Goal: Information Seeking & Learning: Learn about a topic

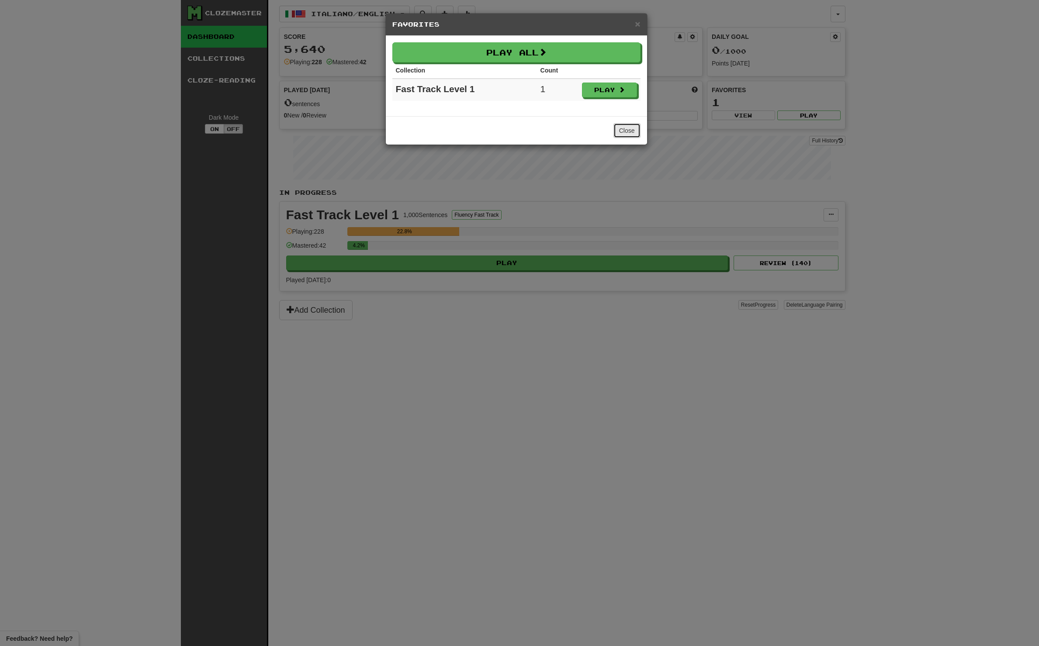
click at [632, 130] on button "Close" at bounding box center [627, 130] width 27 height 15
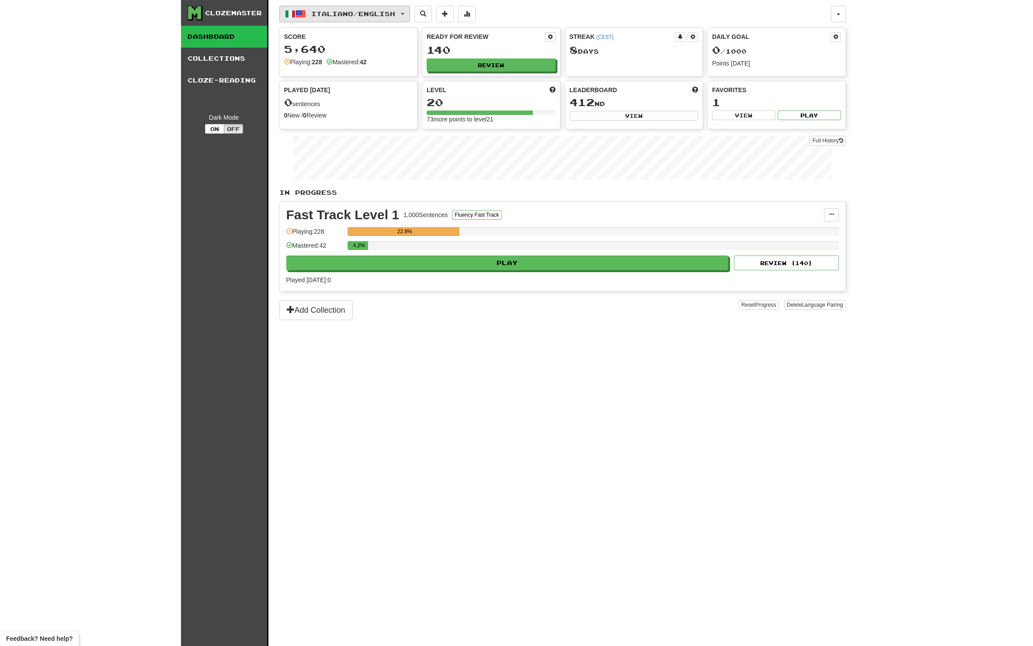
click at [340, 7] on button "Italiano / English" at bounding box center [344, 14] width 131 height 17
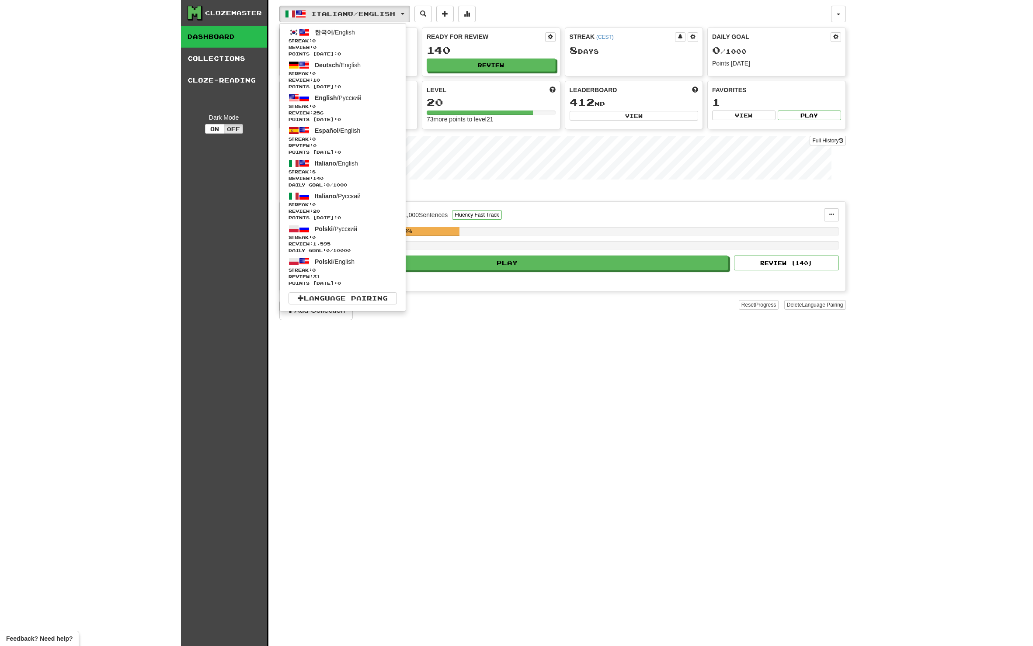
click at [470, 438] on div "Italiano / English 한국어 / English Streak: 0 Review: 0 Points today: 0 Deutsch / …" at bounding box center [562, 334] width 566 height 668
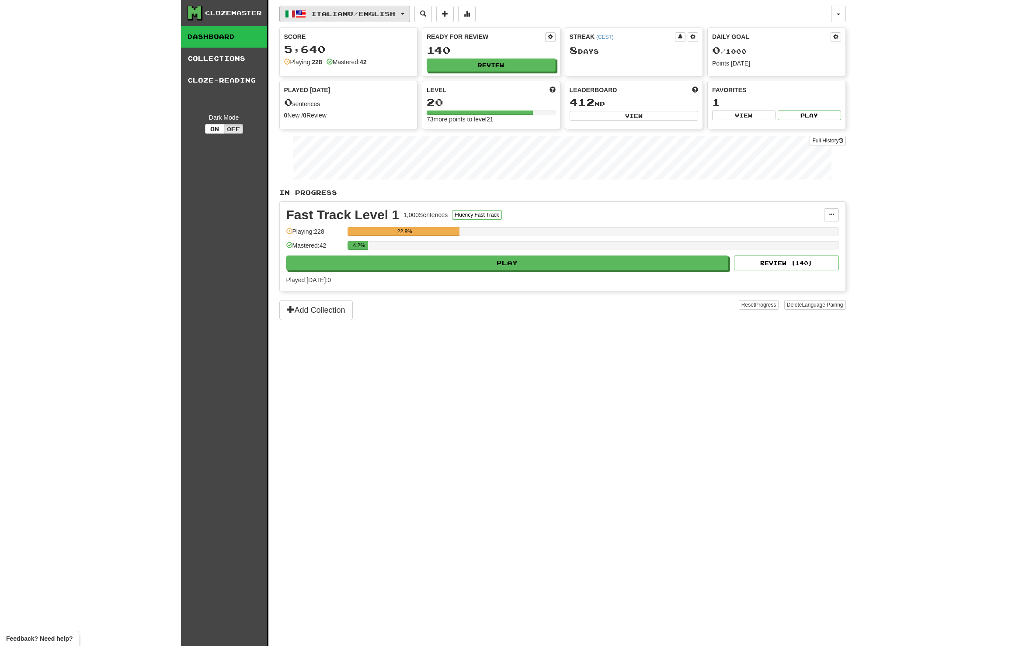
click at [363, 9] on button "Italiano / English" at bounding box center [344, 14] width 131 height 17
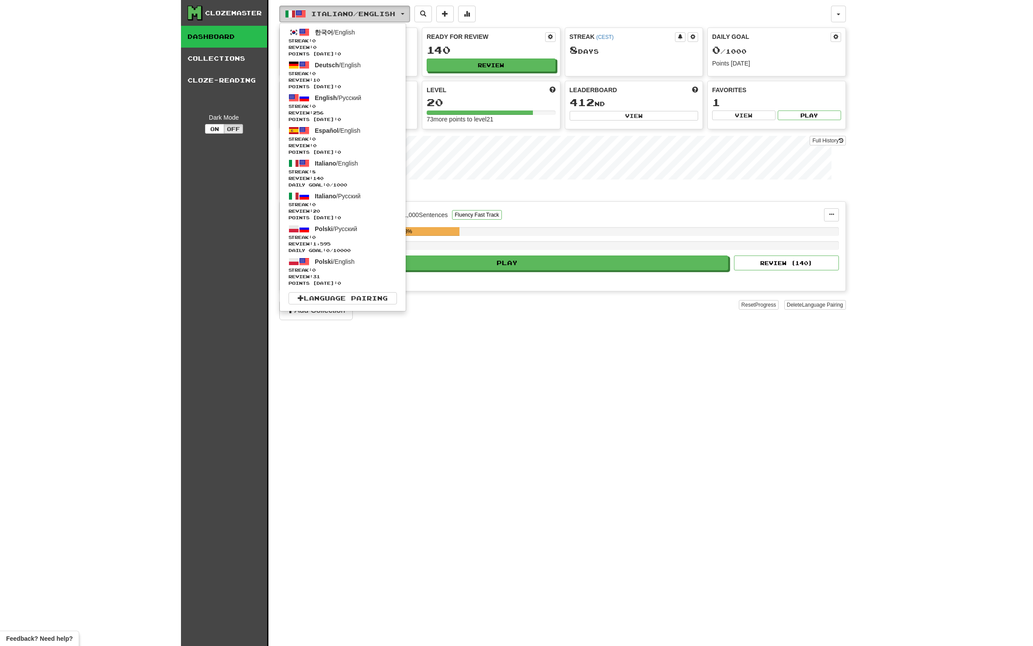
click at [363, 9] on button "Italiano / English" at bounding box center [344, 14] width 131 height 17
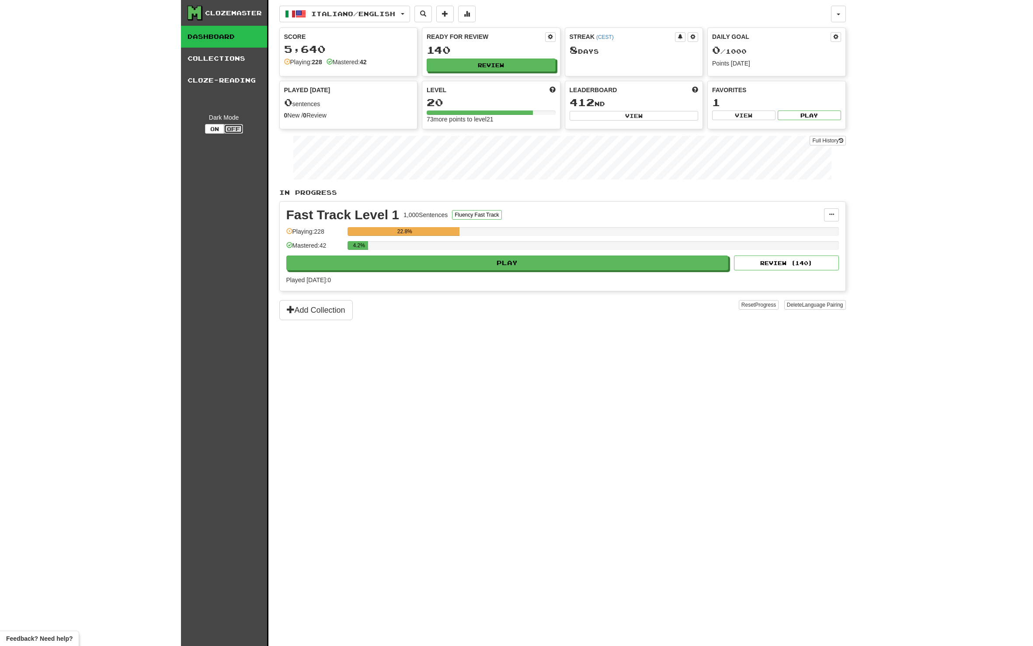
click at [238, 128] on button "Off" at bounding box center [233, 129] width 19 height 10
click at [215, 129] on button "On" at bounding box center [214, 129] width 19 height 10
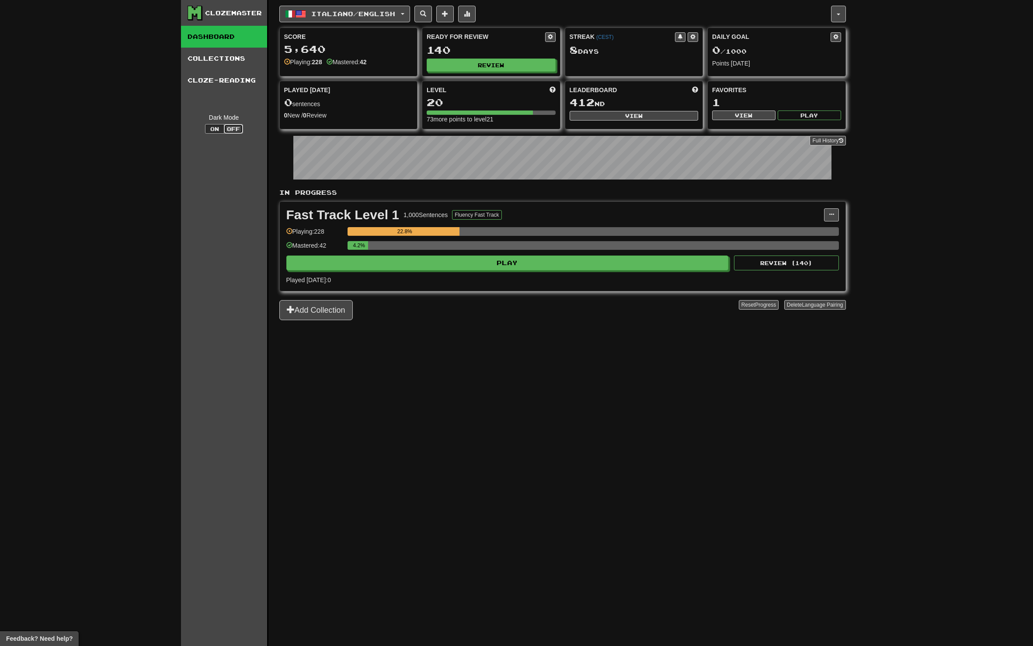
click at [232, 127] on button "Off" at bounding box center [233, 129] width 19 height 10
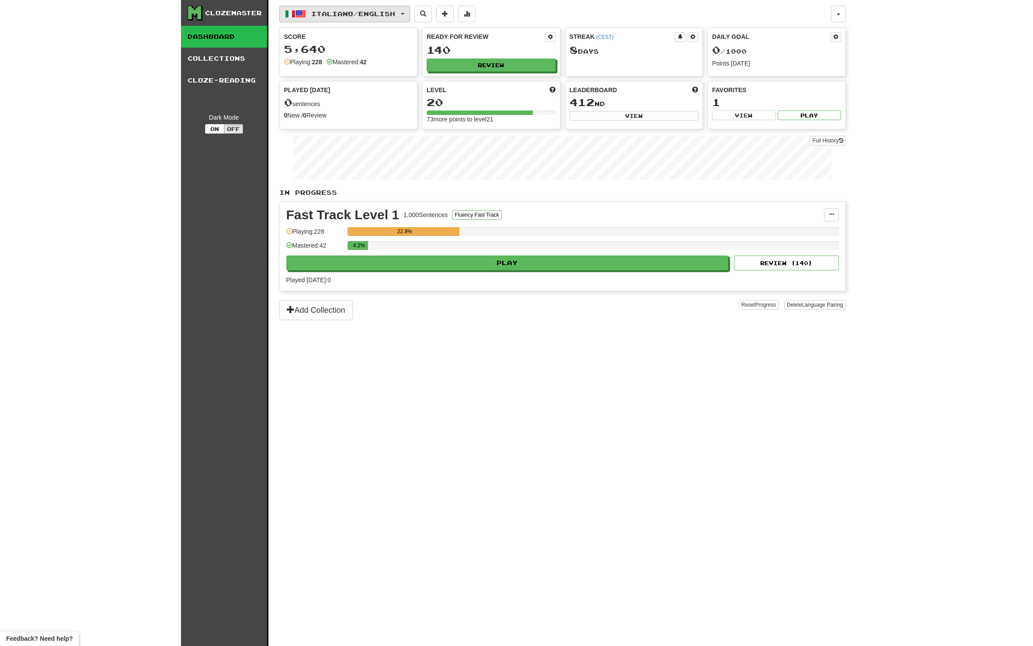
click at [369, 10] on span "Italiano / English" at bounding box center [353, 13] width 84 height 7
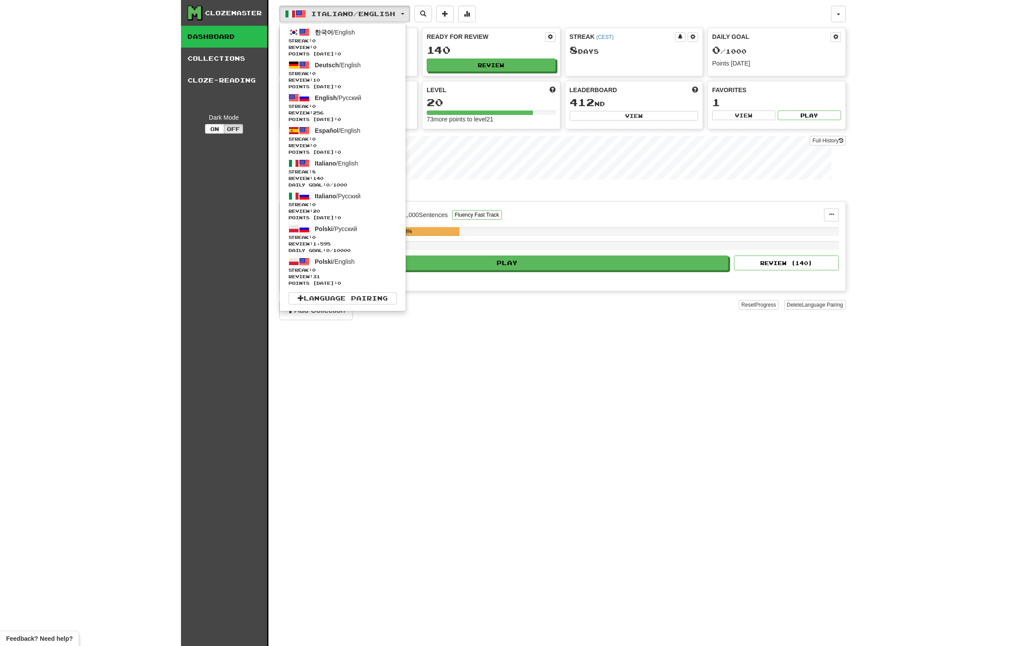
click at [922, 55] on div "Clozemaster Dashboard Collections Cloze-Reading Dark Mode On Off Dashboard Coll…" at bounding box center [516, 323] width 1033 height 646
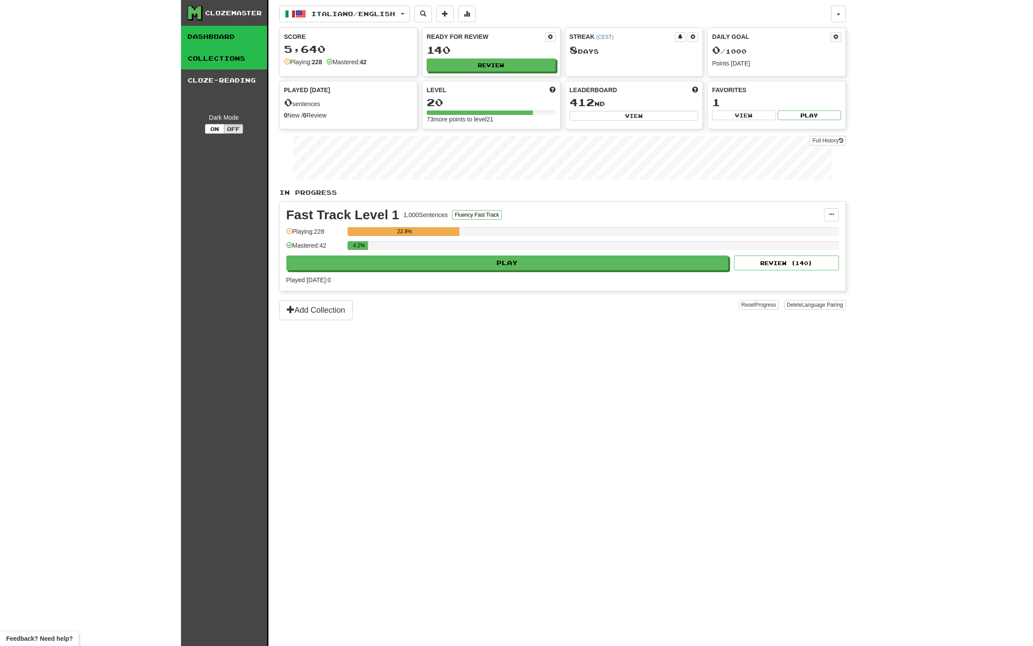
click at [214, 58] on link "Collections" at bounding box center [224, 59] width 86 height 22
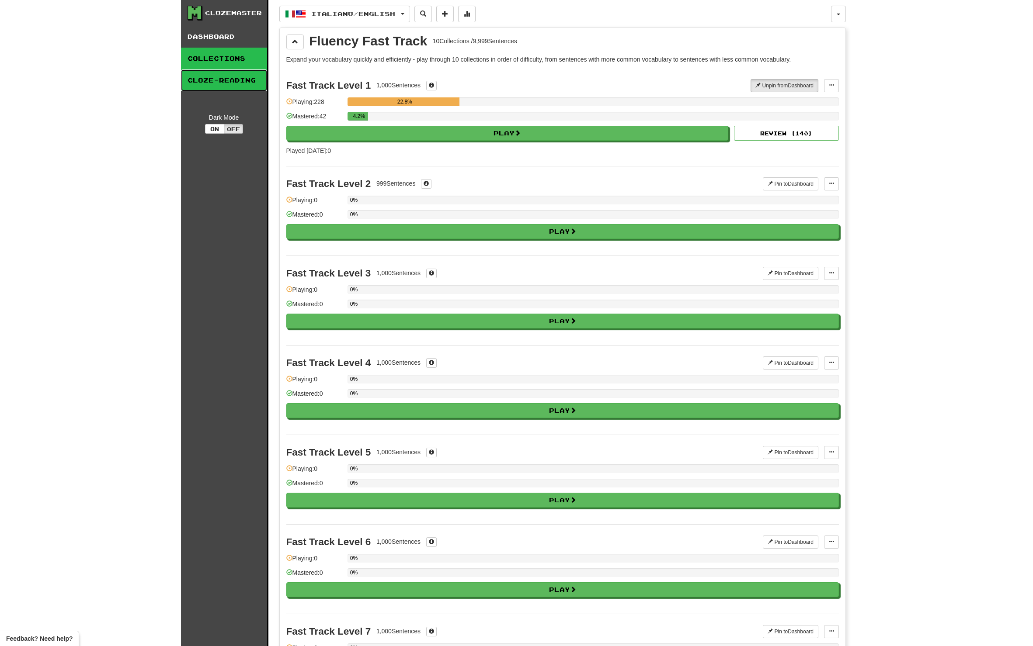
click at [214, 80] on link "Cloze-Reading" at bounding box center [224, 80] width 86 height 22
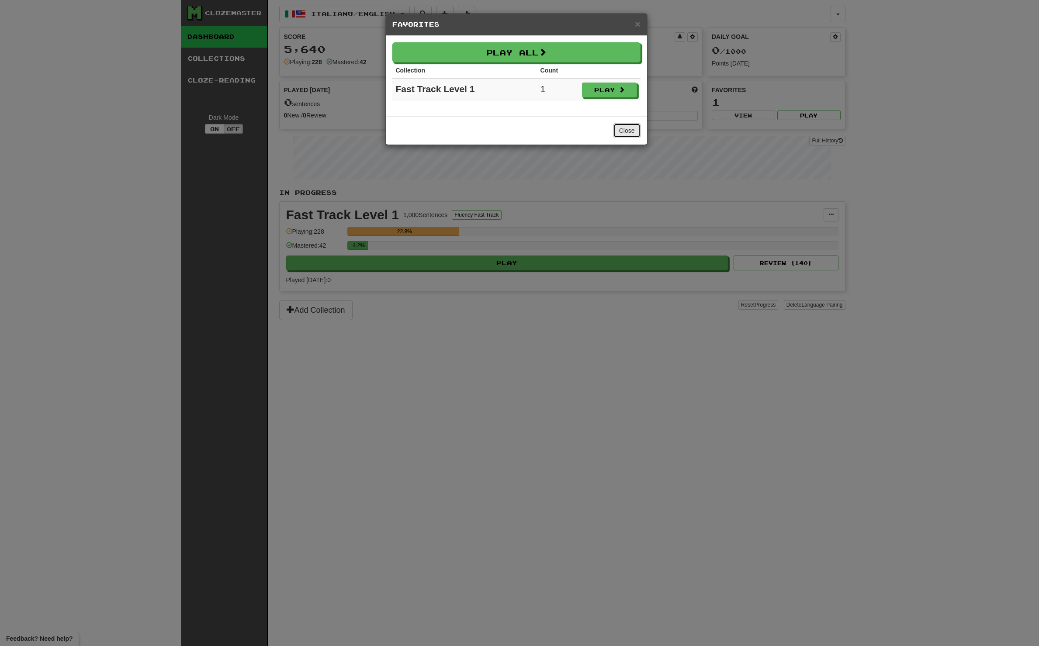
click at [630, 126] on button "Close" at bounding box center [627, 130] width 27 height 15
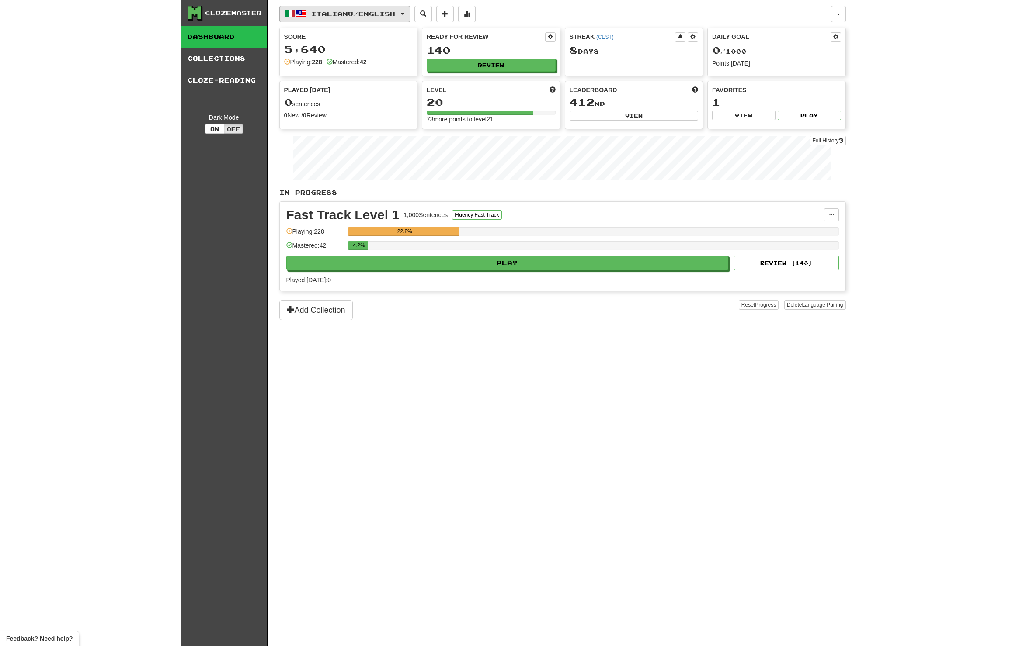
click at [339, 17] on span "Italiano / English" at bounding box center [353, 13] width 84 height 7
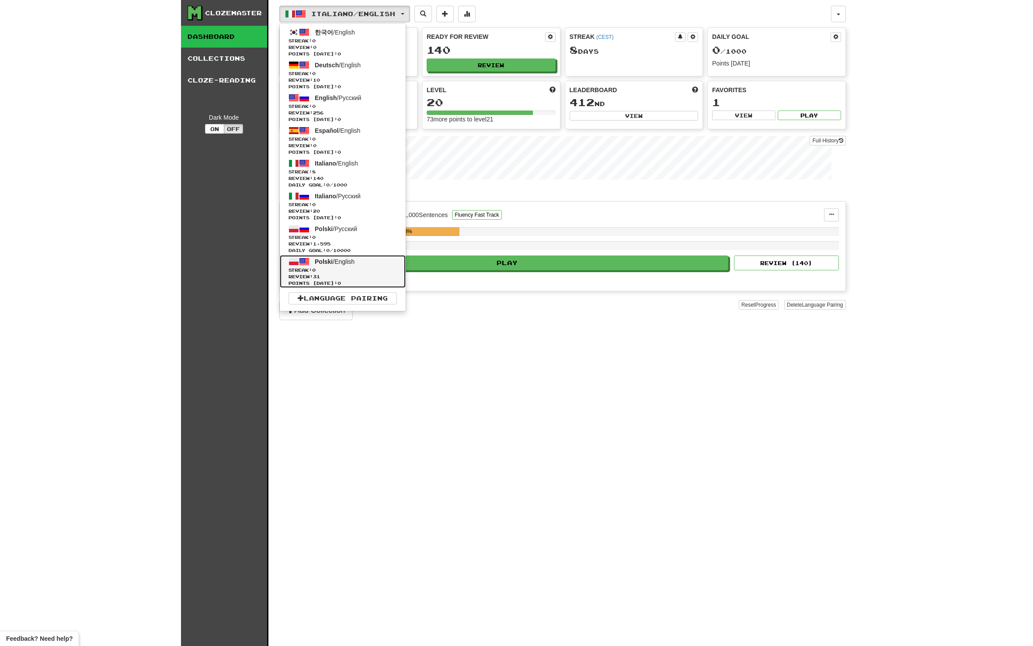
click at [342, 267] on span "Streak: 0" at bounding box center [342, 270] width 108 height 7
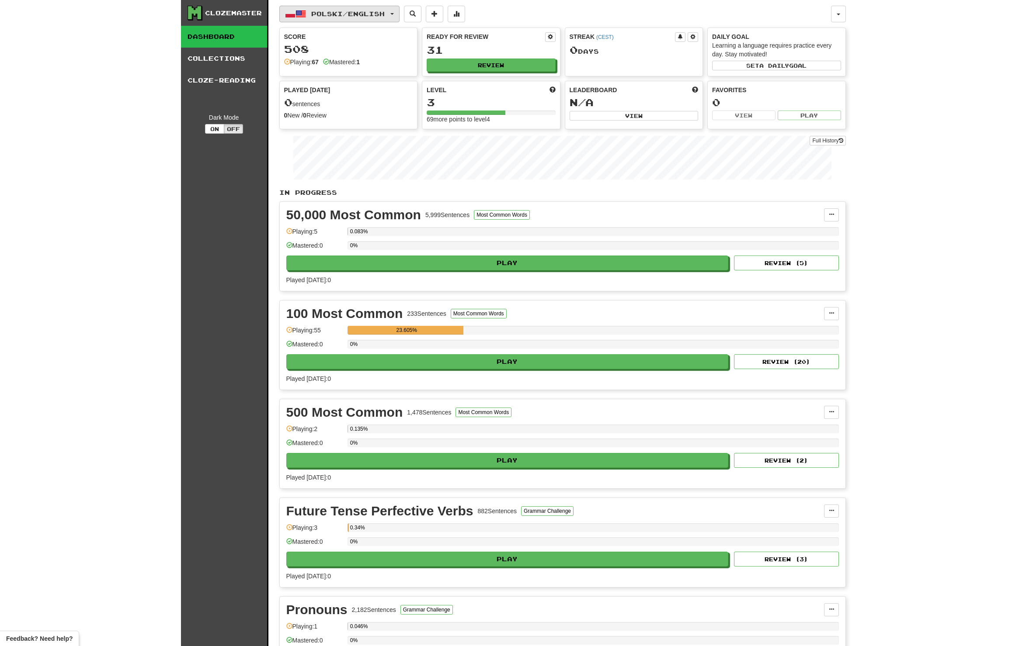
click at [361, 17] on span "Polski / English" at bounding box center [347, 13] width 73 height 7
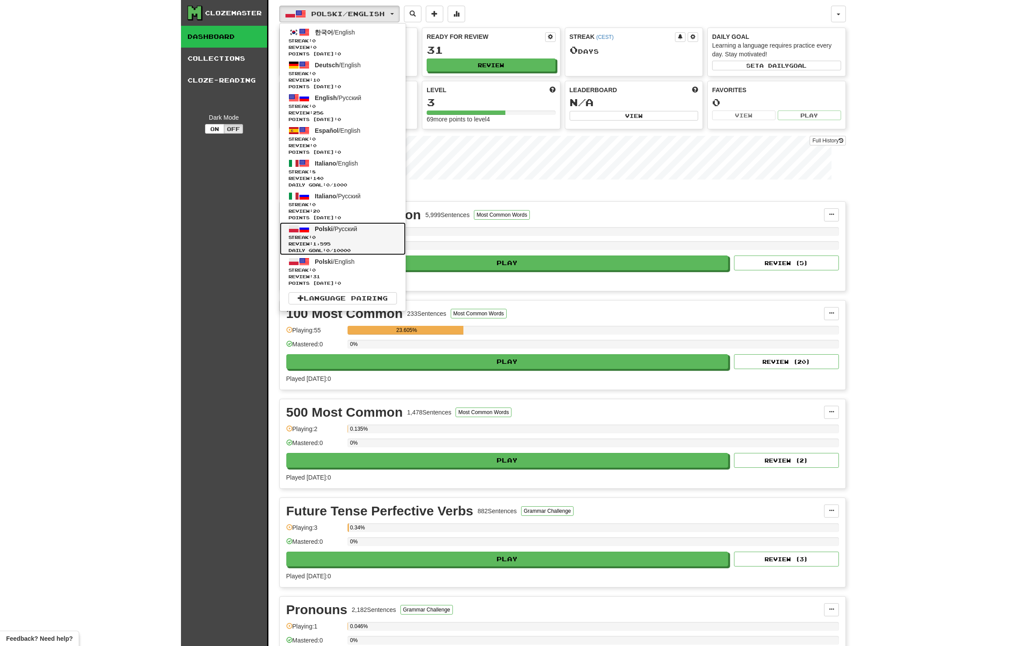
click at [370, 236] on span "Streak: 0" at bounding box center [342, 237] width 108 height 7
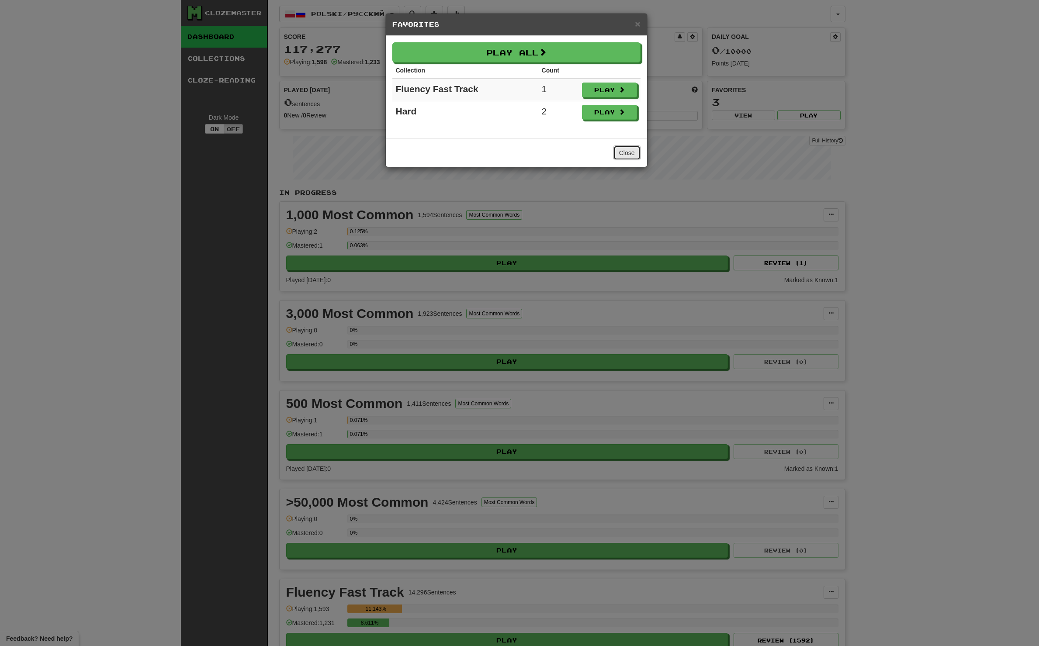
click at [634, 151] on button "Close" at bounding box center [627, 153] width 27 height 15
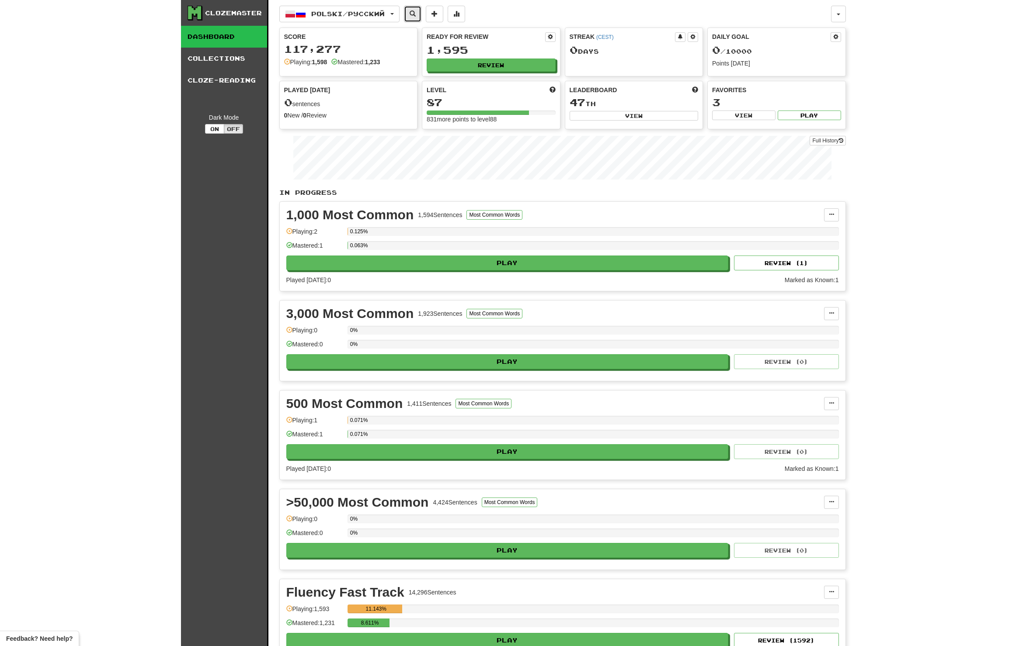
click at [416, 16] on span at bounding box center [413, 13] width 6 height 6
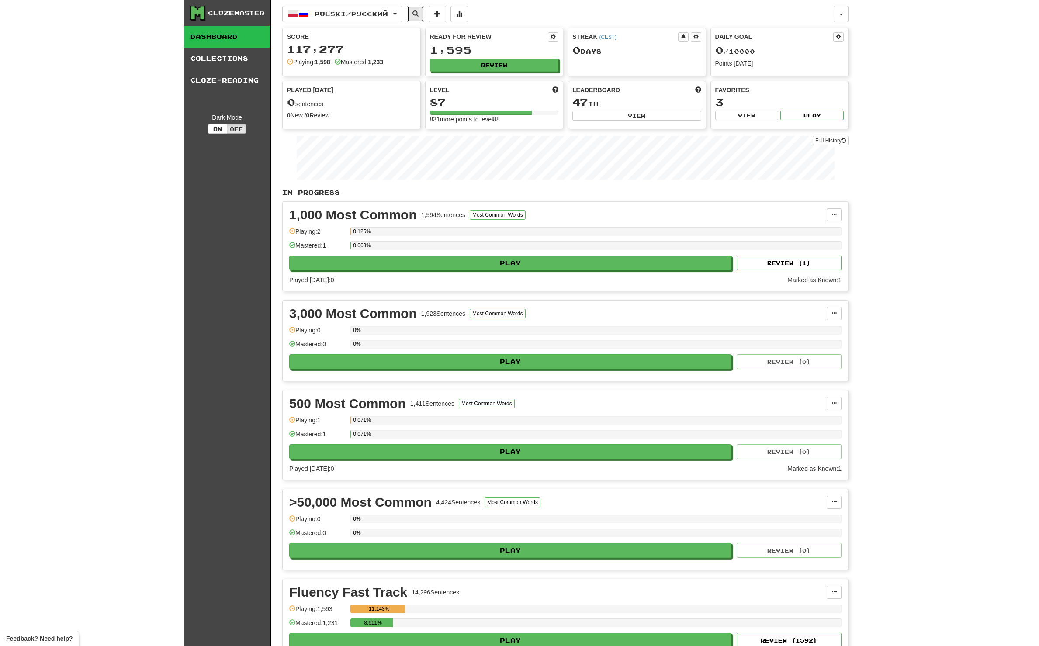
select select "****"
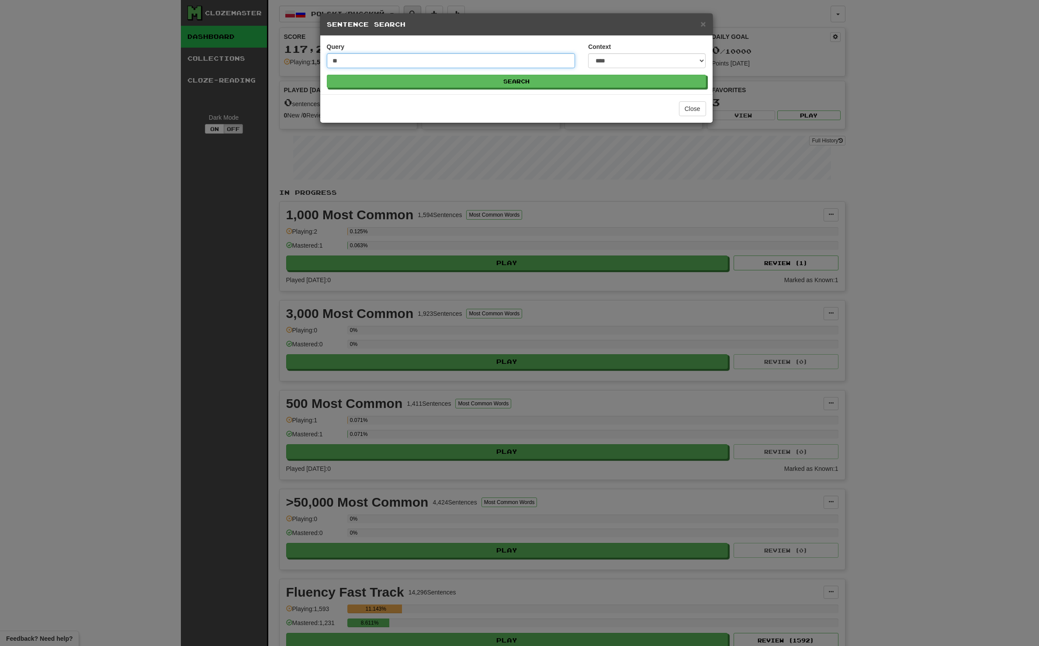
type input "***"
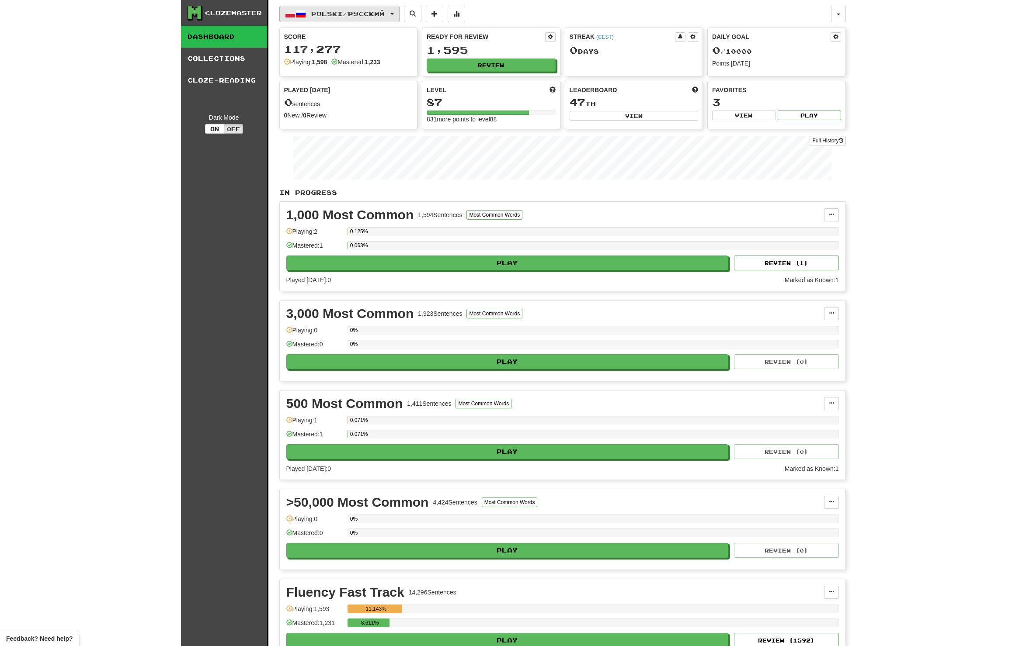
click at [324, 12] on span "Polski / Русский" at bounding box center [347, 13] width 73 height 7
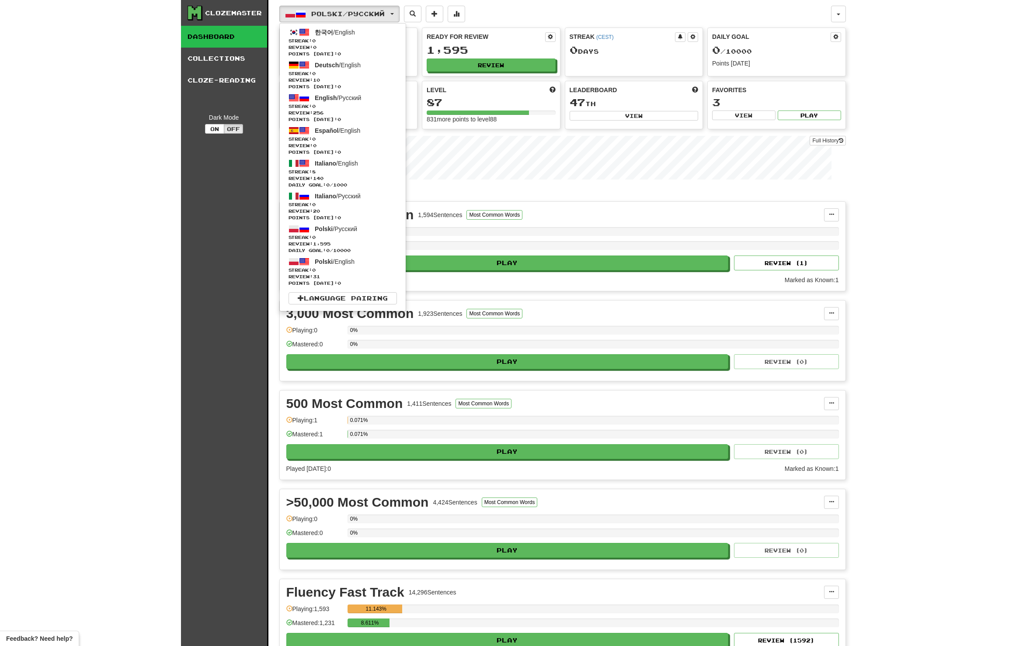
click at [320, 290] on ul "한국어 / English Streak: 0 Review: 0 Points today: 0 Deutsch / English Streak: 0 R…" at bounding box center [342, 167] width 127 height 288
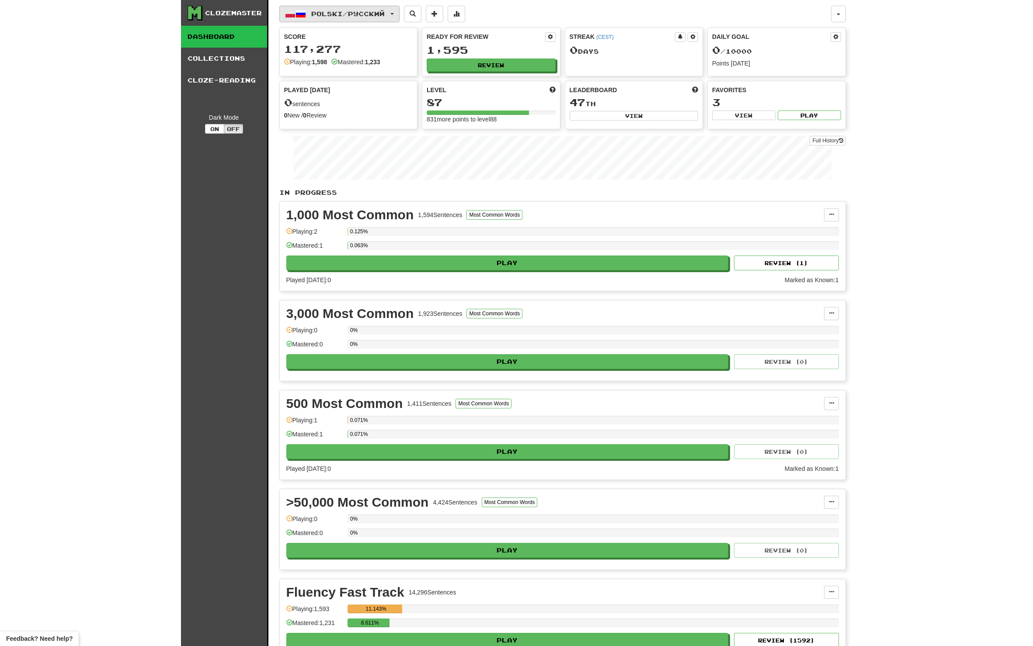
click at [355, 10] on button "Polski / Русский" at bounding box center [339, 14] width 120 height 17
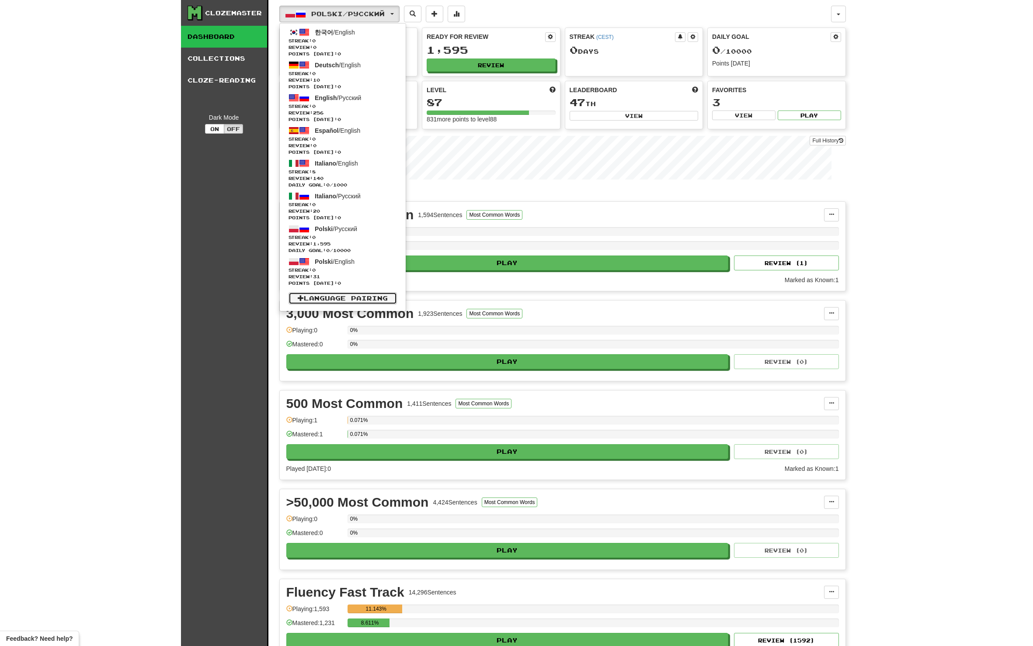
click at [365, 302] on link "Language Pairing" at bounding box center [342, 298] width 108 height 12
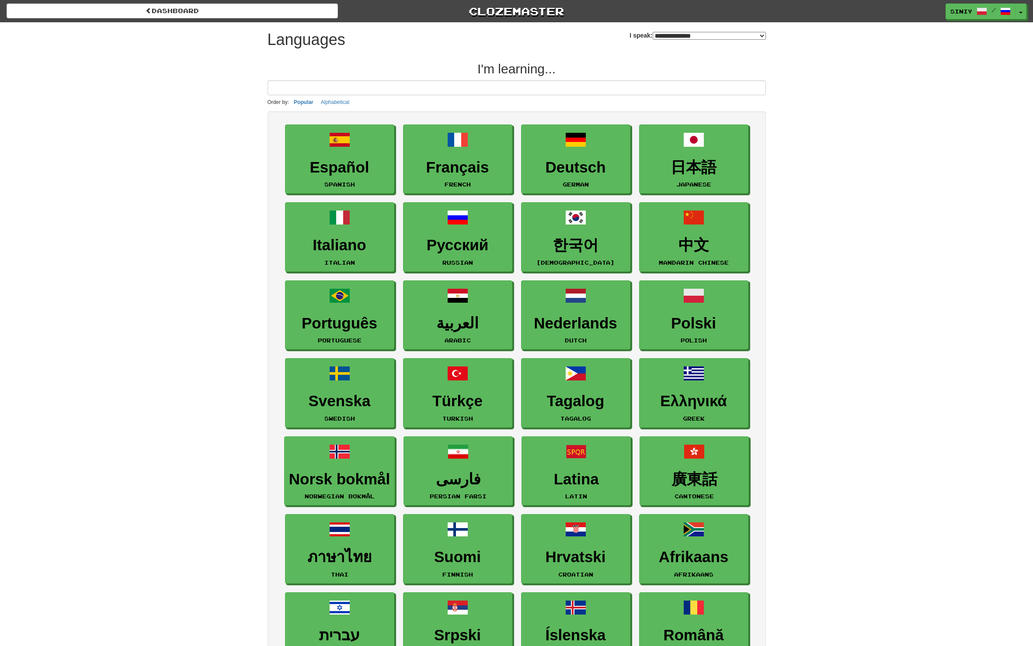
select select "*******"
click at [513, 85] on input at bounding box center [516, 87] width 498 height 15
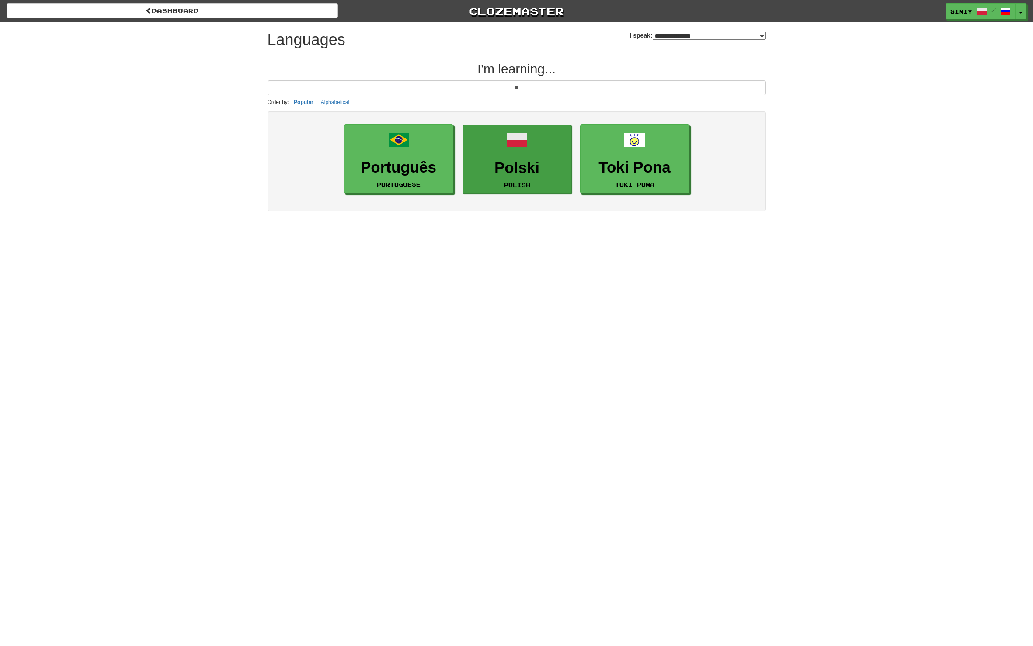
type input "**"
click at [543, 160] on h3 "Polski" at bounding box center [517, 168] width 100 height 17
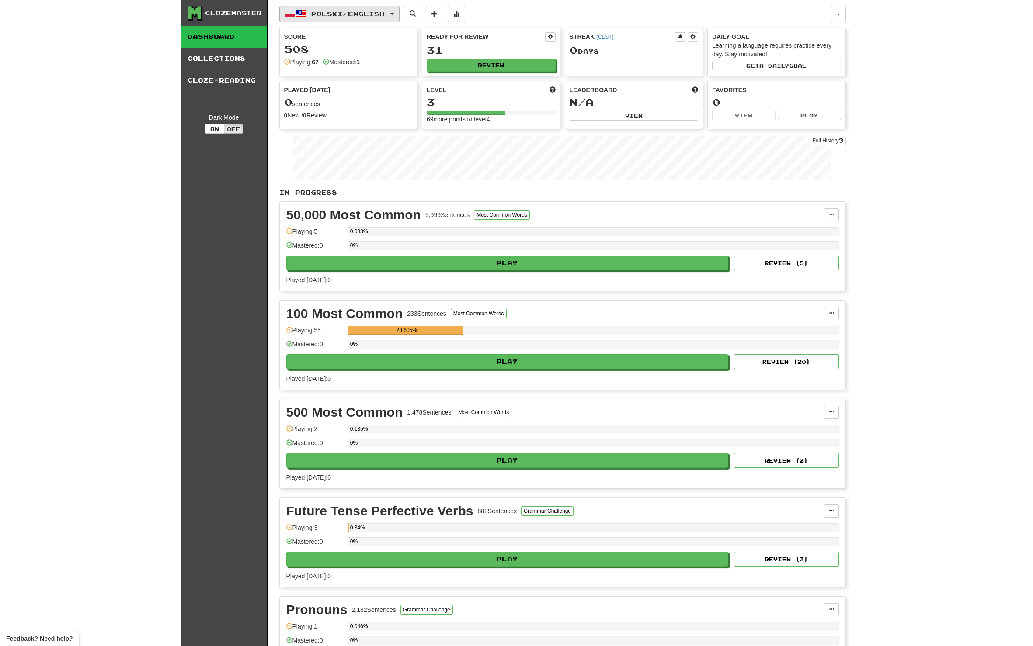
click at [360, 15] on span "Polski / English" at bounding box center [347, 13] width 73 height 7
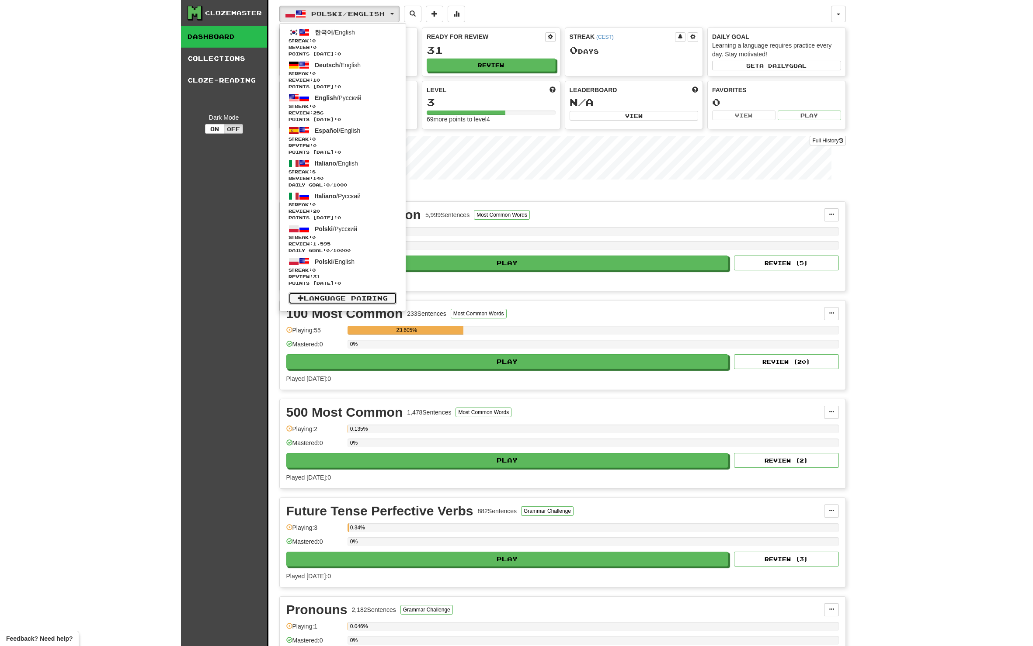
click at [342, 304] on link "Language Pairing" at bounding box center [342, 298] width 108 height 12
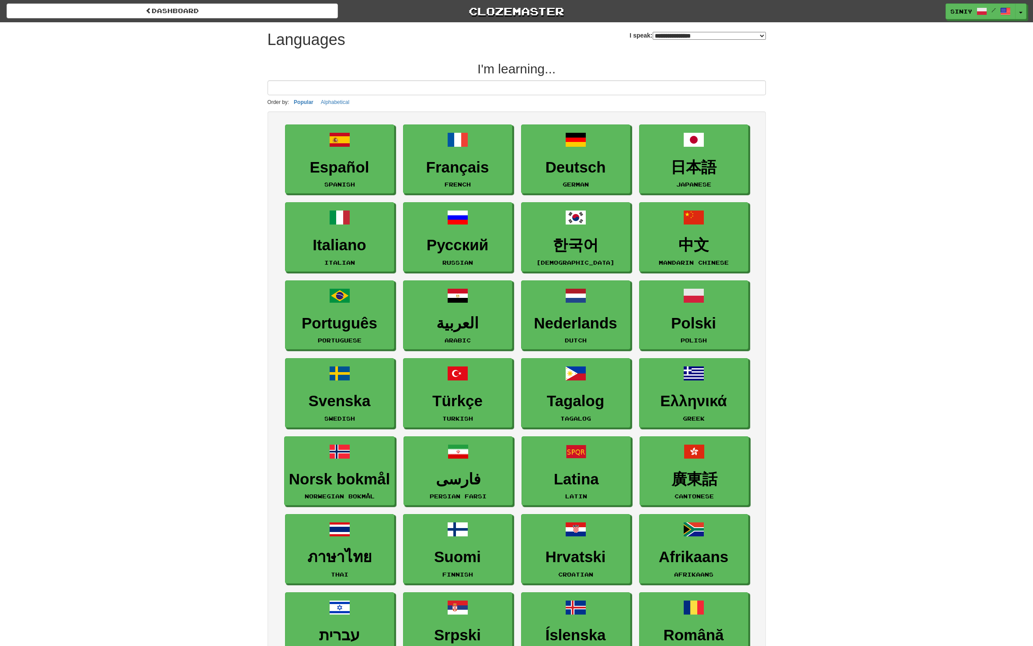
select select "*******"
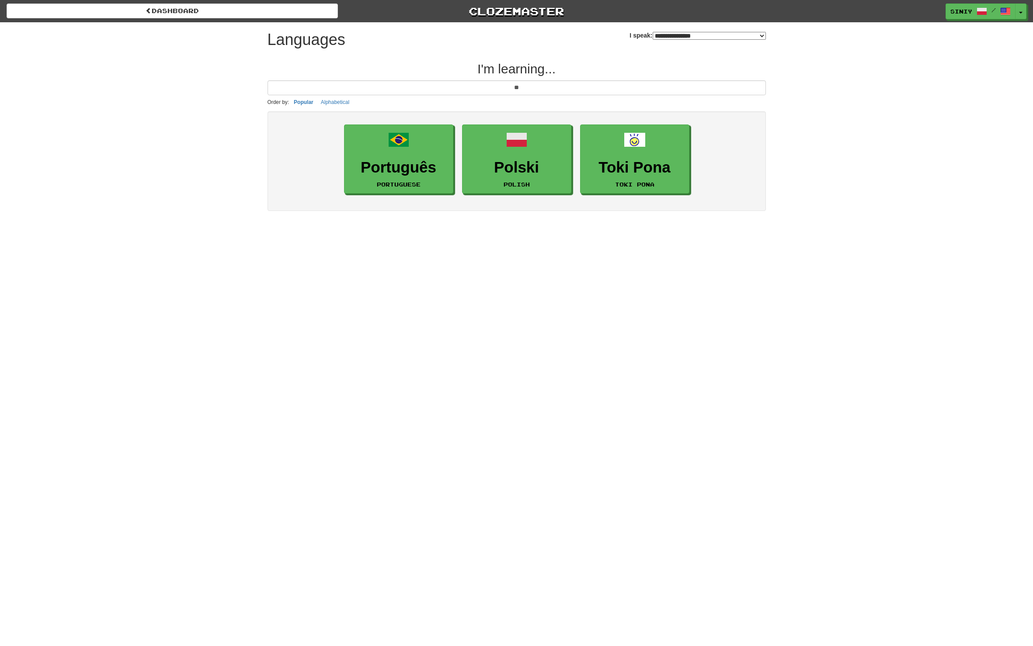
type input "**"
click at [653, 30] on div "**********" at bounding box center [697, 32] width 136 height 20
click at [654, 31] on div "**********" at bounding box center [697, 32] width 136 height 20
click at [655, 35] on select "**********" at bounding box center [709, 36] width 113 height 8
click at [653, 32] on select "**********" at bounding box center [709, 36] width 113 height 8
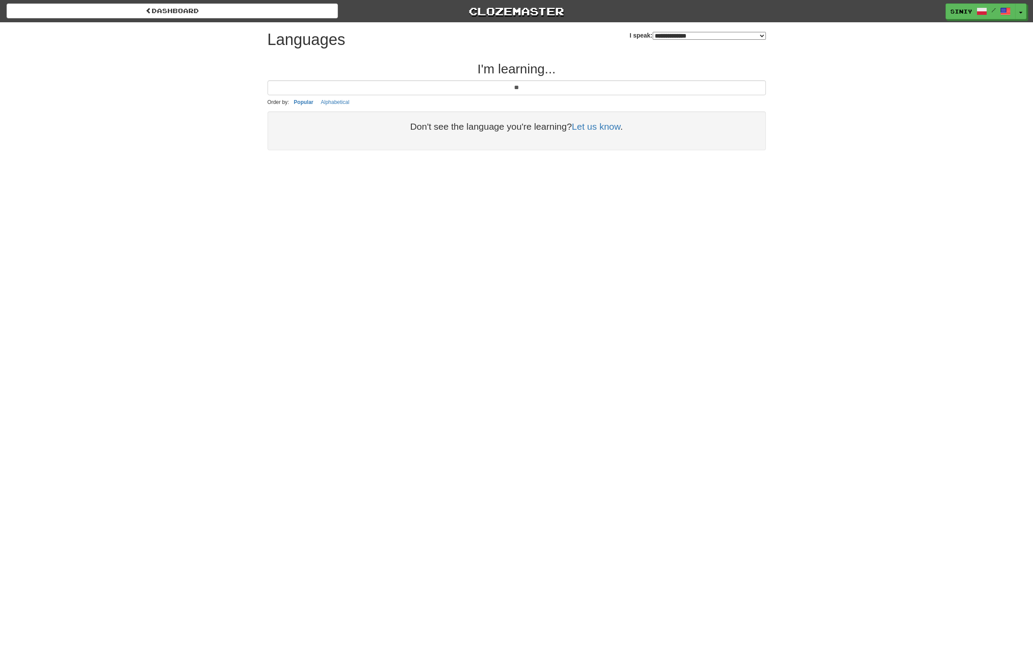
click at [642, 24] on div "**********" at bounding box center [697, 32] width 136 height 20
click at [653, 35] on select "**********" at bounding box center [709, 36] width 113 height 8
select select "*******"
click at [653, 32] on select "**********" at bounding box center [709, 36] width 113 height 8
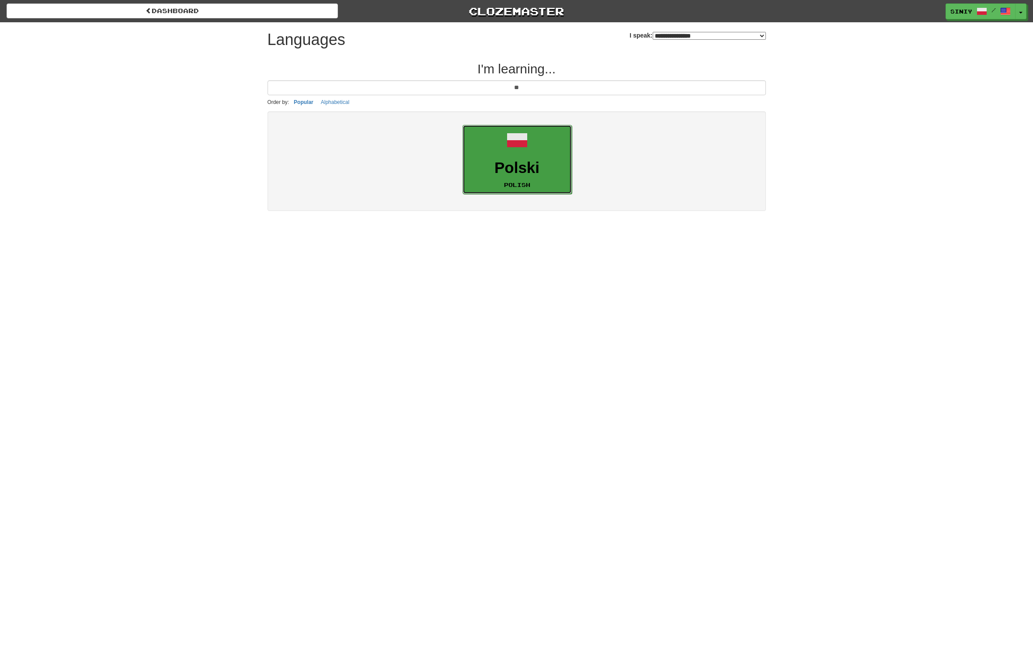
click at [529, 173] on h3 "Polski" at bounding box center [517, 168] width 100 height 17
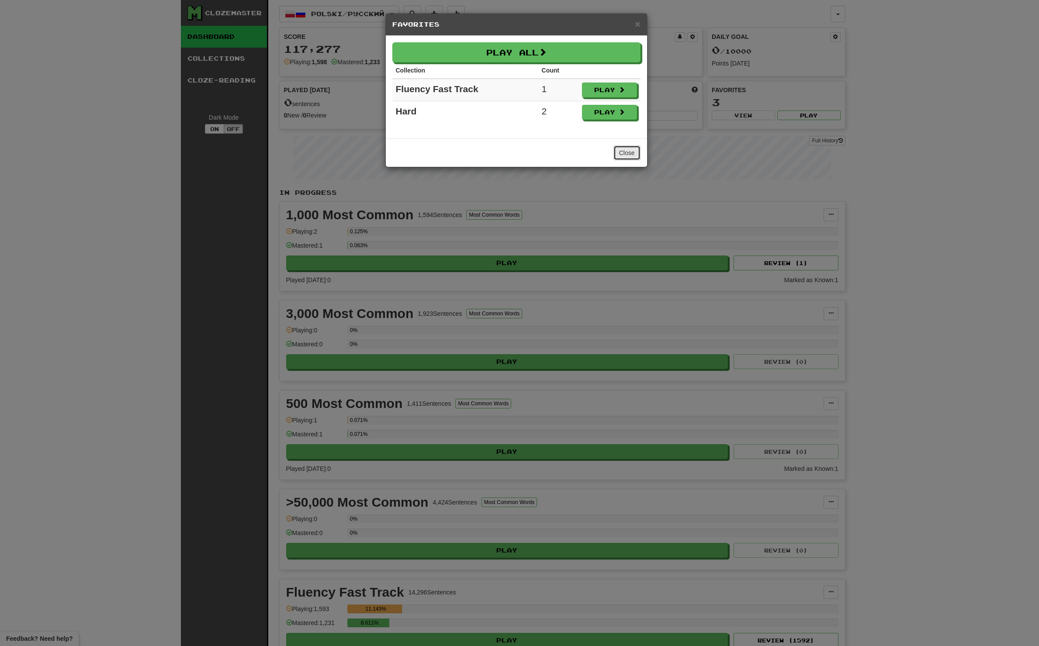
click at [628, 156] on button "Close" at bounding box center [627, 153] width 27 height 15
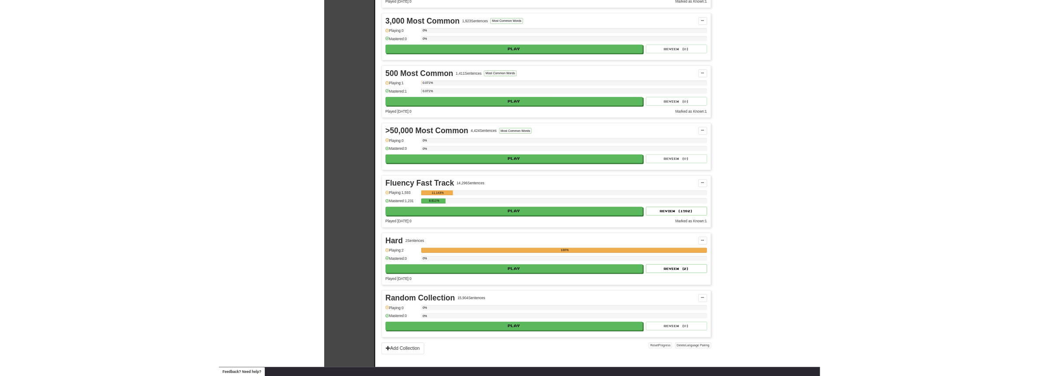
scroll to position [350, 0]
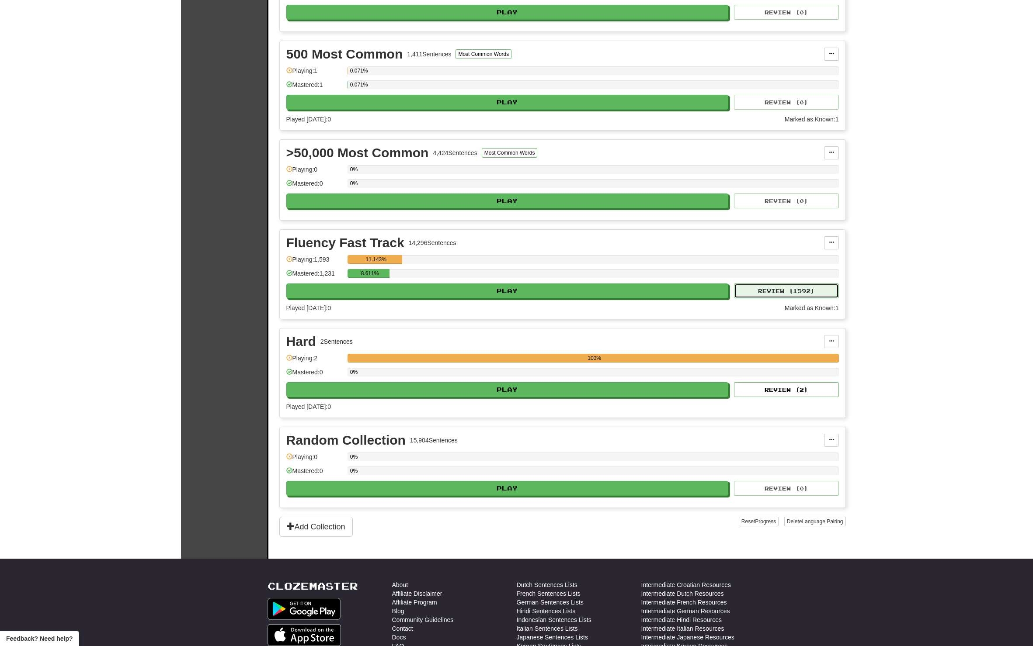
drag, startPoint x: 782, startPoint y: 292, endPoint x: 902, endPoint y: 273, distance: 121.6
click at [902, 273] on div "Clozemaster Dashboard Collections Cloze-Reading Dark Mode On Off Dashboard Coll…" at bounding box center [516, 93] width 1033 height 887
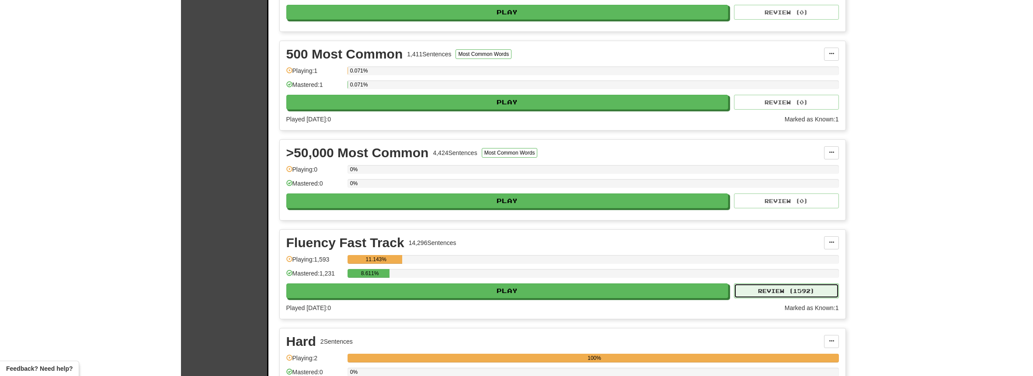
click at [769, 296] on button "Review ( 1592 )" at bounding box center [786, 291] width 105 height 15
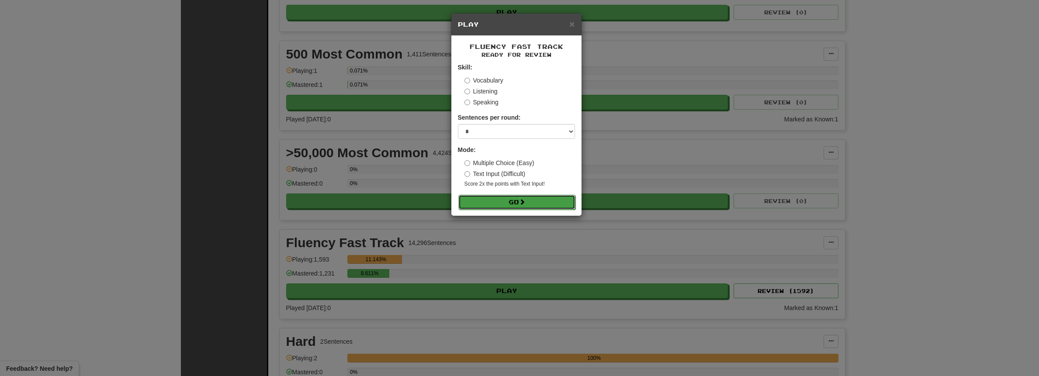
click at [477, 200] on button "Go" at bounding box center [516, 202] width 117 height 15
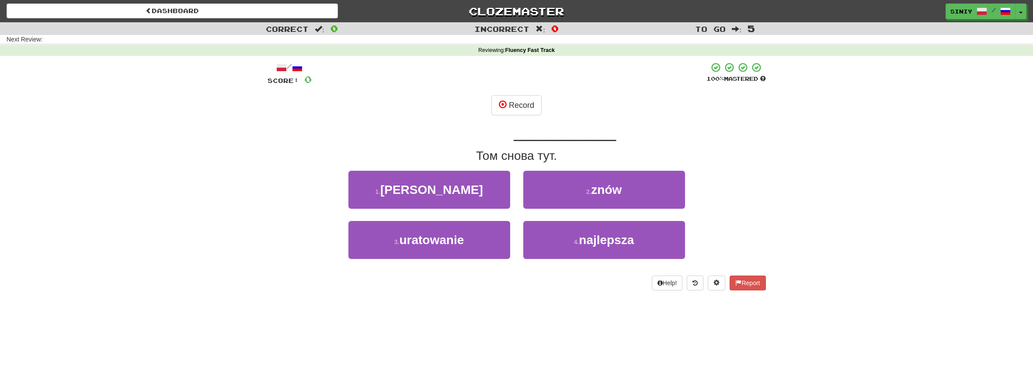
click at [833, 10] on div "siniy / Toggle Dropdown Dashboard Leaderboard Activity Feed Notifications Profi…" at bounding box center [860, 11] width 344 height 16
click at [274, 119] on div "/ Score: 0 100 % Mastered Record [PERSON_NAME] __________ jest tu. Том снова ту…" at bounding box center [516, 176] width 498 height 229
click at [742, 210] on div "1 . [PERSON_NAME] 2 . [GEOGRAPHIC_DATA]" at bounding box center [516, 196] width 524 height 50
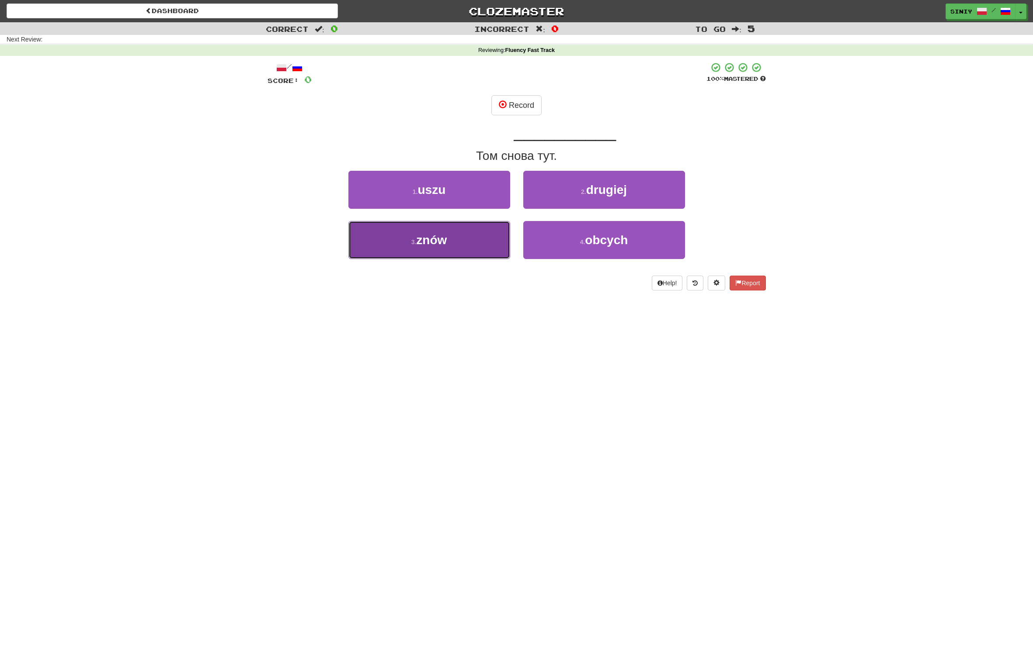
click at [454, 246] on button "3 . znów" at bounding box center [429, 240] width 162 height 38
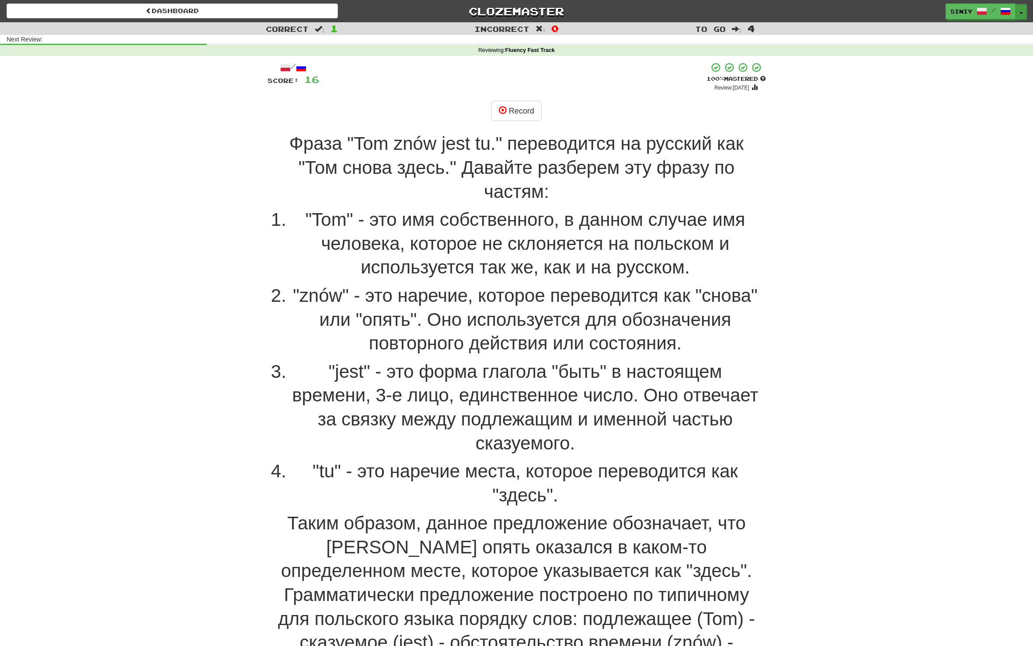
click at [1017, 14] on button "Toggle Dropdown" at bounding box center [1020, 12] width 11 height 16
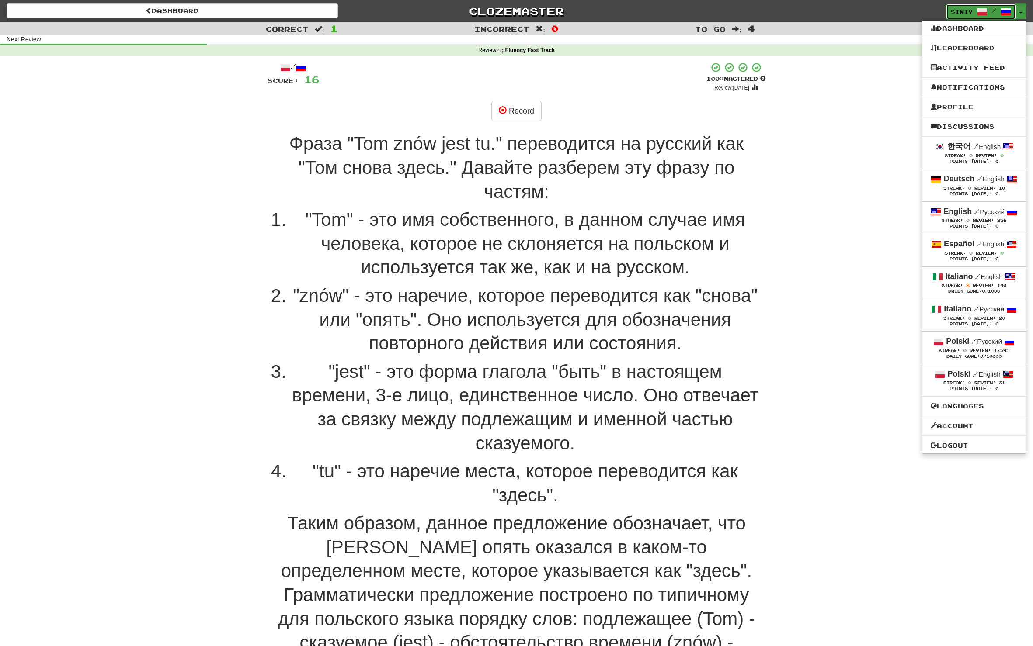
click at [979, 16] on span at bounding box center [982, 12] width 10 height 10
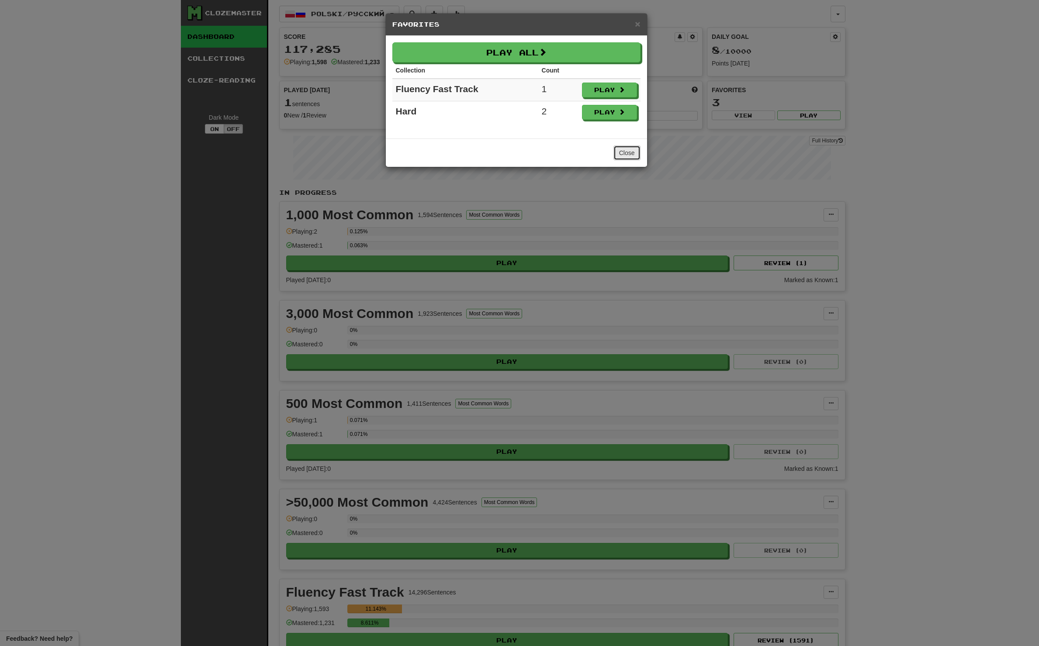
click at [622, 153] on button "Close" at bounding box center [627, 153] width 27 height 15
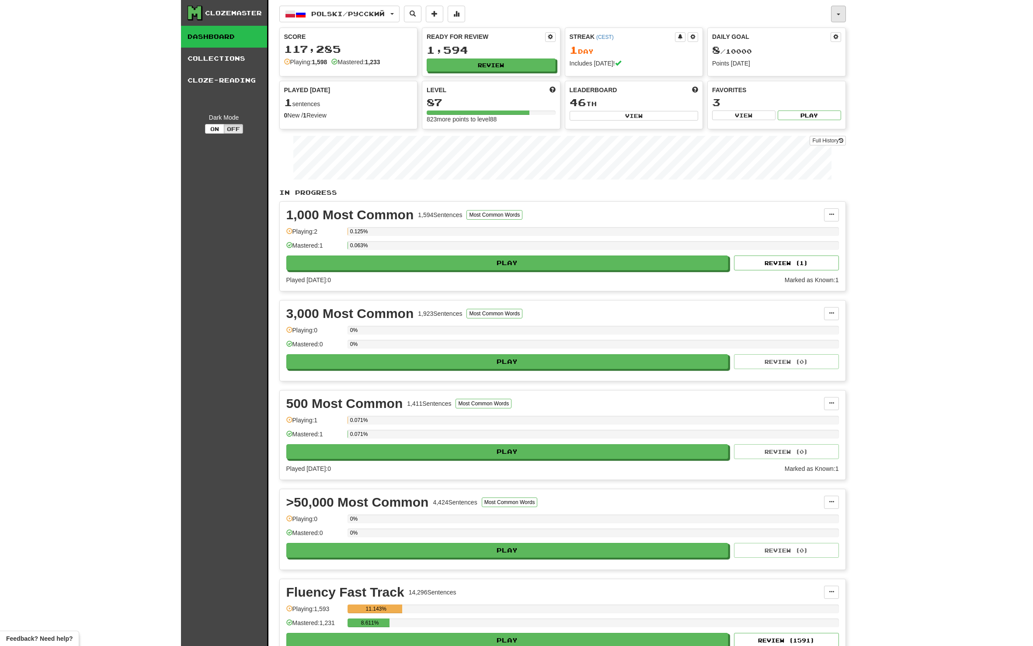
click at [837, 15] on span "button" at bounding box center [838, 15] width 3 height 2
click at [790, 35] on span "Username: siniy Edit" at bounding box center [799, 36] width 92 height 20
click at [836, 11] on button "button" at bounding box center [838, 14] width 15 height 17
click at [781, 95] on link "Profile" at bounding box center [799, 93] width 92 height 11
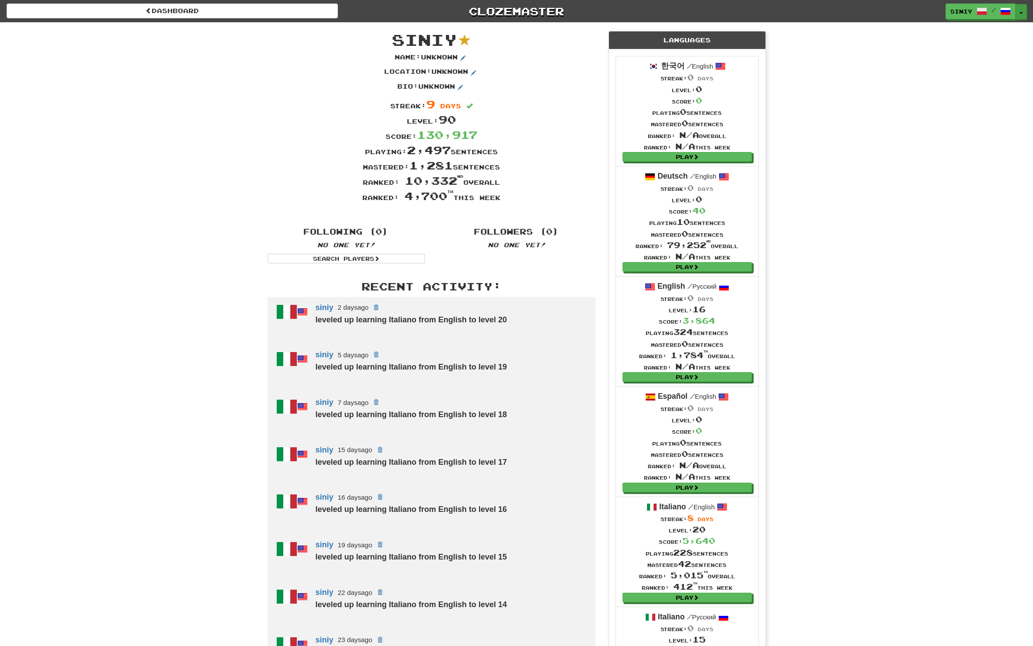
click at [1022, 12] on span "button" at bounding box center [1020, 13] width 3 height 2
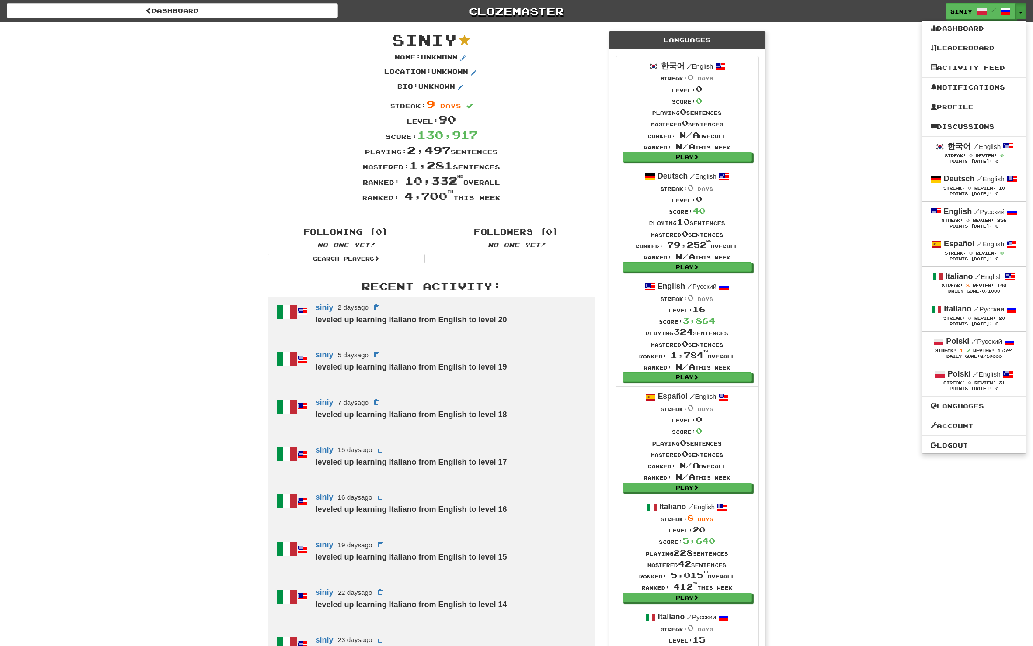
click at [817, 114] on div "Dashboard Clozemaster siniy / Toggle Dropdown Dashboard Leaderboard Activity Fe…" at bounding box center [516, 481] width 1033 height 962
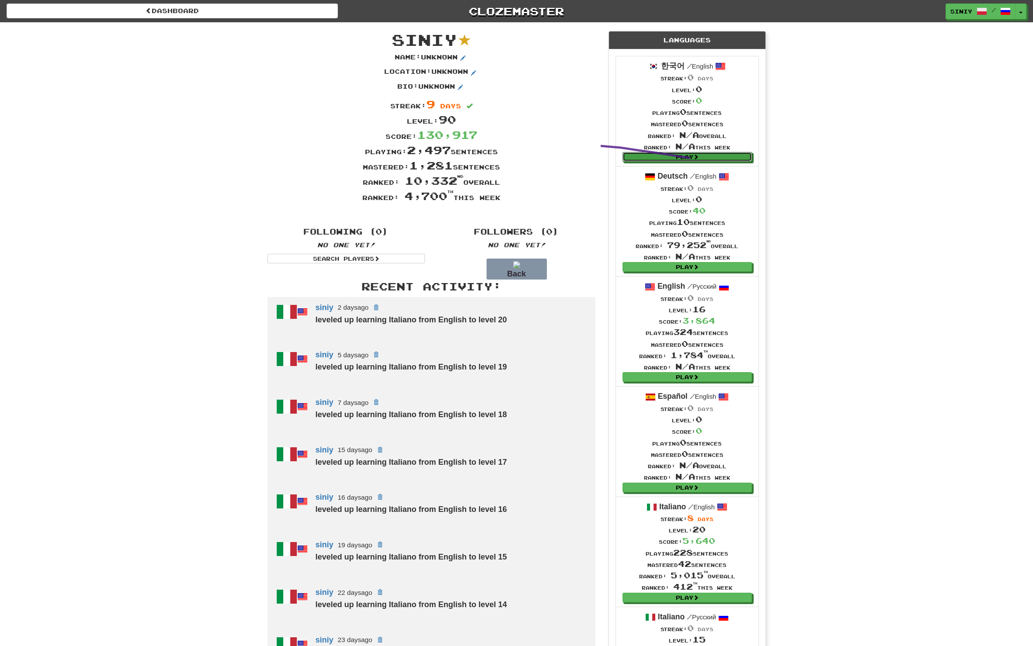
drag, startPoint x: 690, startPoint y: 158, endPoint x: 575, endPoint y: 148, distance: 114.9
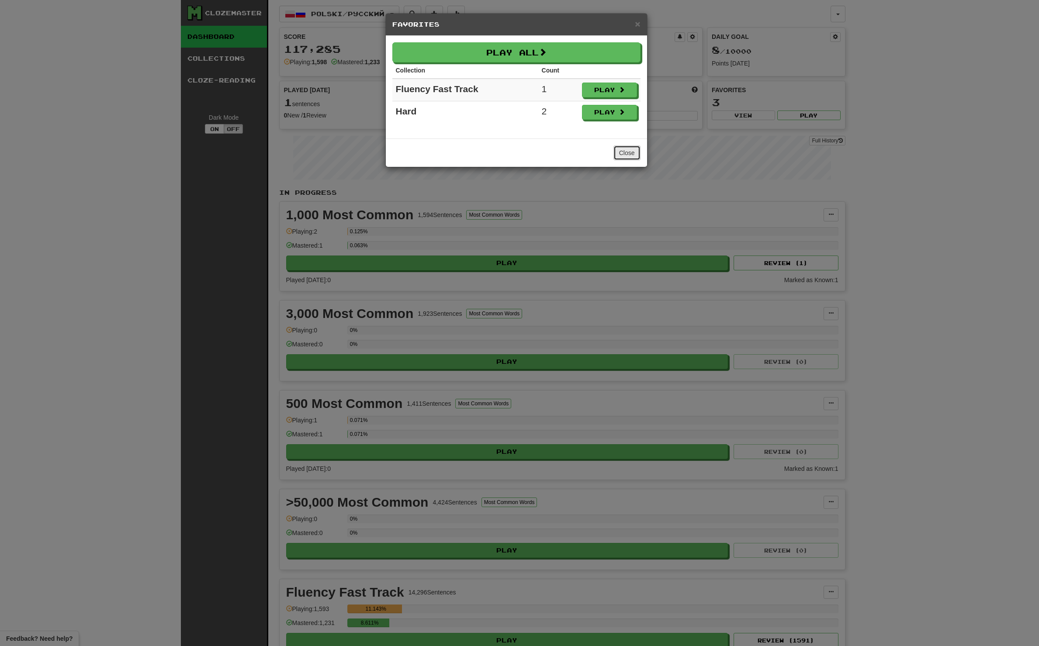
click at [631, 153] on button "Close" at bounding box center [627, 153] width 27 height 15
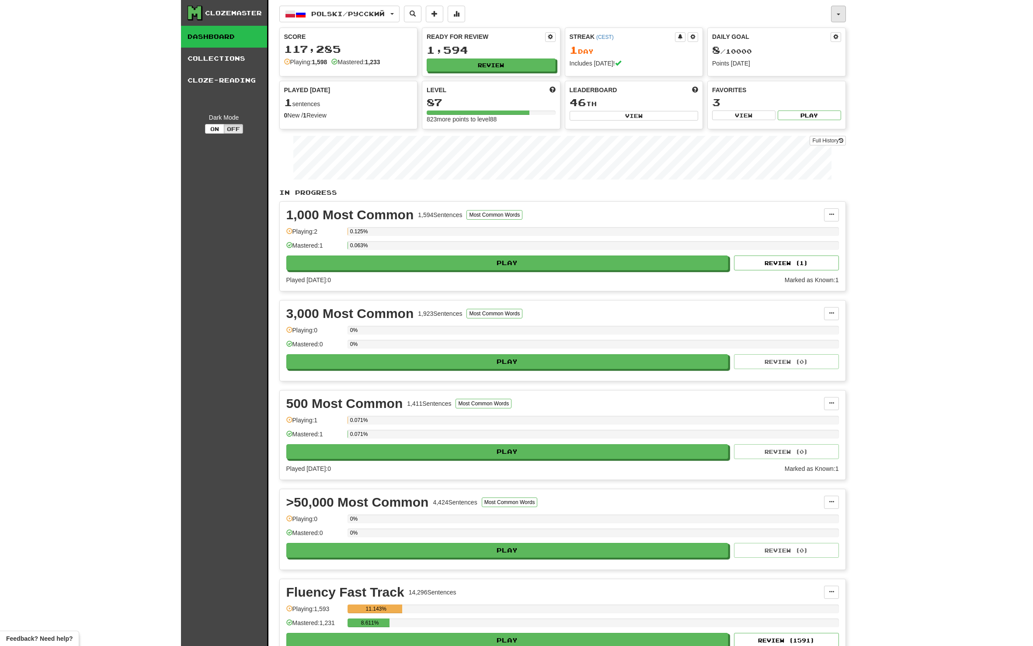
click at [832, 9] on button "button" at bounding box center [838, 14] width 15 height 17
click at [800, 128] on link "Logout" at bounding box center [799, 127] width 92 height 11
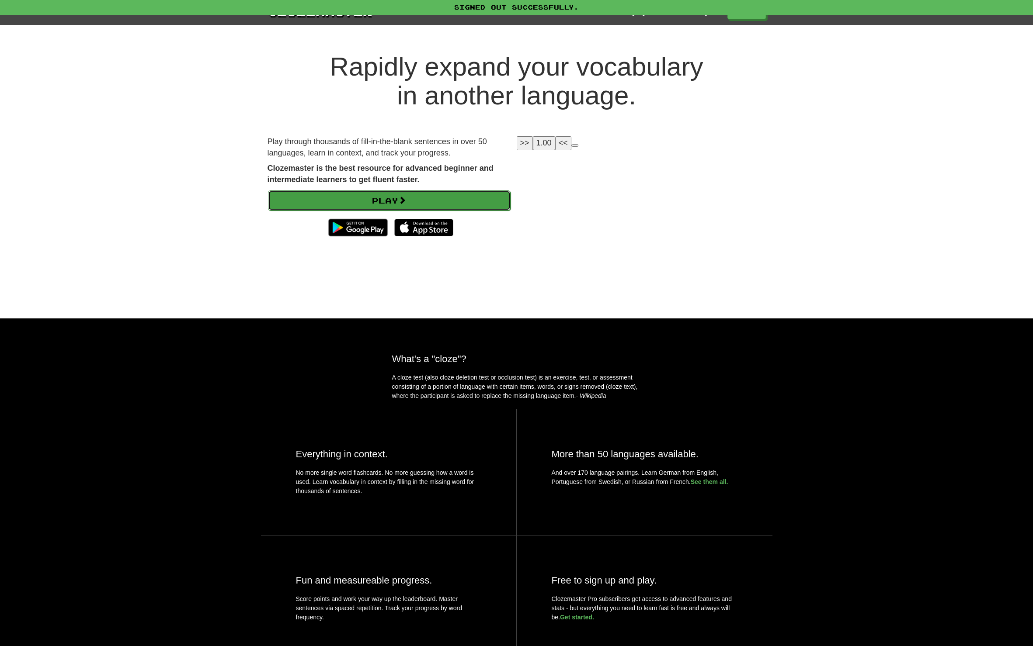
click at [483, 199] on link "Play" at bounding box center [389, 201] width 243 height 20
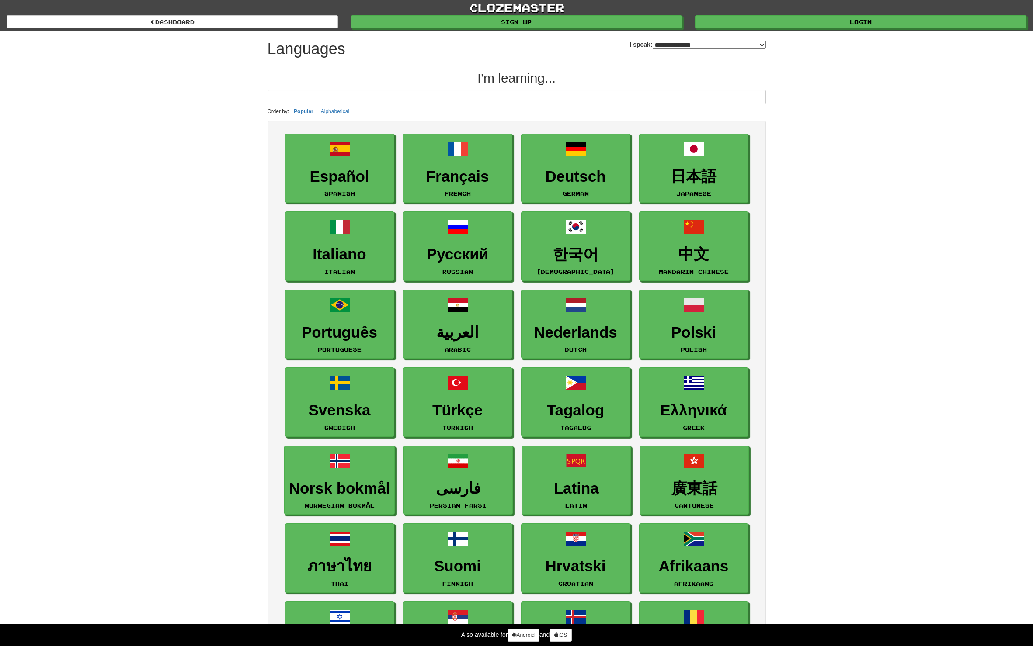
select select "*******"
click at [761, 21] on link "Login" at bounding box center [860, 22] width 331 height 13
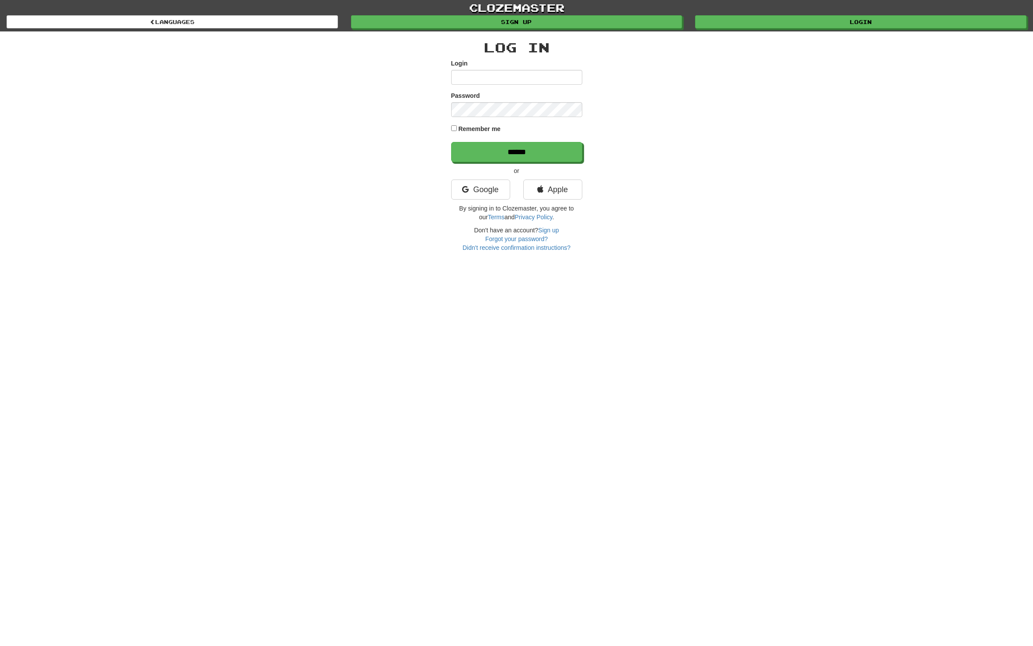
type input "**********"
click at [528, 80] on input "**********" at bounding box center [516, 77] width 131 height 15
click at [701, 106] on div "**********" at bounding box center [516, 141] width 511 height 221
click at [612, 26] on link "Sign up" at bounding box center [516, 22] width 331 height 13
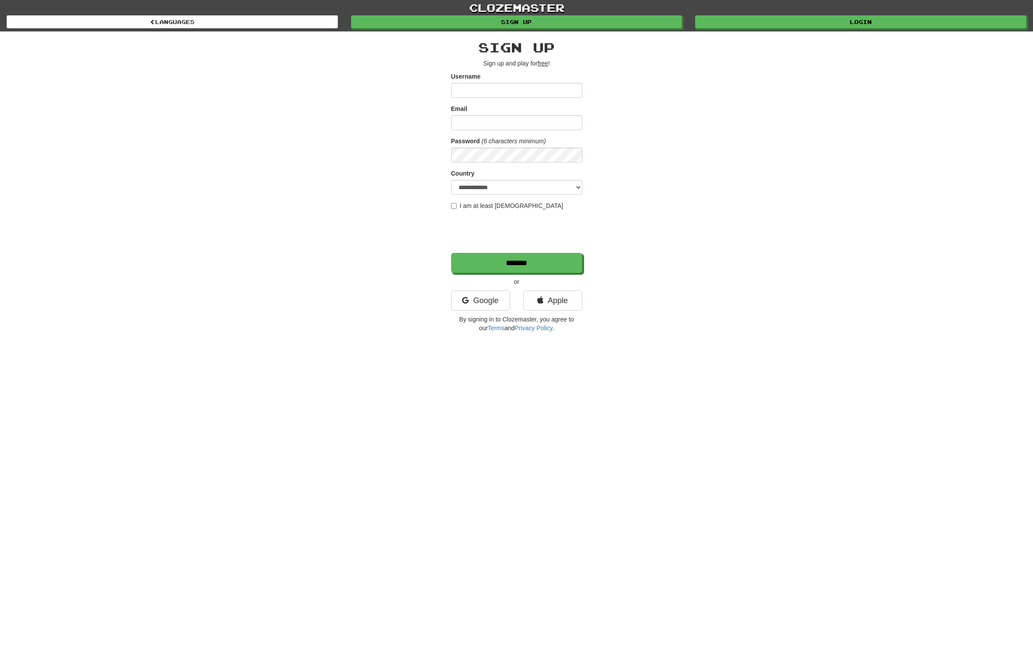
click at [481, 94] on input "Username" at bounding box center [516, 90] width 131 height 15
click at [472, 125] on input "Email" at bounding box center [516, 122] width 131 height 15
click at [480, 89] on input "Username" at bounding box center [516, 90] width 131 height 15
click at [473, 122] on input "Email" at bounding box center [516, 122] width 131 height 15
type input "**********"
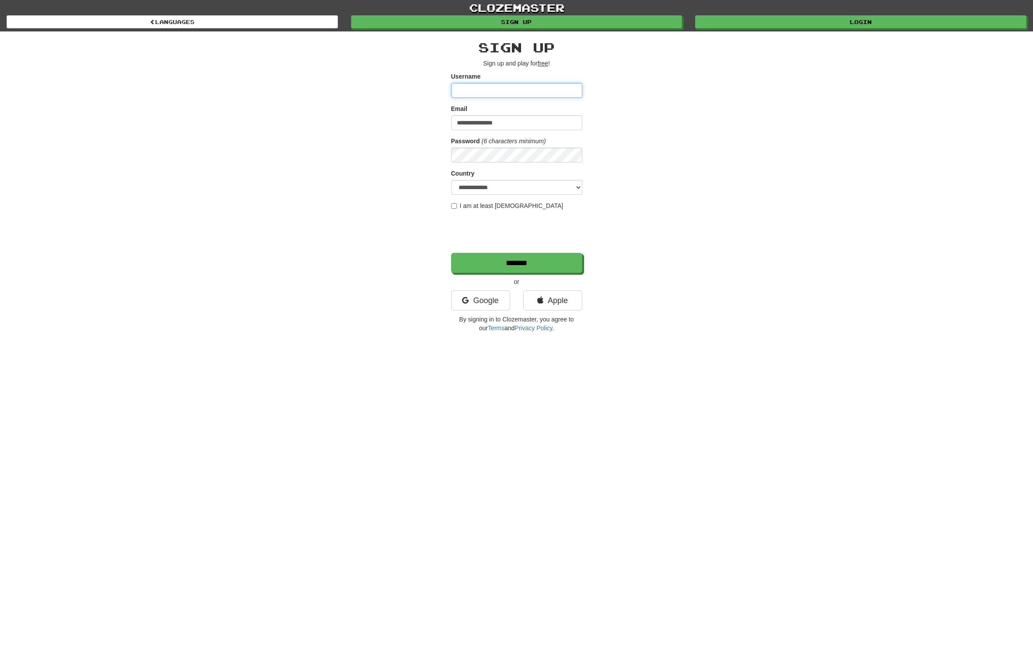
type input "*"
type input "****"
click at [461, 188] on select "**********" at bounding box center [516, 187] width 131 height 15
click at [479, 188] on select "**********" at bounding box center [516, 187] width 131 height 15
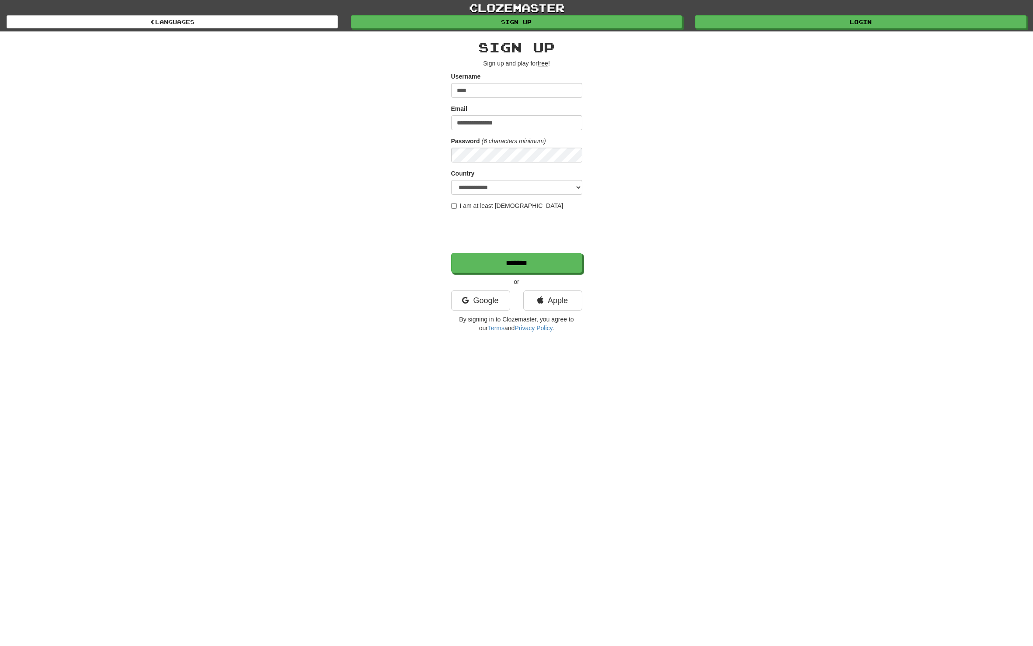
click at [449, 205] on div "**********" at bounding box center [516, 183] width 511 height 305
click at [543, 263] on input "*******" at bounding box center [516, 263] width 131 height 20
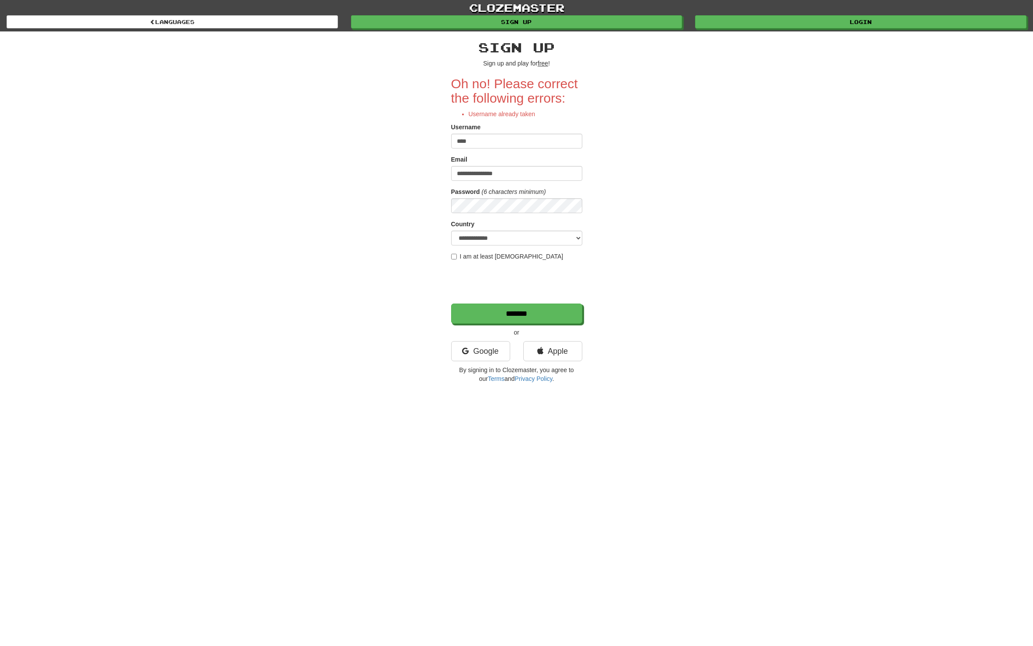
click at [482, 138] on input "****" at bounding box center [516, 141] width 131 height 15
type input "*******"
click at [633, 222] on div "**********" at bounding box center [516, 209] width 511 height 356
click at [536, 314] on input "*******" at bounding box center [516, 314] width 131 height 20
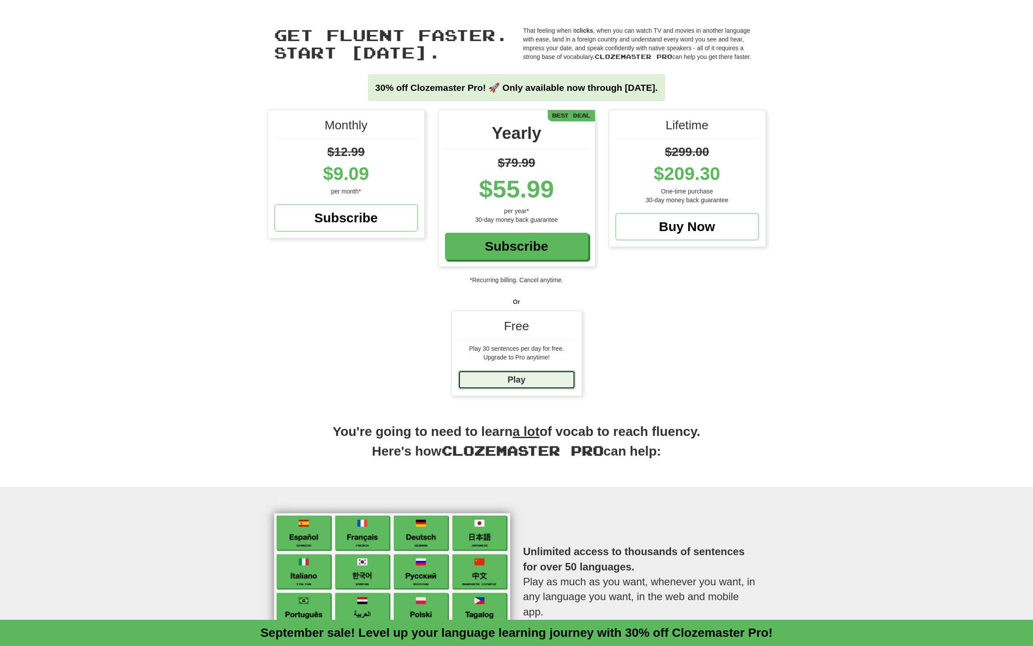
click at [535, 379] on link "Play" at bounding box center [516, 380] width 117 height 19
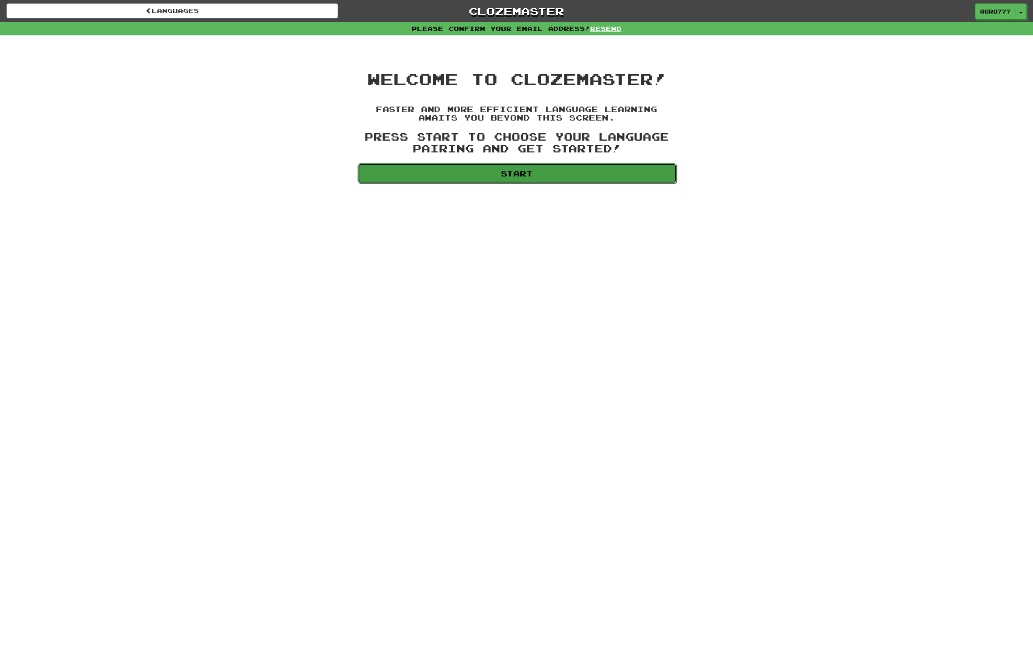
click at [539, 173] on link "Start" at bounding box center [517, 173] width 319 height 20
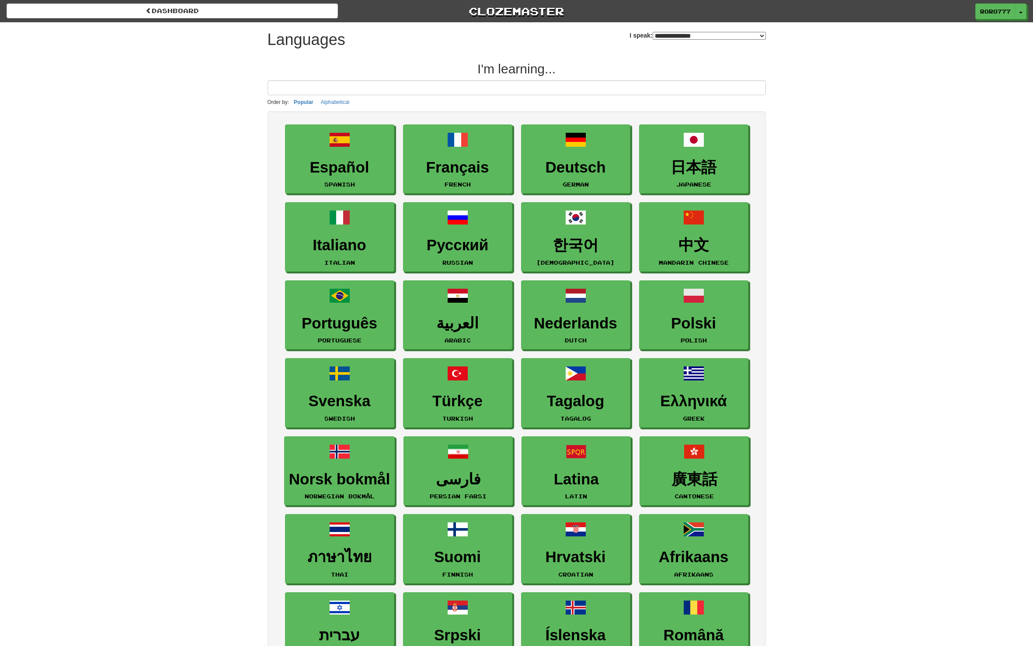
select select "*******"
click at [572, 85] on input at bounding box center [516, 87] width 498 height 15
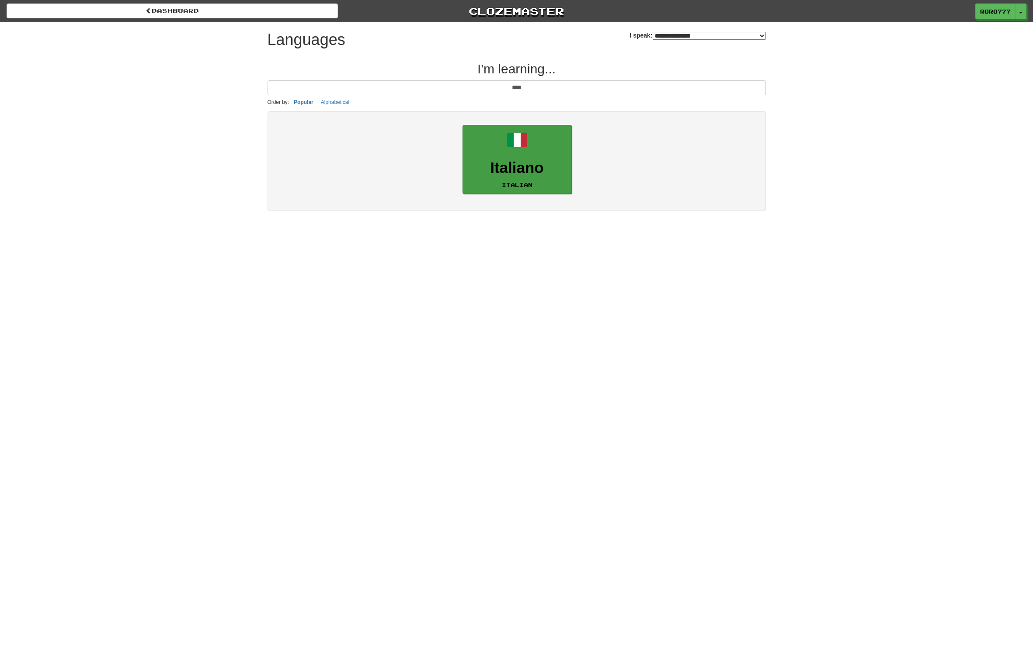
type input "****"
click at [538, 170] on h3 "Italiano" at bounding box center [517, 168] width 100 height 17
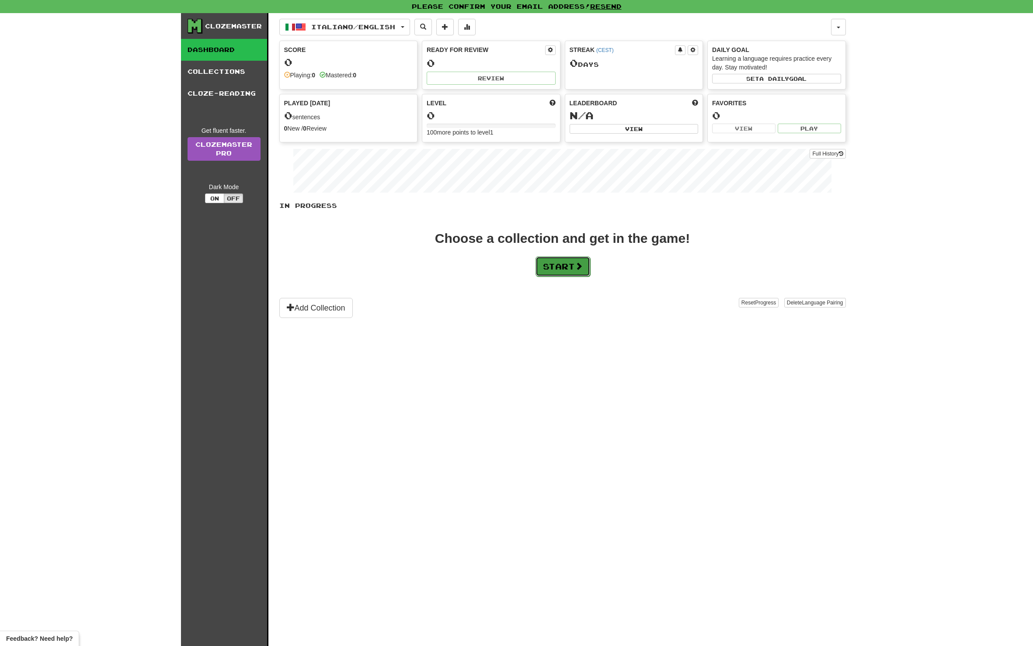
click at [552, 264] on button "Start" at bounding box center [562, 267] width 55 height 20
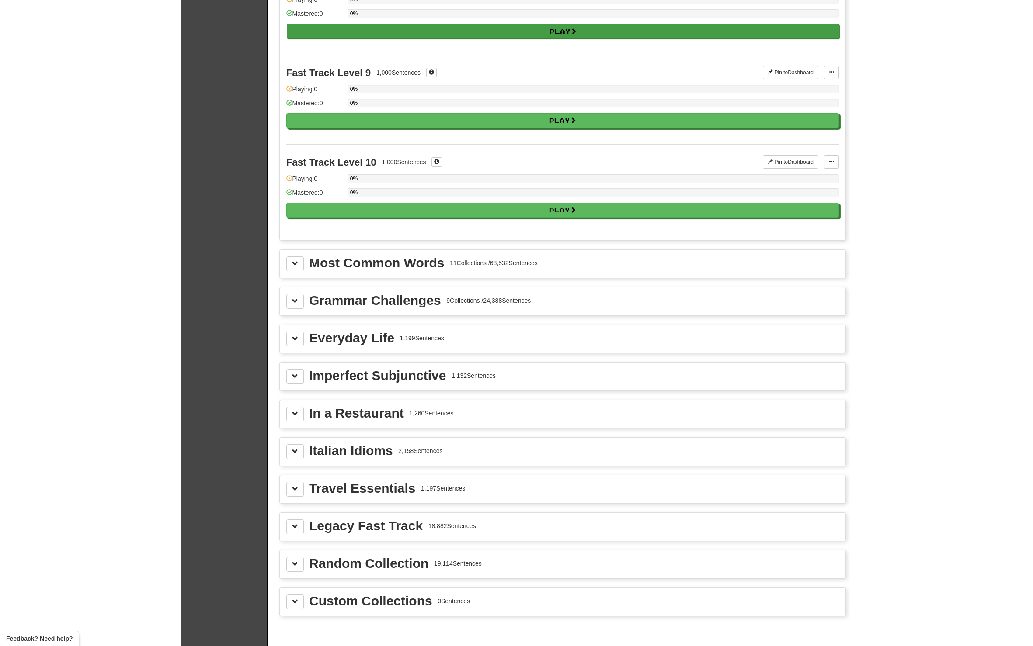
scroll to position [787, 0]
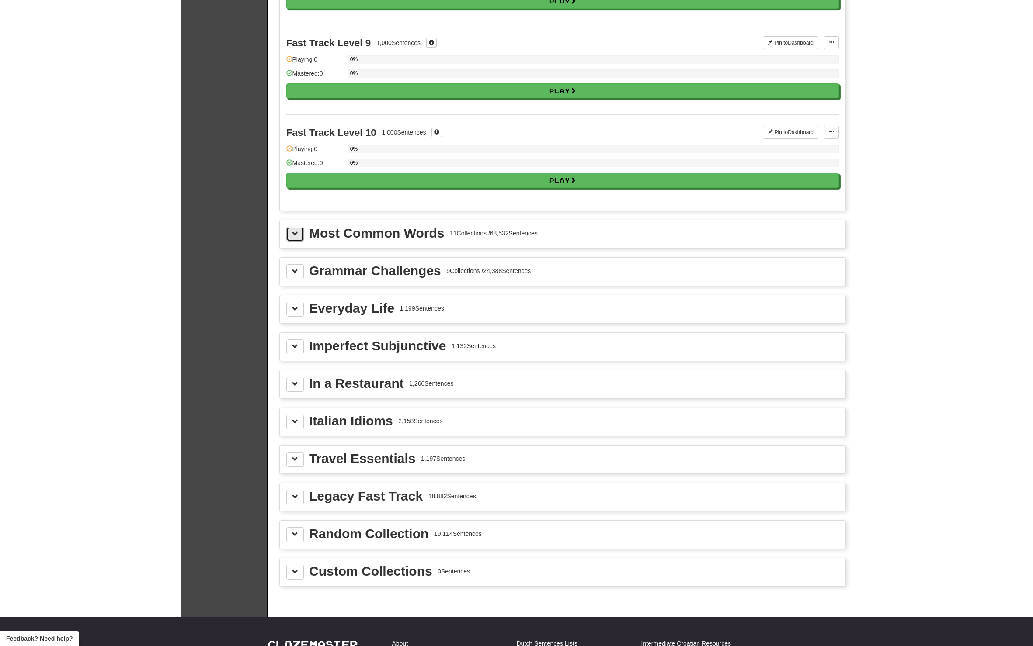
click at [295, 233] on span at bounding box center [295, 234] width 6 height 6
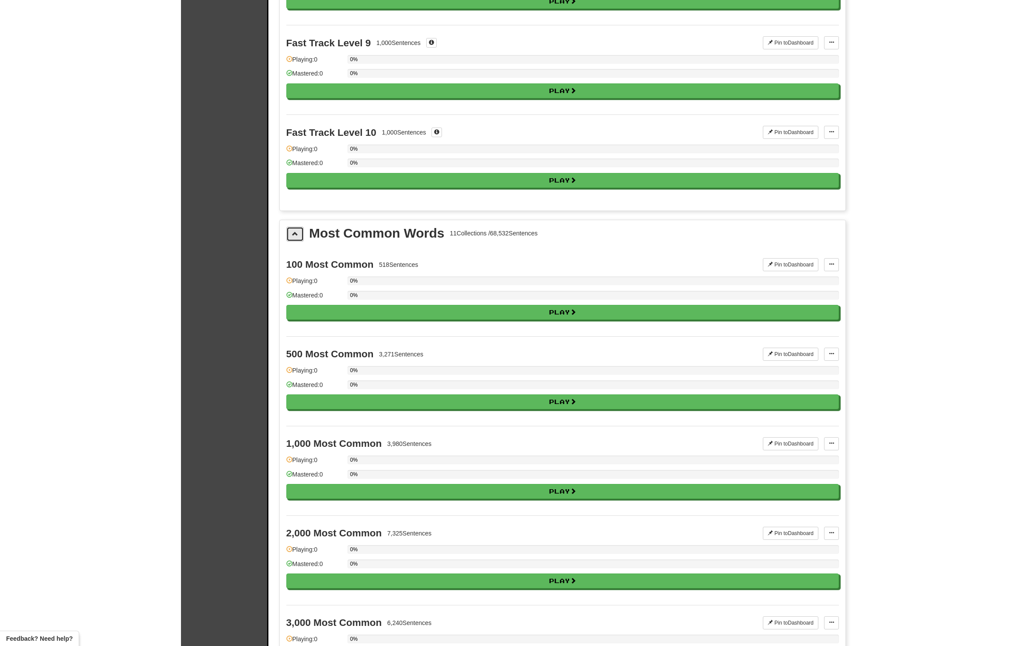
click at [295, 233] on span at bounding box center [295, 234] width 6 height 6
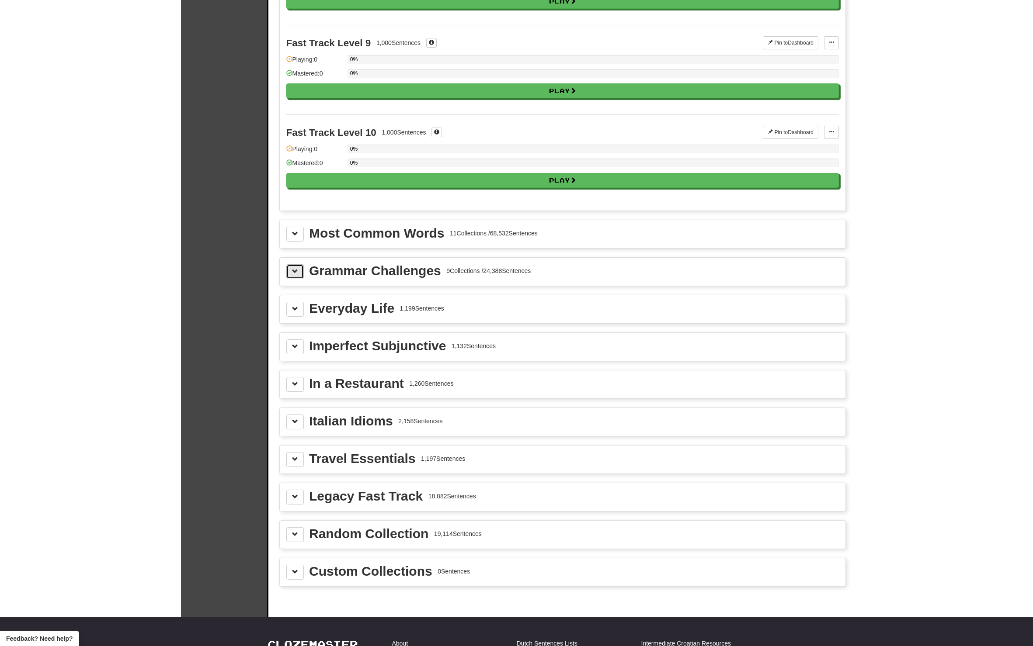
click at [295, 271] on span at bounding box center [295, 271] width 6 height 6
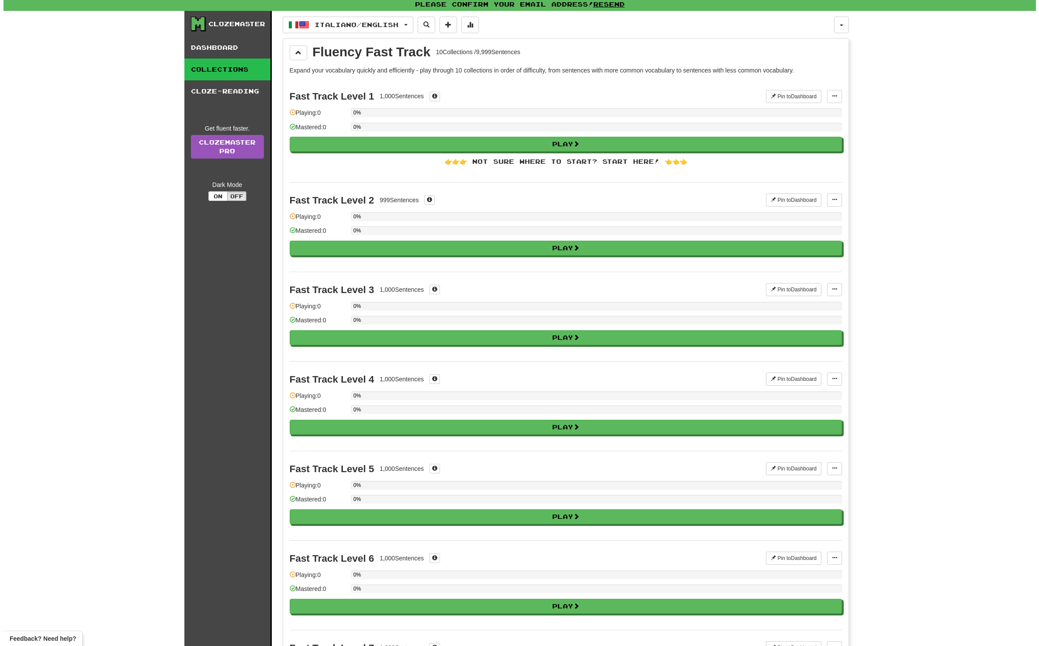
scroll to position [0, 0]
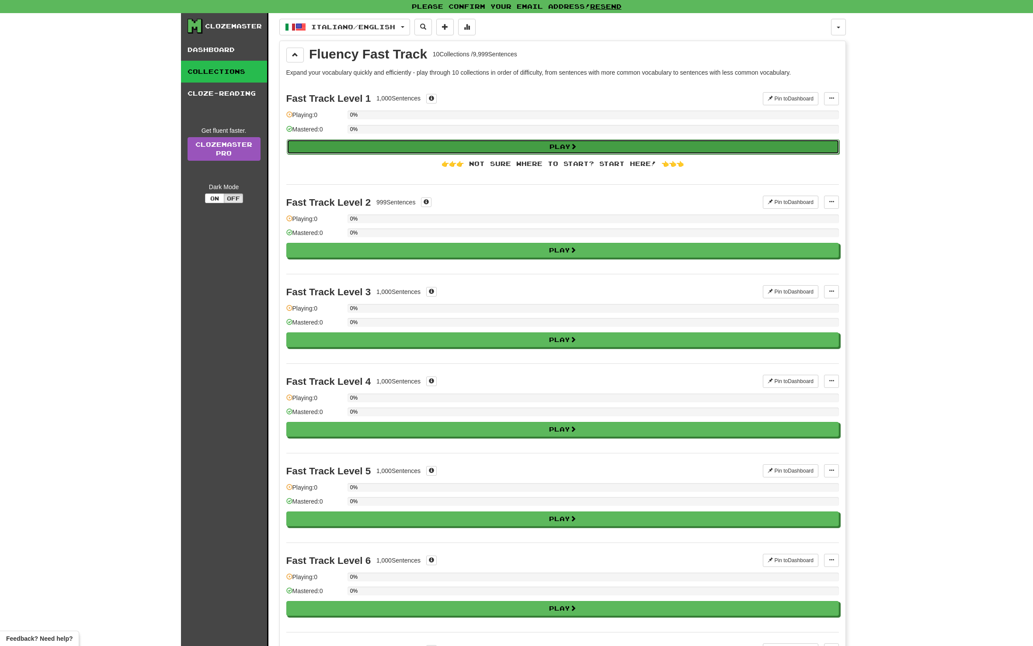
click at [441, 145] on button "Play" at bounding box center [563, 146] width 552 height 15
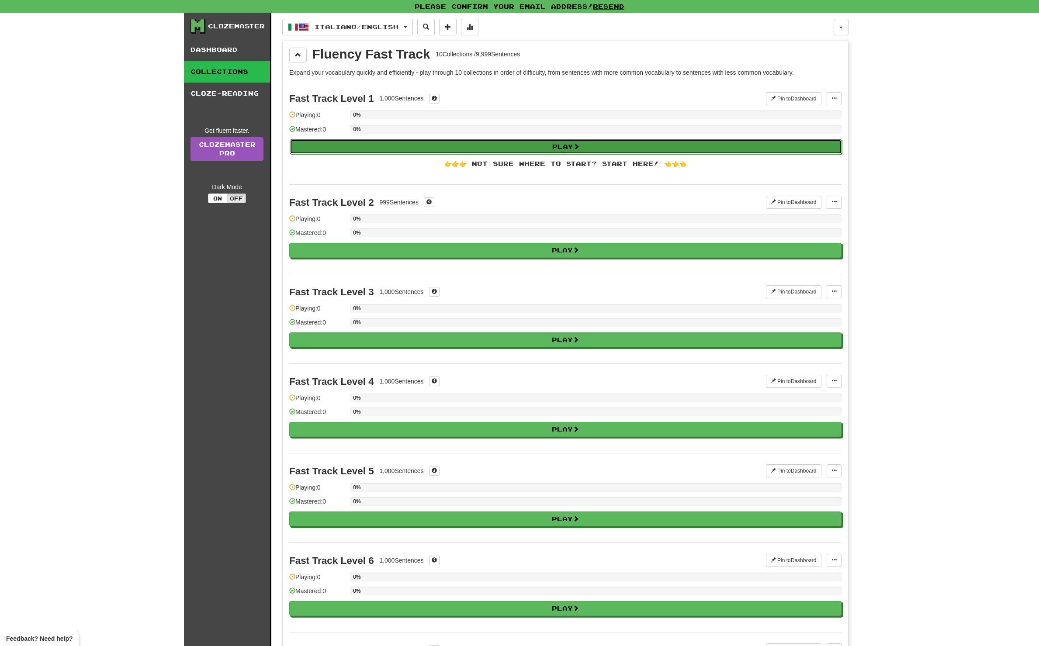
select select "**"
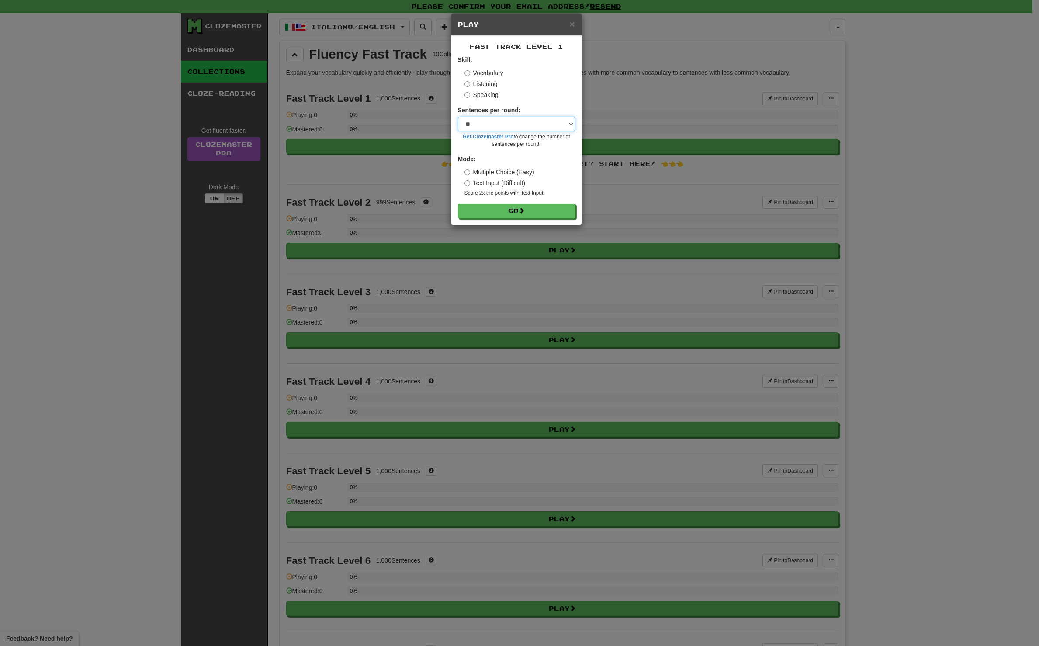
click at [543, 122] on select "* ** ** ** ** ** *** ********" at bounding box center [516, 124] width 117 height 15
click at [540, 119] on select "* ** ** ** ** ** *** ********" at bounding box center [516, 124] width 117 height 15
click at [519, 213] on button "Go" at bounding box center [516, 211] width 117 height 15
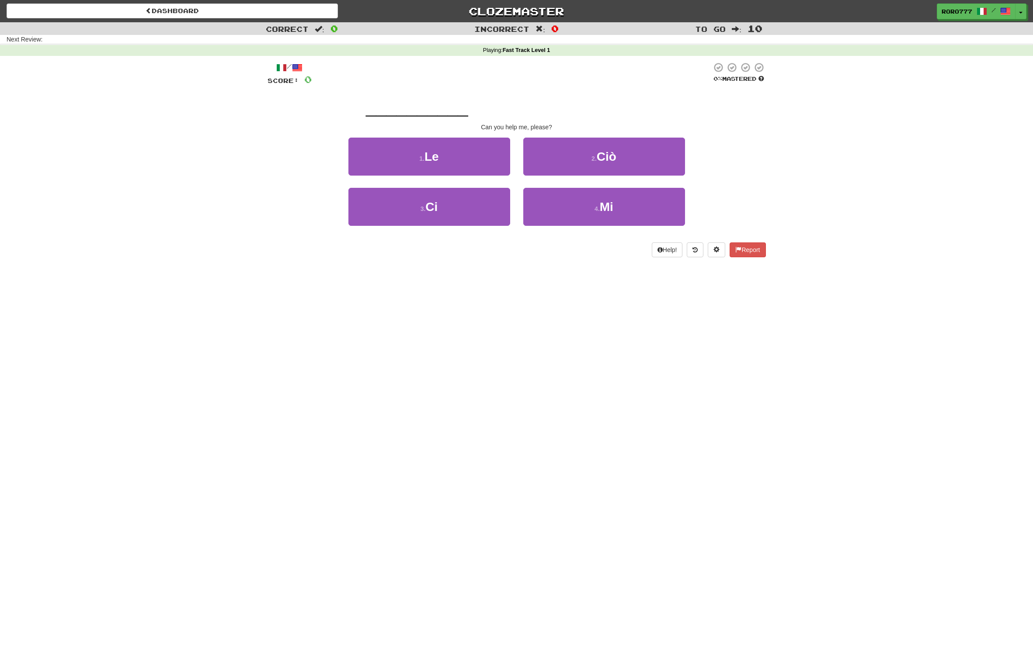
click at [445, 113] on span "__________" at bounding box center [417, 107] width 102 height 21
click at [455, 202] on button "3 . Ci" at bounding box center [429, 207] width 162 height 38
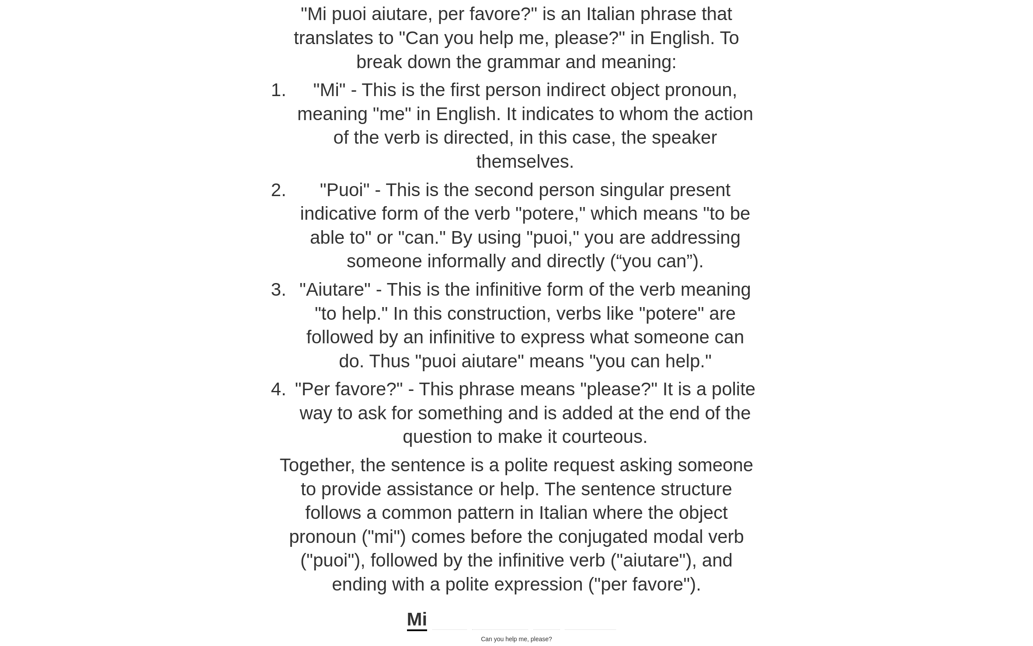
scroll to position [610, 0]
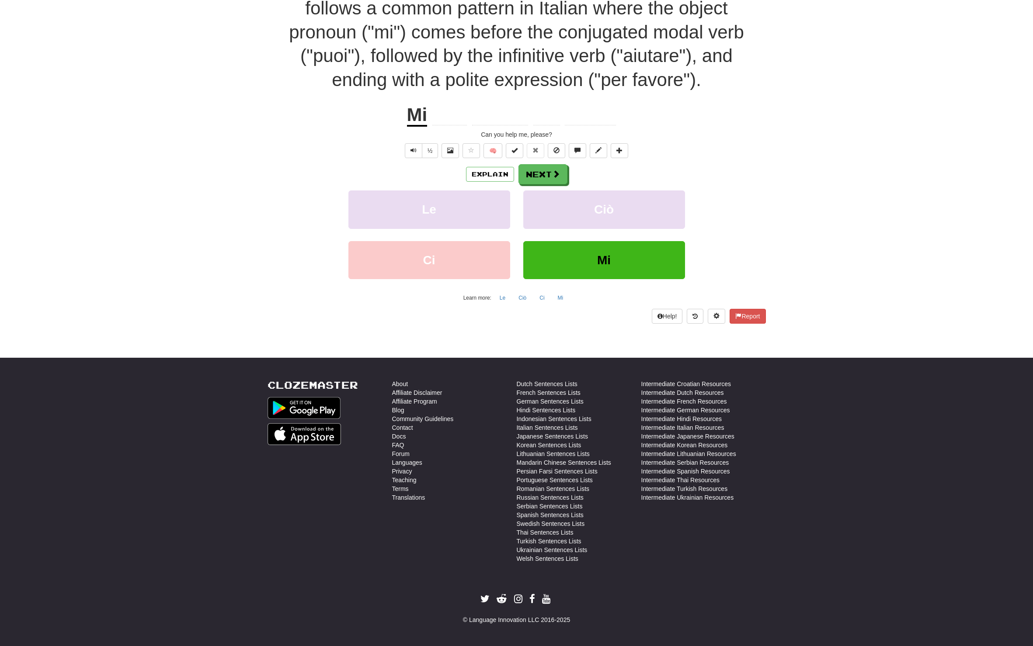
click at [714, 135] on div "Can you help me, please?" at bounding box center [516, 134] width 498 height 9
click at [532, 172] on button "Next" at bounding box center [543, 175] width 49 height 20
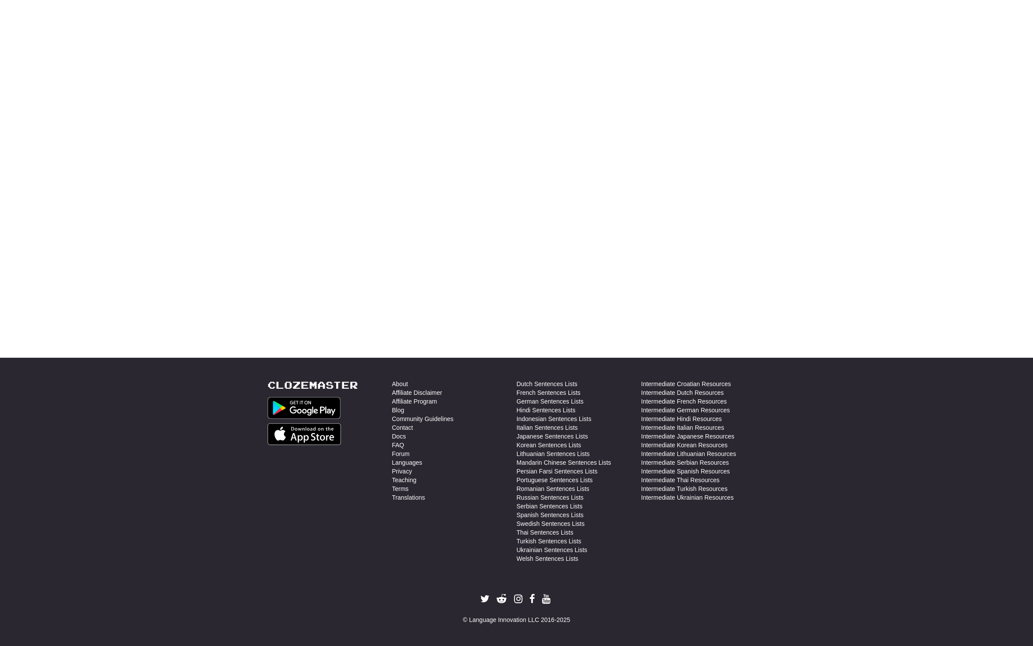
scroll to position [0, 0]
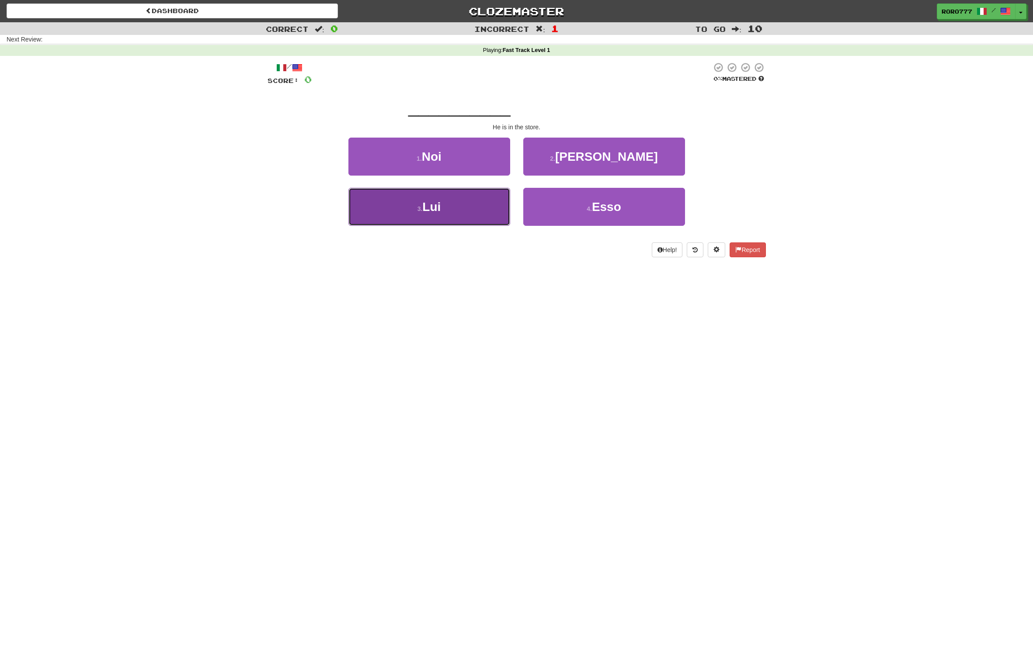
click at [470, 207] on button "3 . Lui" at bounding box center [429, 207] width 162 height 38
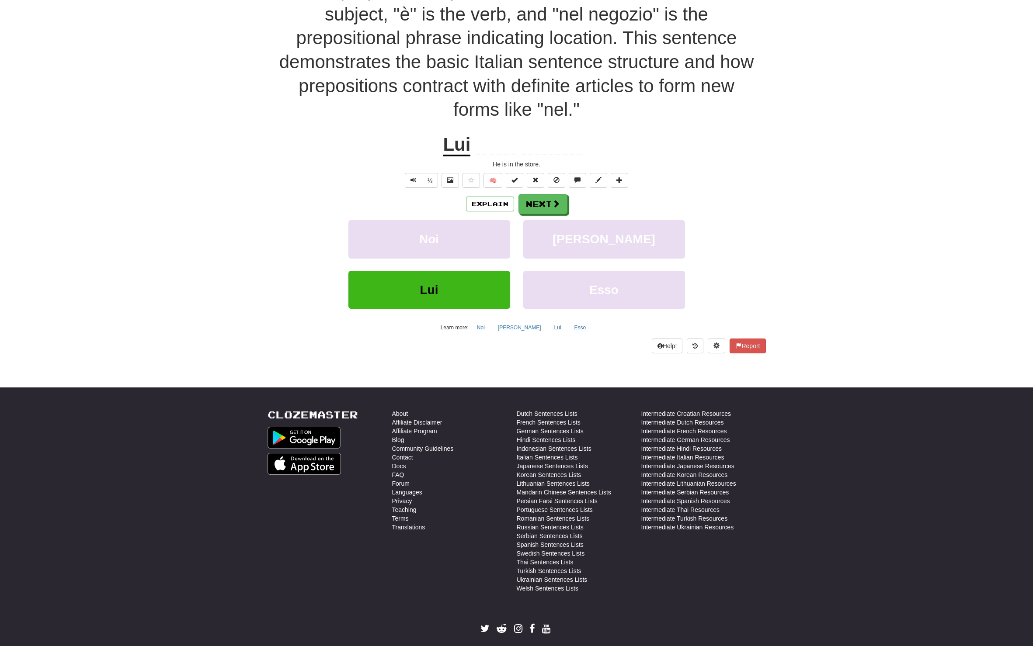
scroll to position [524, 0]
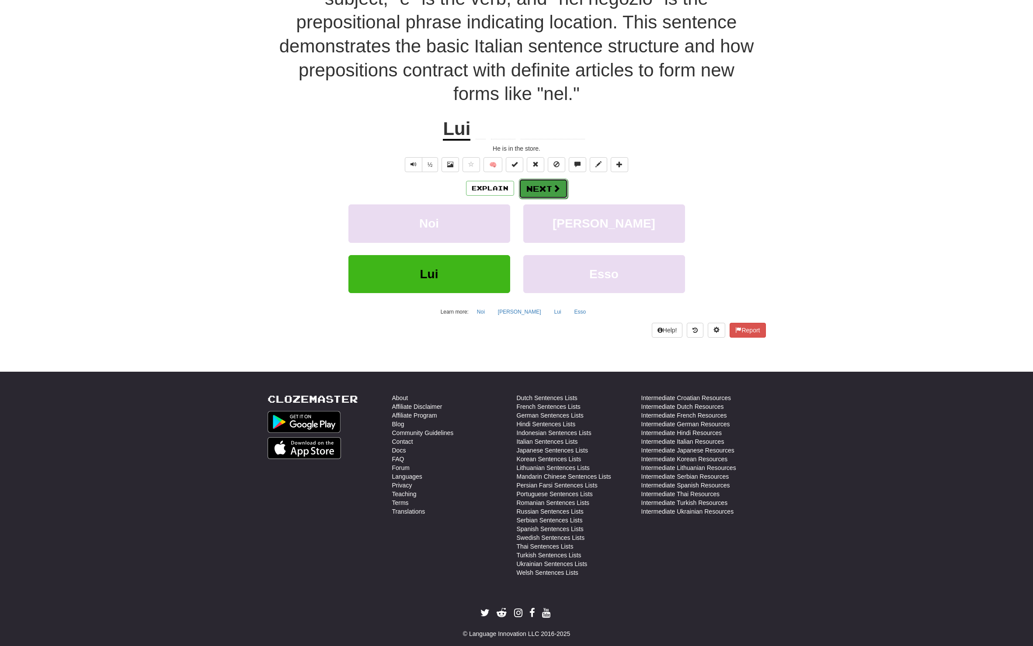
click at [550, 188] on button "Next" at bounding box center [543, 189] width 49 height 20
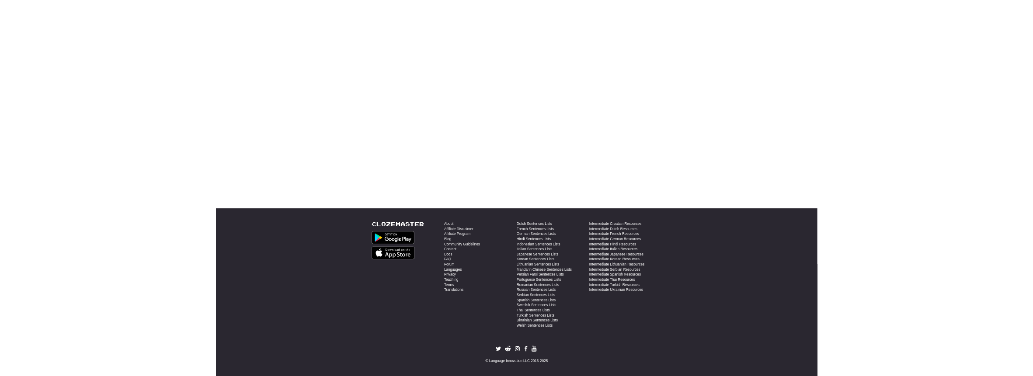
scroll to position [0, 0]
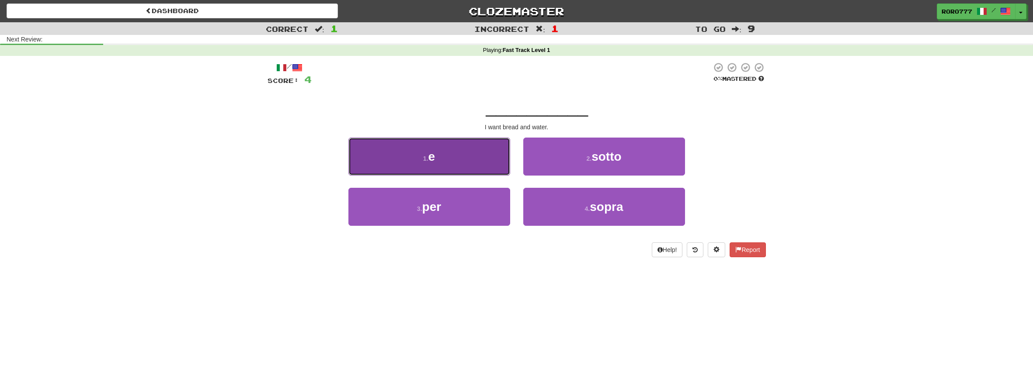
click at [478, 162] on button "1 . e" at bounding box center [429, 157] width 162 height 38
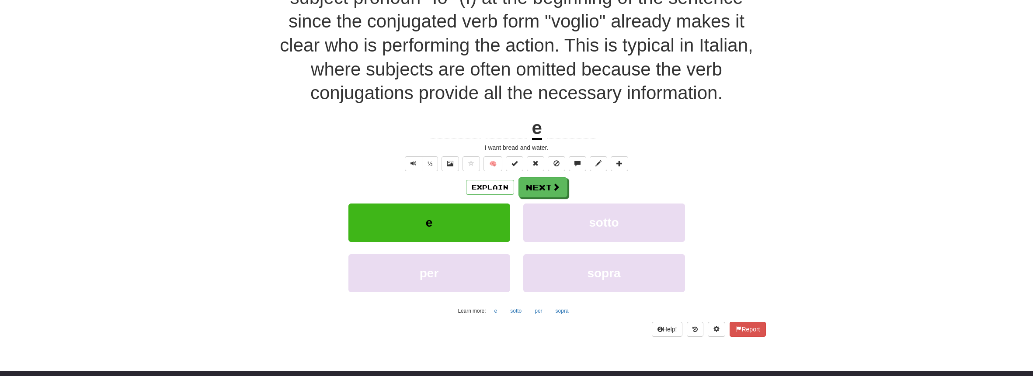
scroll to position [874, 0]
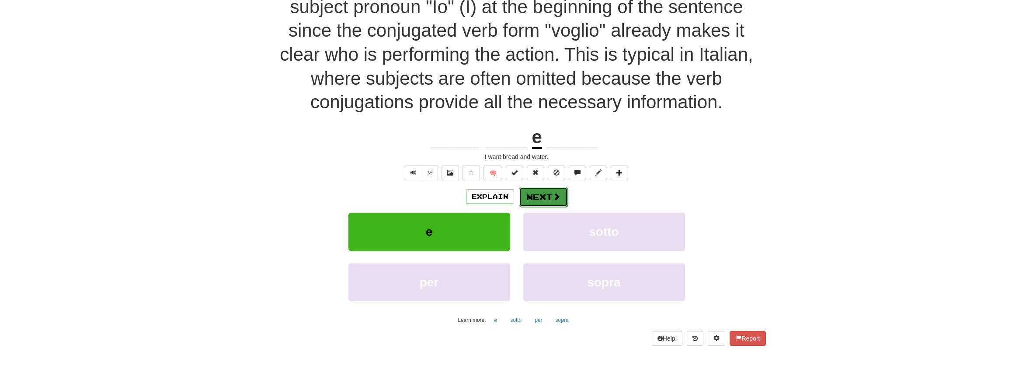
click at [552, 198] on span at bounding box center [556, 197] width 8 height 8
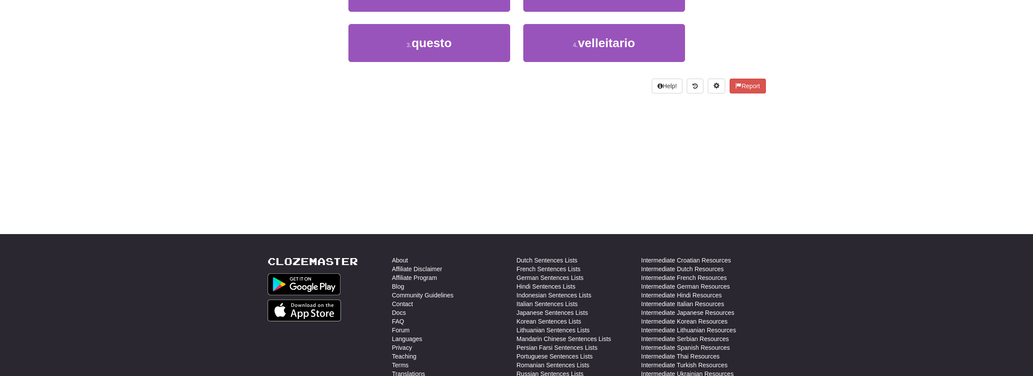
scroll to position [0, 0]
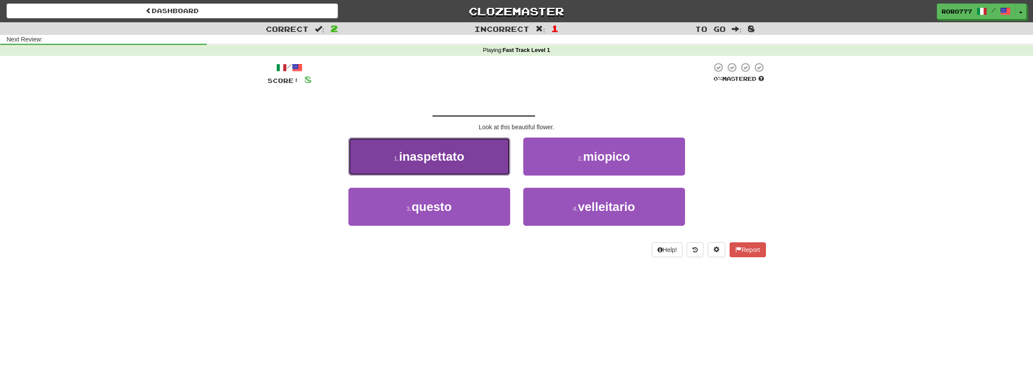
click at [471, 163] on button "1 . inaspettato" at bounding box center [429, 157] width 162 height 38
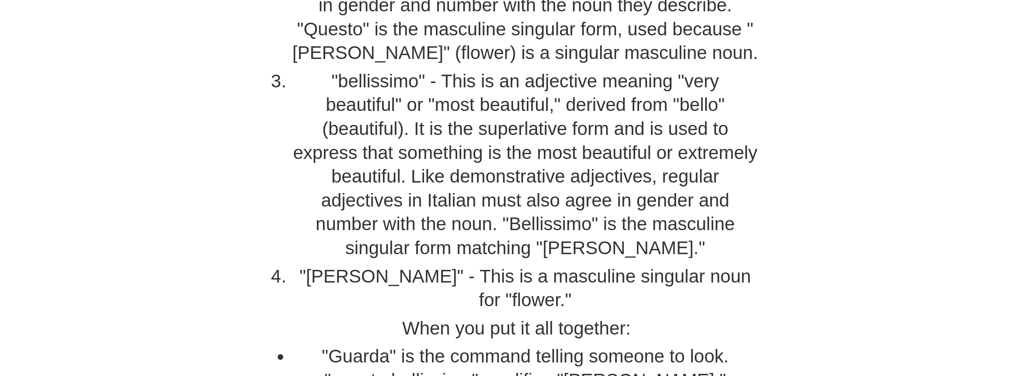
scroll to position [874, 0]
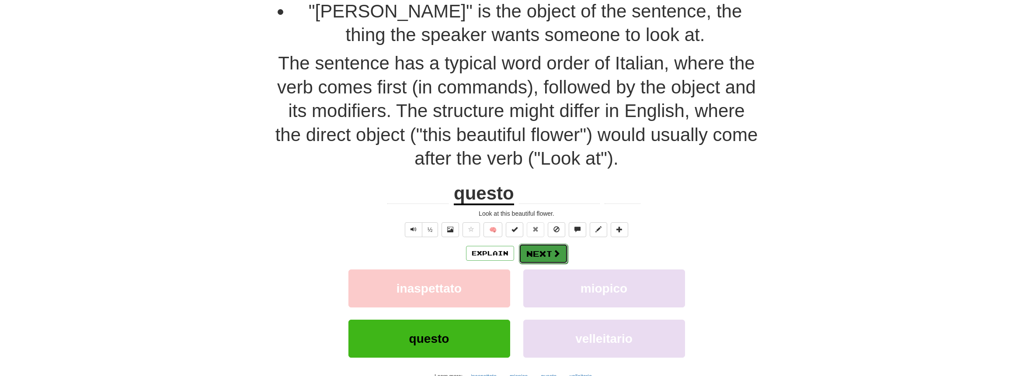
click at [548, 244] on button "Next" at bounding box center [543, 254] width 49 height 20
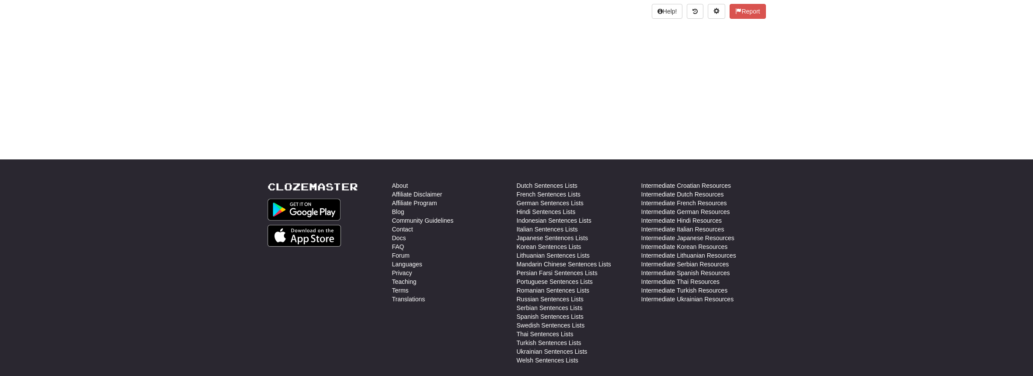
scroll to position [48, 0]
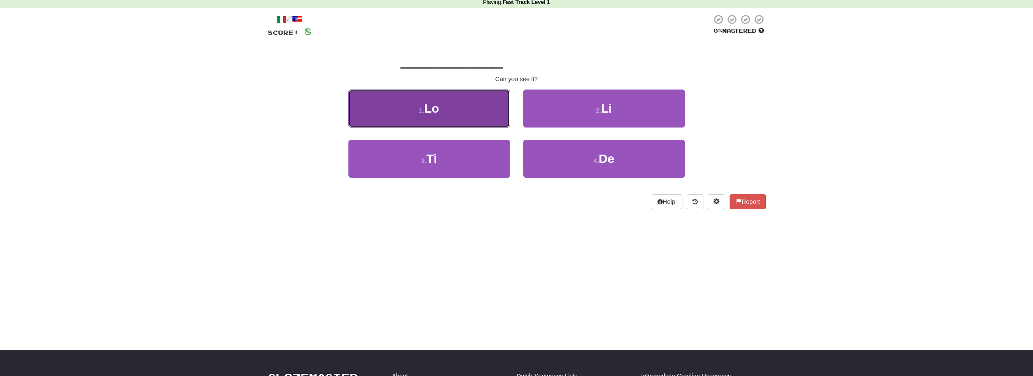
click at [482, 110] on button "1 . Lo" at bounding box center [429, 109] width 162 height 38
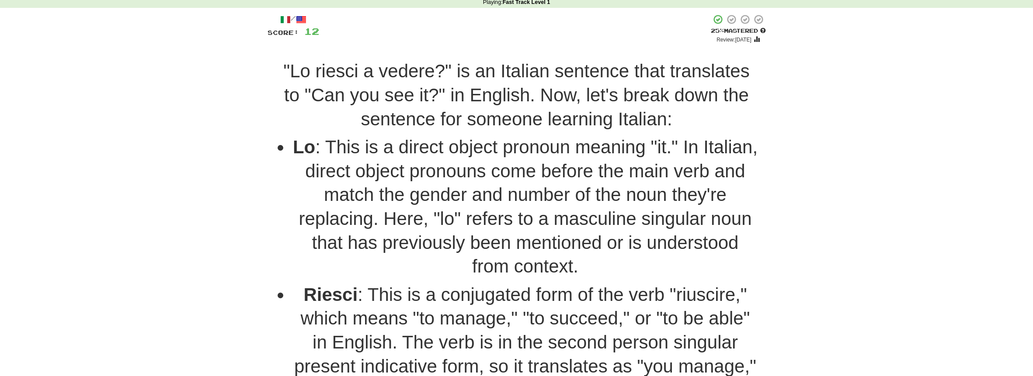
drag, startPoint x: 273, startPoint y: 153, endPoint x: 256, endPoint y: 167, distance: 22.7
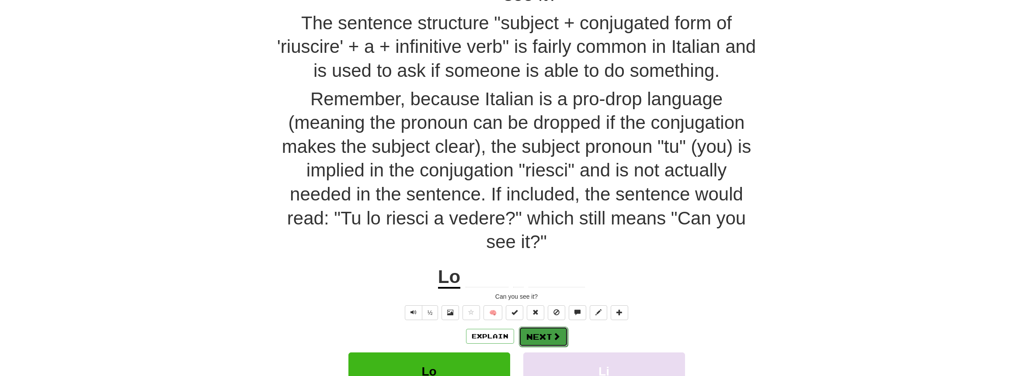
click at [550, 333] on button "Next" at bounding box center [543, 337] width 49 height 20
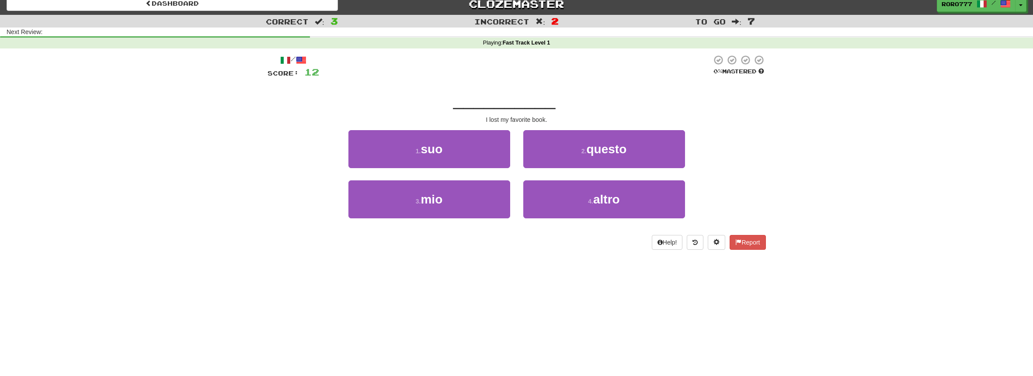
scroll to position [0, 0]
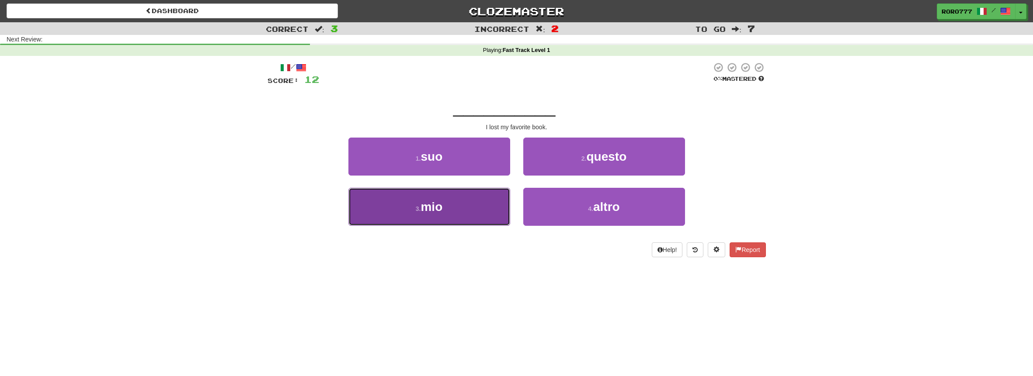
click at [468, 206] on button "3 . mio" at bounding box center [429, 207] width 162 height 38
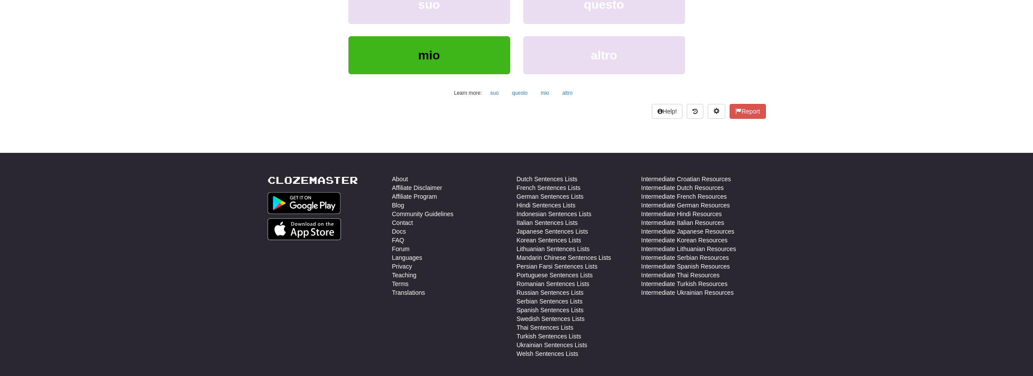
scroll to position [865, 0]
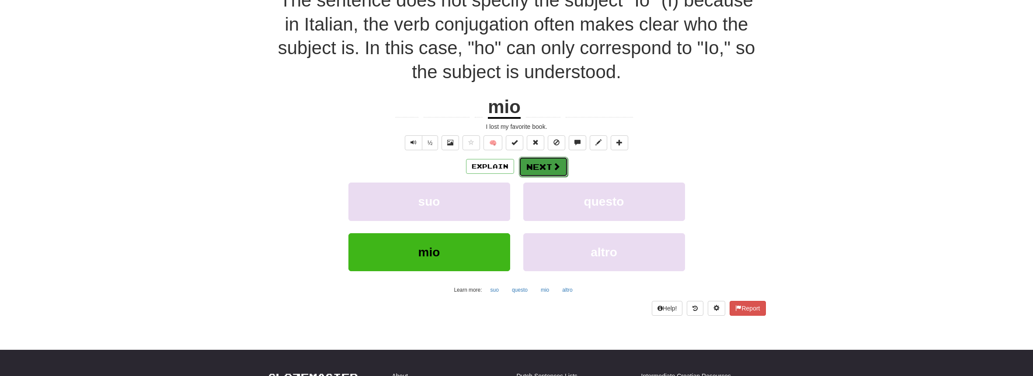
click at [546, 160] on button "Next" at bounding box center [543, 167] width 49 height 20
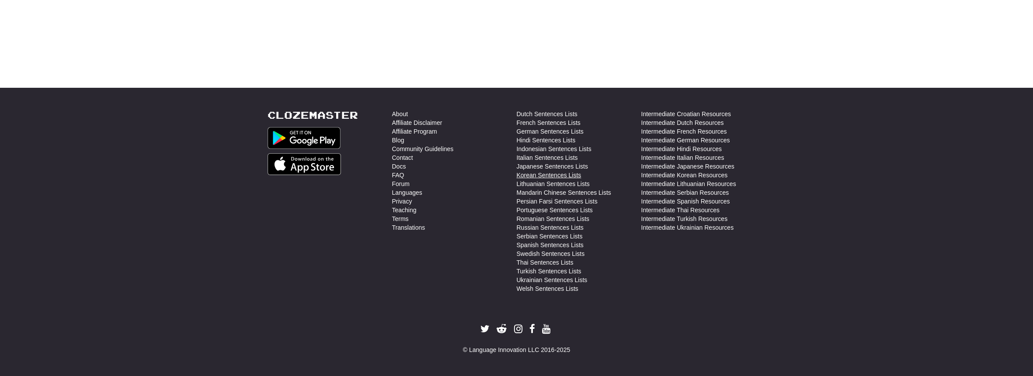
scroll to position [0, 0]
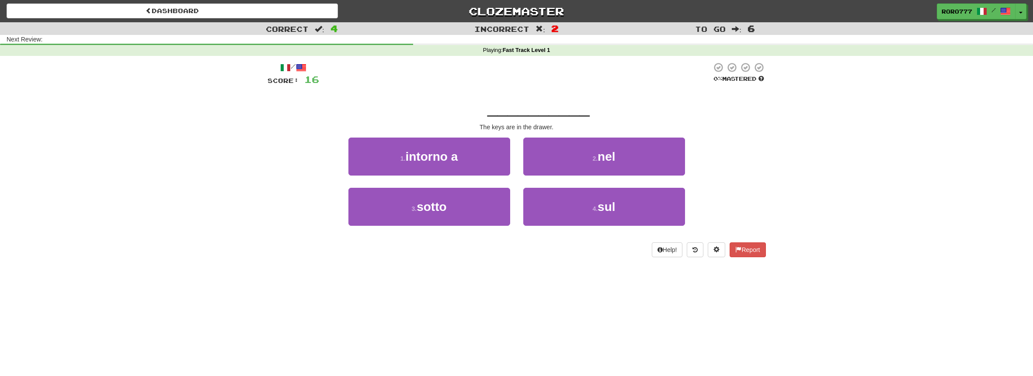
click at [502, 111] on span "__________" at bounding box center [538, 107] width 102 height 21
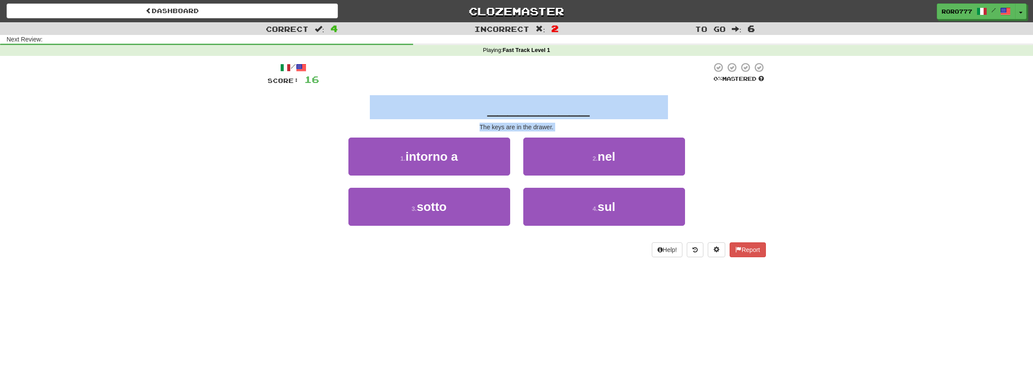
drag, startPoint x: 293, startPoint y: 101, endPoint x: 795, endPoint y: 132, distance: 503.1
click at [795, 132] on div "Correct : 4 Incorrect : 2 To go : 6 Next Review: Playing : Fast Track Level 1 /…" at bounding box center [516, 145] width 1033 height 247
drag, startPoint x: 857, startPoint y: 118, endPoint x: 854, endPoint y: 99, distance: 18.5
click at [857, 117] on div "Correct : 4 Incorrect : 2 To go : 6 Next Review: Playing : Fast Track Level 1 /…" at bounding box center [516, 145] width 1033 height 247
click at [450, 284] on div "Dashboard Clozemaster roro777 / Toggle Dropdown Dashboard Leaderboard Activity …" at bounding box center [516, 188] width 1033 height 376
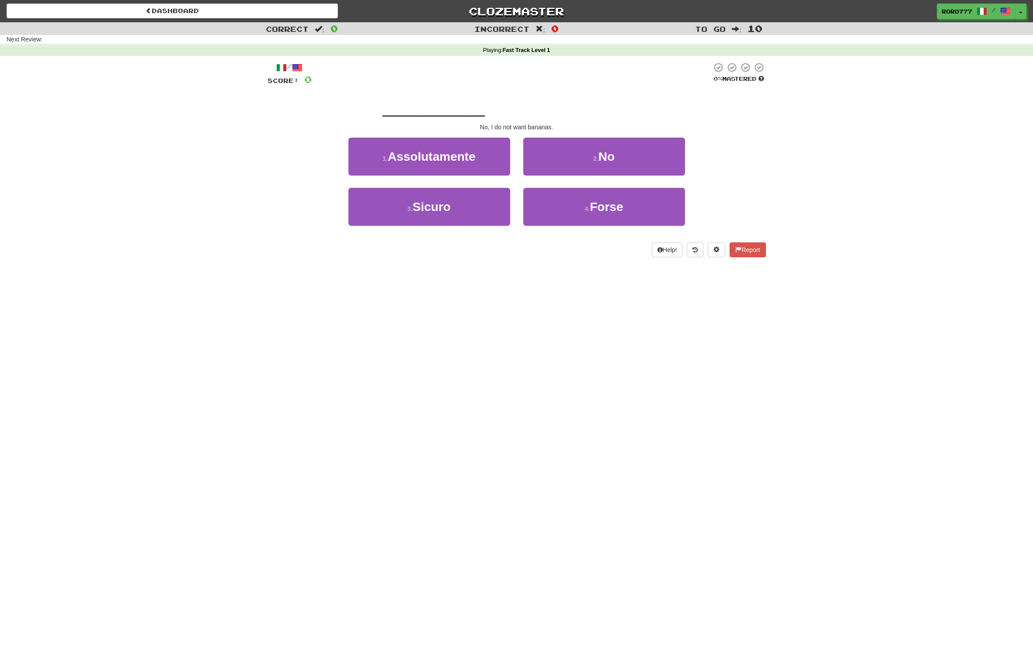
click at [288, 217] on div "3 . Sicuro 4 . Forse" at bounding box center [516, 213] width 524 height 50
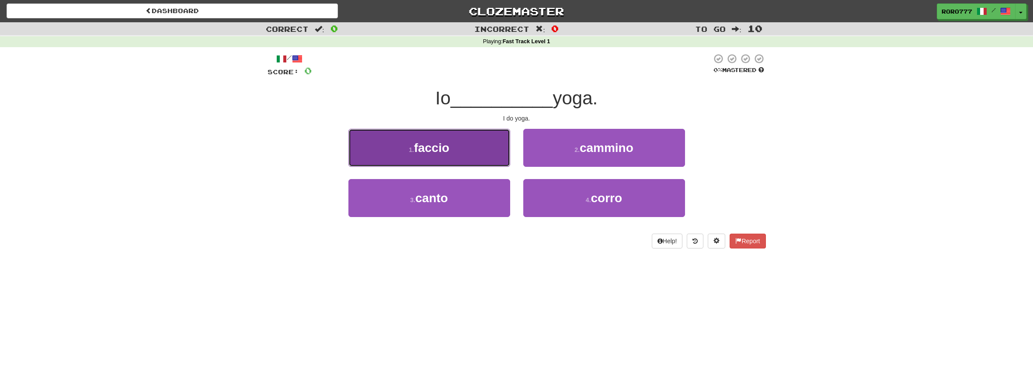
click at [461, 153] on button "1 . faccio" at bounding box center [429, 148] width 162 height 38
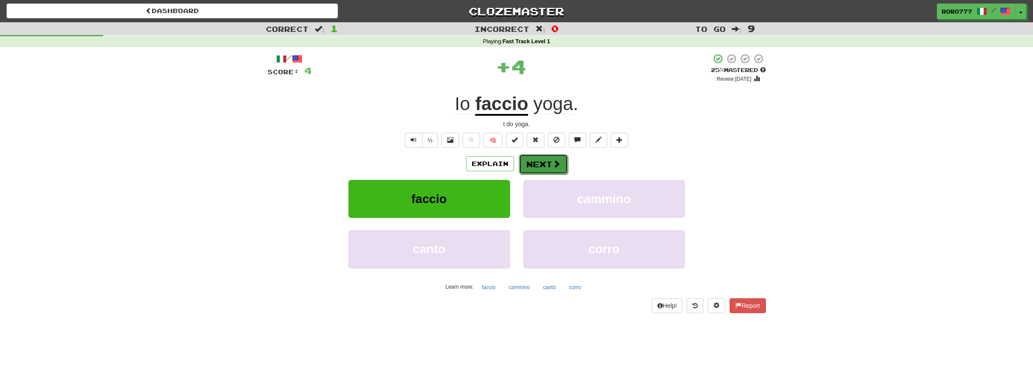
click at [561, 160] on button "Next" at bounding box center [543, 164] width 49 height 20
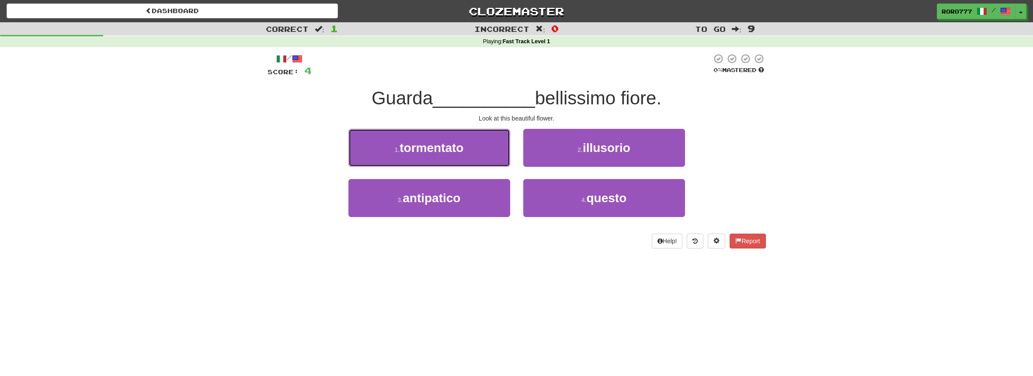
drag, startPoint x: 472, startPoint y: 154, endPoint x: 585, endPoint y: 222, distance: 131.4
click at [585, 222] on div "1 . tormentato 2 . illusorio 3 . antipatico 4 . questo" at bounding box center [516, 179] width 511 height 101
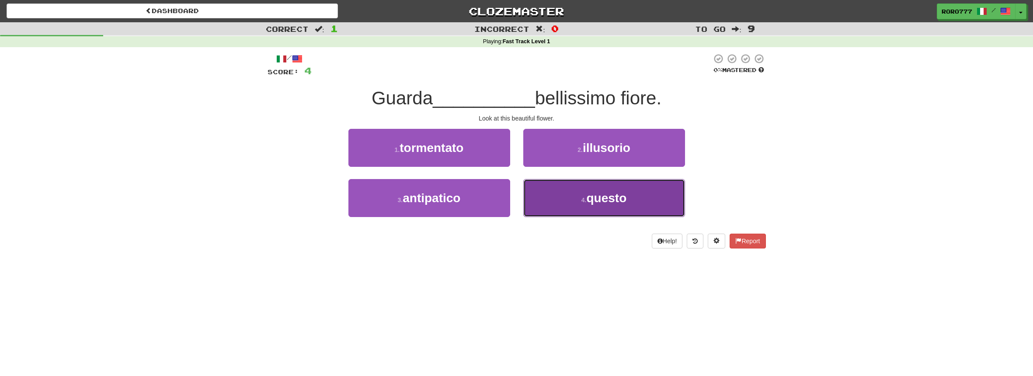
click at [596, 201] on span "questo" at bounding box center [606, 198] width 40 height 14
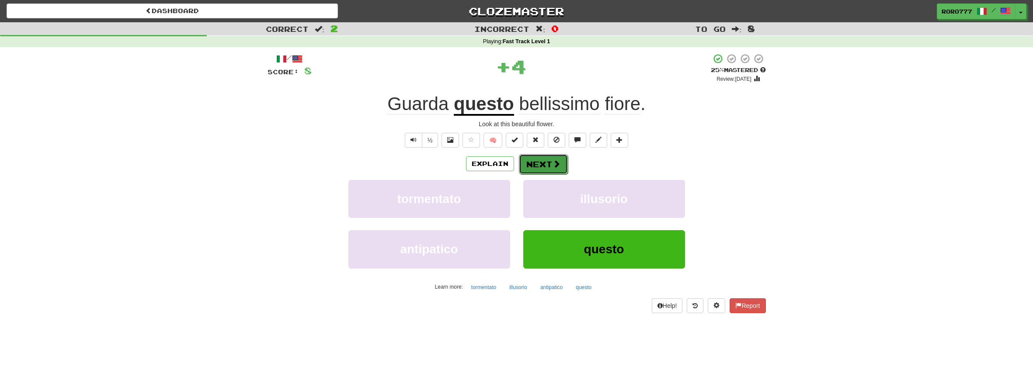
click at [533, 165] on button "Next" at bounding box center [543, 164] width 49 height 20
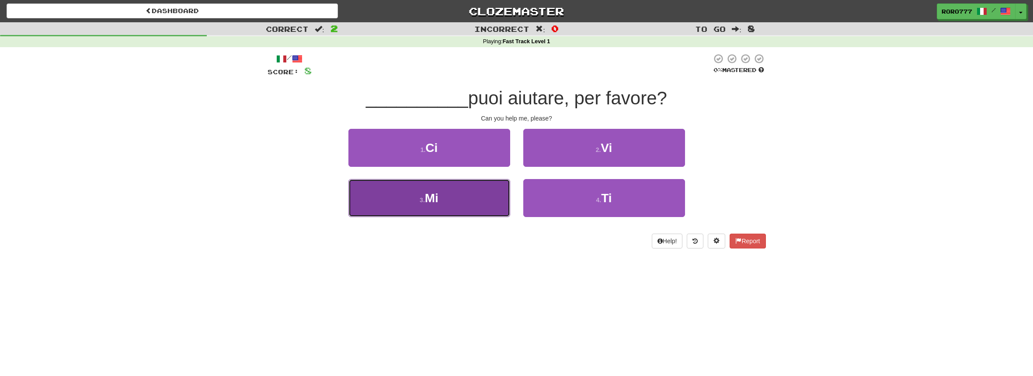
click at [486, 196] on button "3 . Mi" at bounding box center [429, 198] width 162 height 38
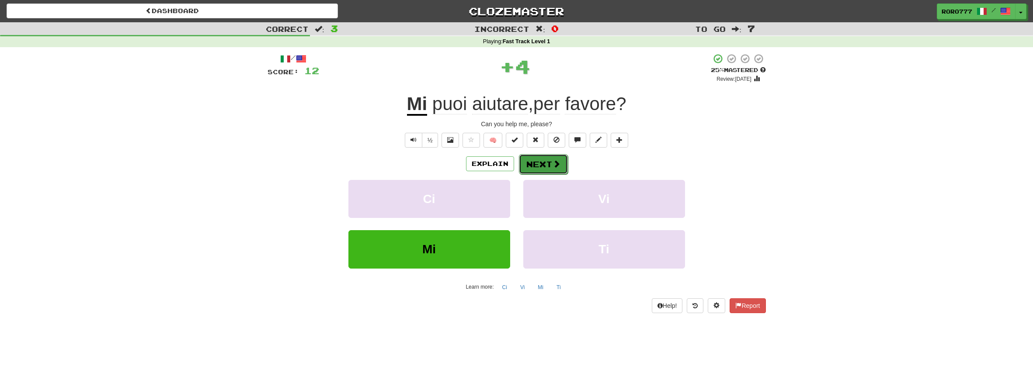
click at [547, 163] on button "Next" at bounding box center [543, 164] width 49 height 20
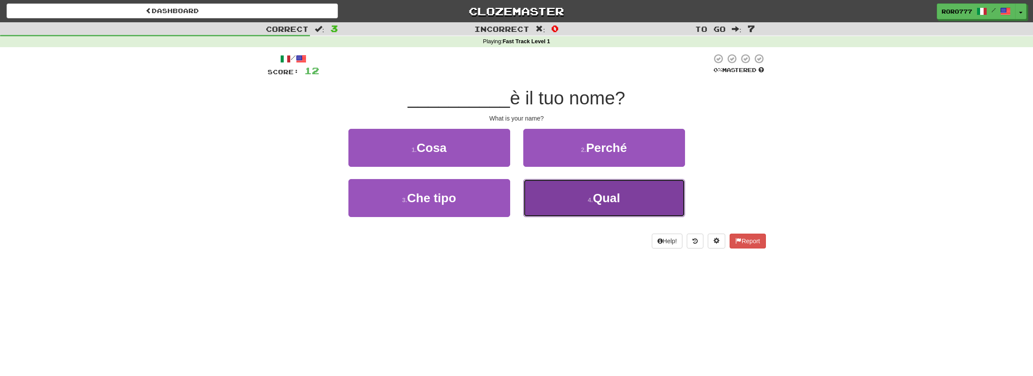
click at [573, 198] on button "4 . Qual" at bounding box center [604, 198] width 162 height 38
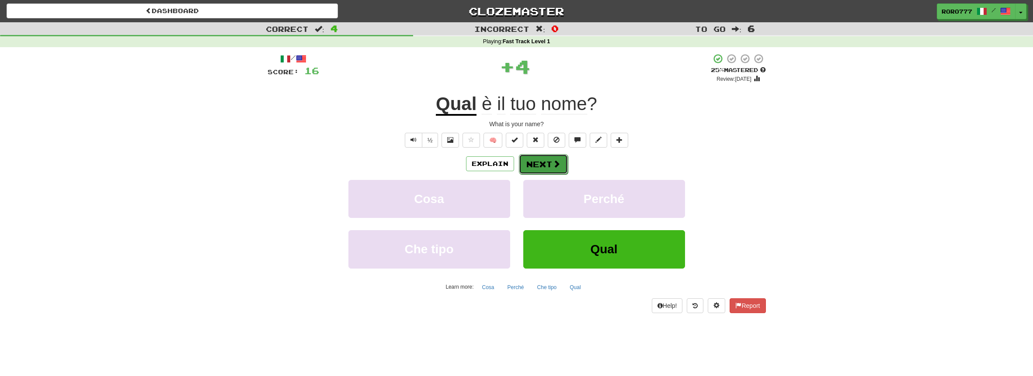
click at [533, 163] on button "Next" at bounding box center [543, 164] width 49 height 20
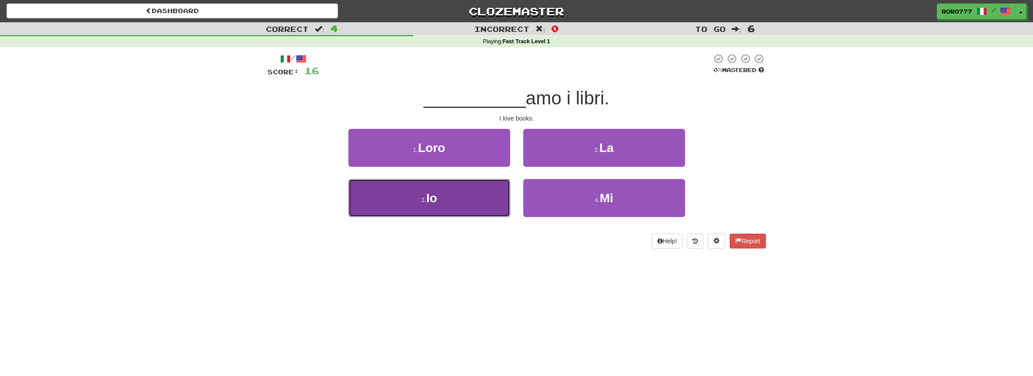
click at [458, 206] on button "3 . Io" at bounding box center [429, 198] width 162 height 38
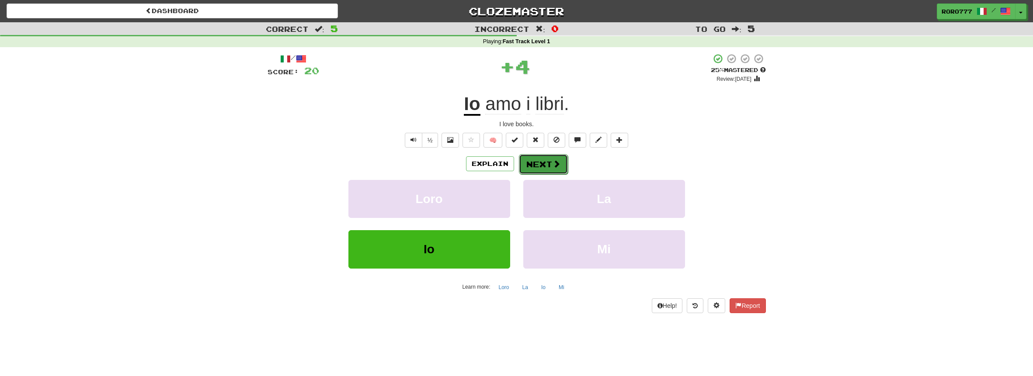
click at [540, 159] on button "Next" at bounding box center [543, 164] width 49 height 20
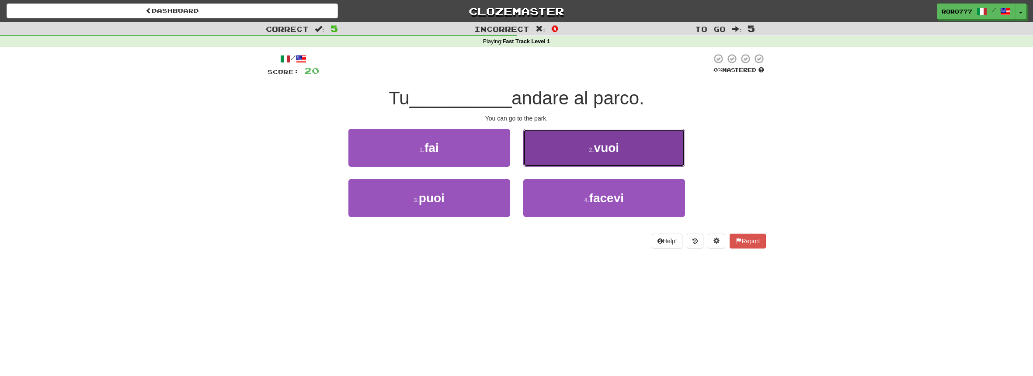
click at [550, 150] on button "2 . vuoi" at bounding box center [604, 148] width 162 height 38
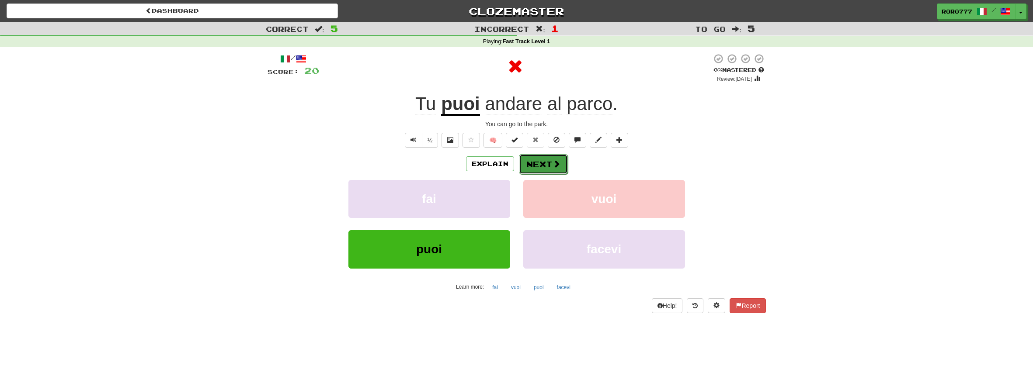
click at [538, 162] on button "Next" at bounding box center [543, 164] width 49 height 20
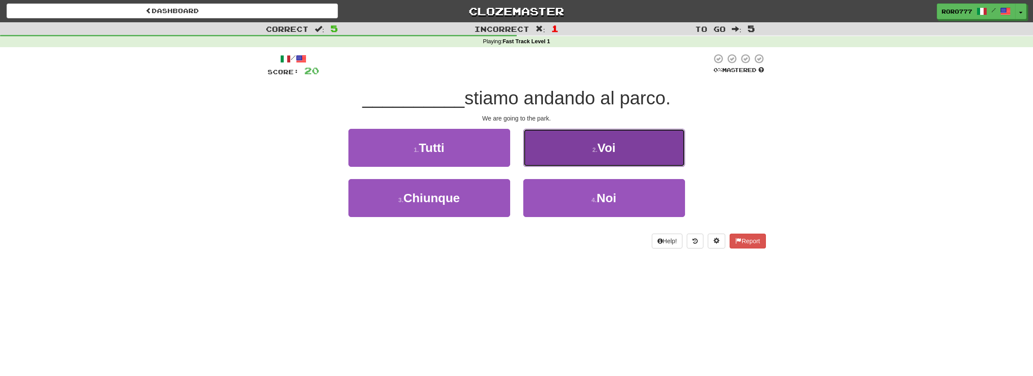
click at [568, 149] on button "2 . Voi" at bounding box center [604, 148] width 162 height 38
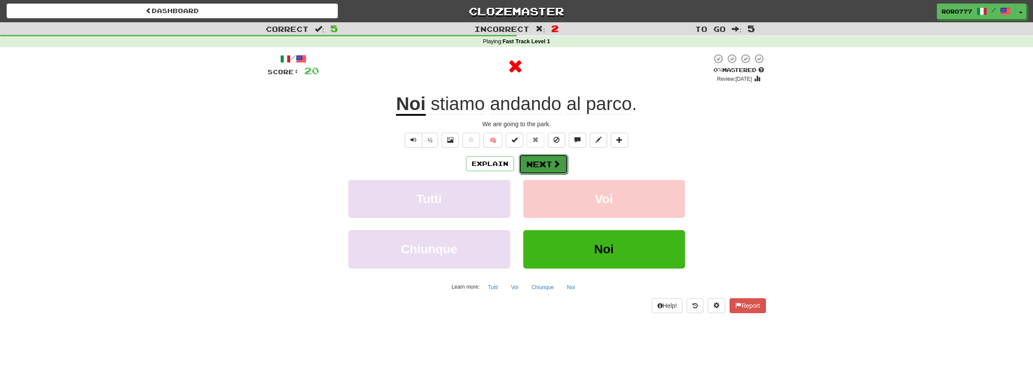
click at [557, 160] on span at bounding box center [556, 164] width 8 height 8
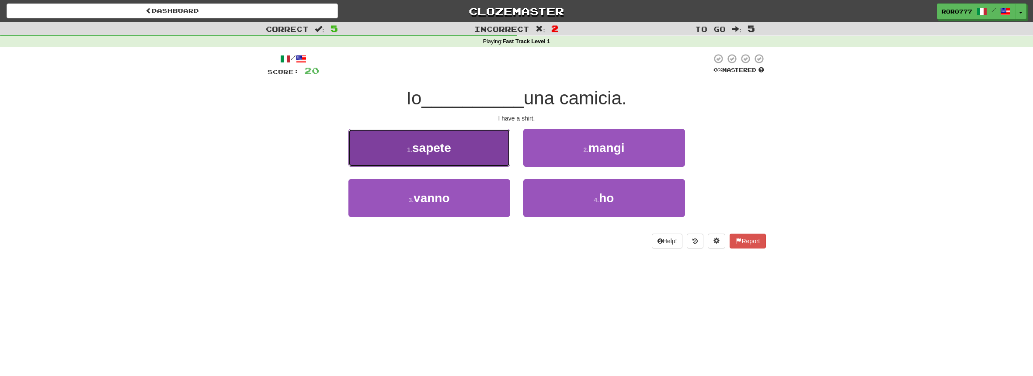
click at [473, 153] on button "1 . sapete" at bounding box center [429, 148] width 162 height 38
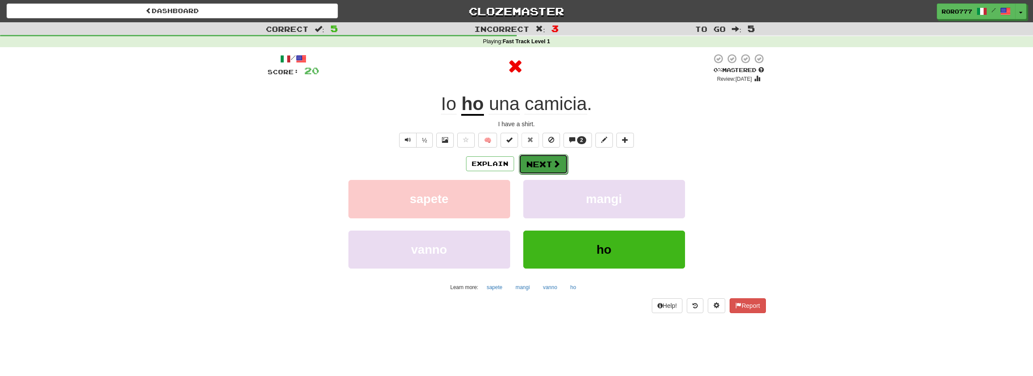
click at [562, 165] on button "Next" at bounding box center [543, 164] width 49 height 20
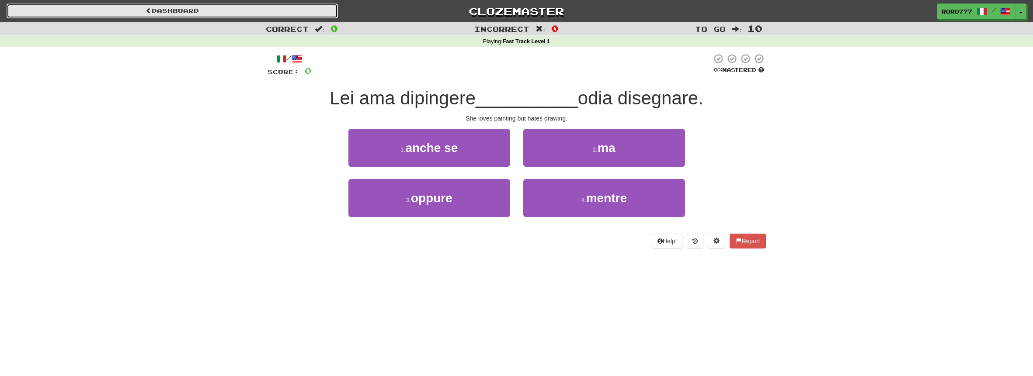
click at [182, 10] on link "Dashboard" at bounding box center [172, 10] width 331 height 15
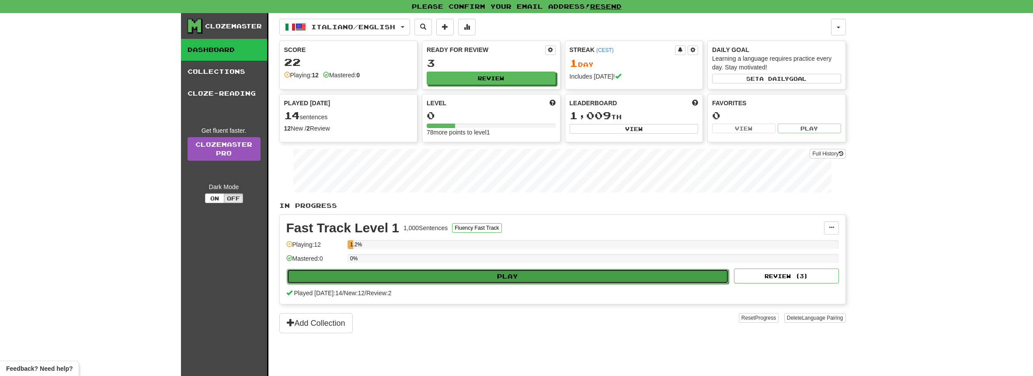
click at [419, 278] on button "Play" at bounding box center [508, 276] width 442 height 15
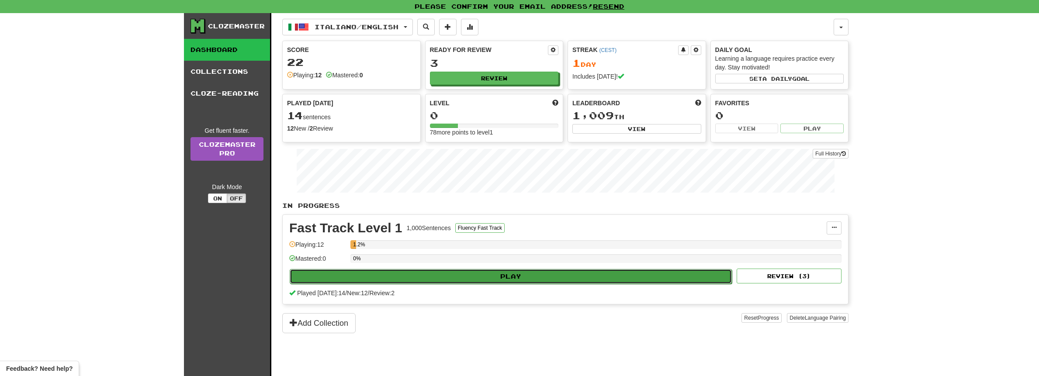
select select "**"
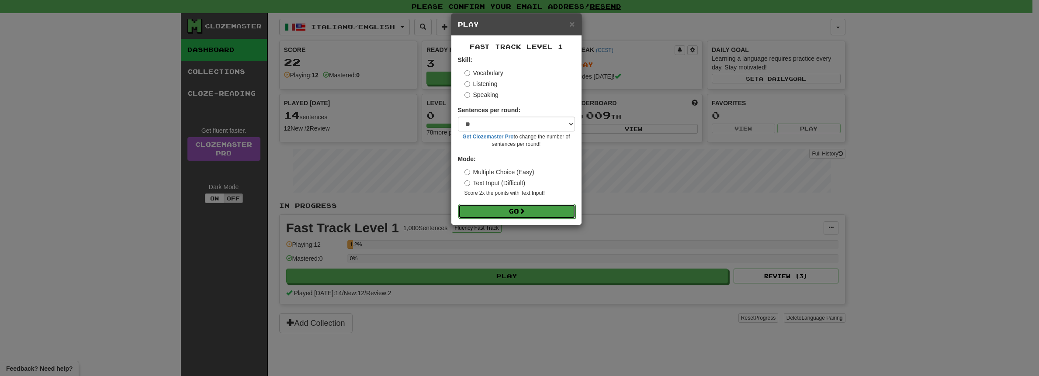
click at [529, 212] on button "Go" at bounding box center [516, 211] width 117 height 15
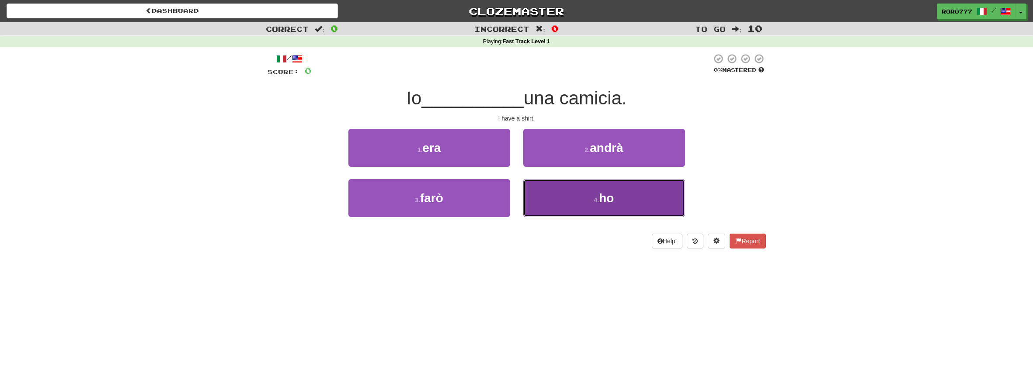
click at [606, 207] on button "4 . ho" at bounding box center [604, 198] width 162 height 38
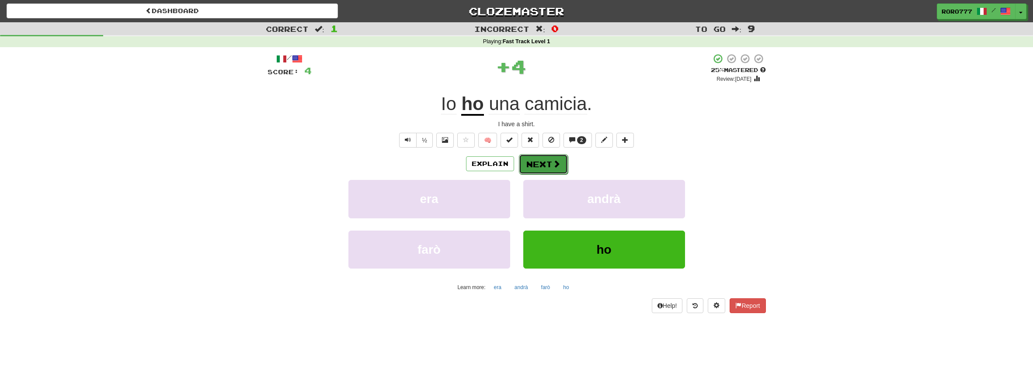
click at [555, 167] on span at bounding box center [556, 164] width 8 height 8
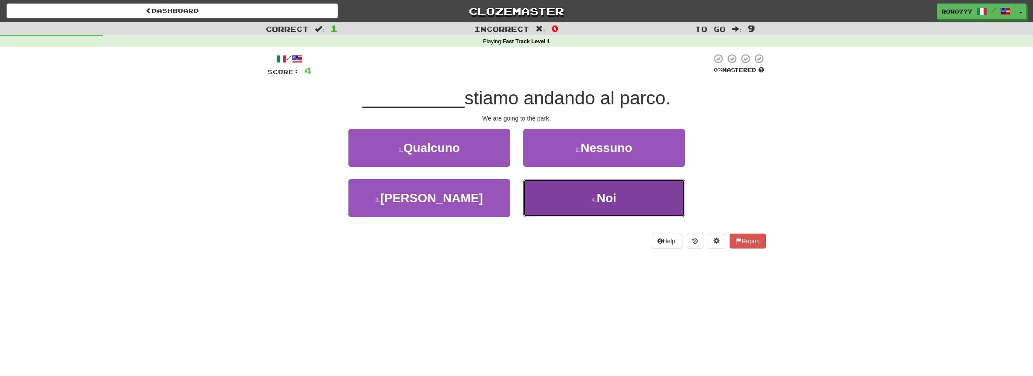
click at [595, 198] on small "4 ." at bounding box center [593, 200] width 5 height 7
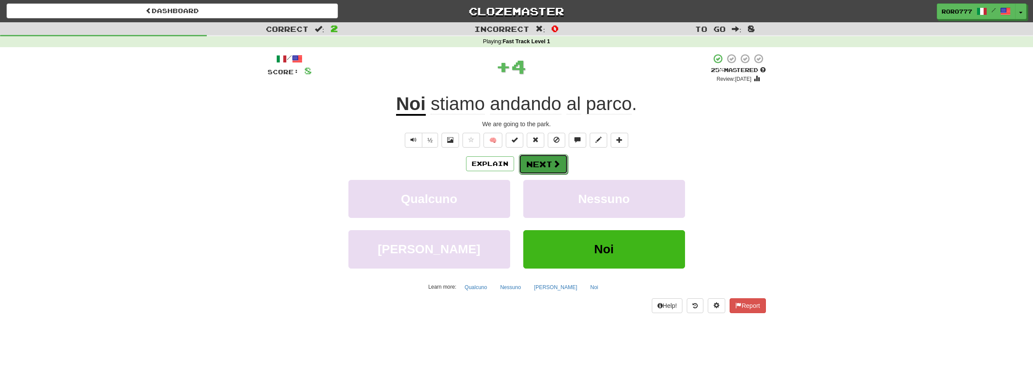
click at [538, 167] on button "Next" at bounding box center [543, 164] width 49 height 20
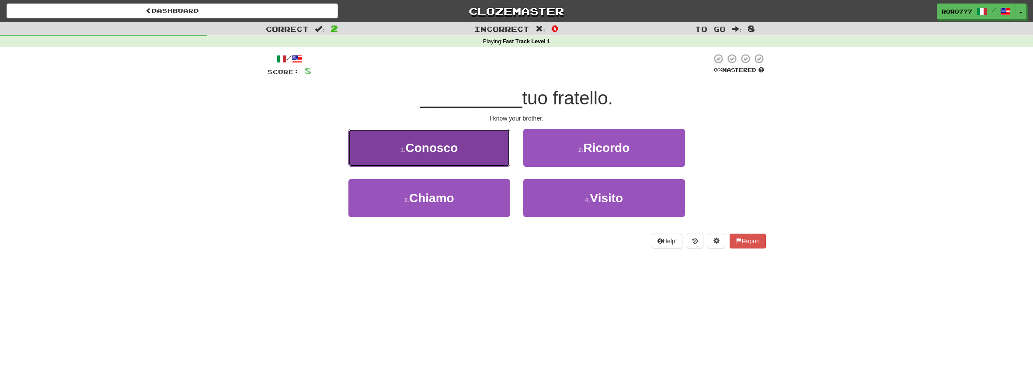
click at [451, 150] on span "Conosco" at bounding box center [431, 148] width 52 height 14
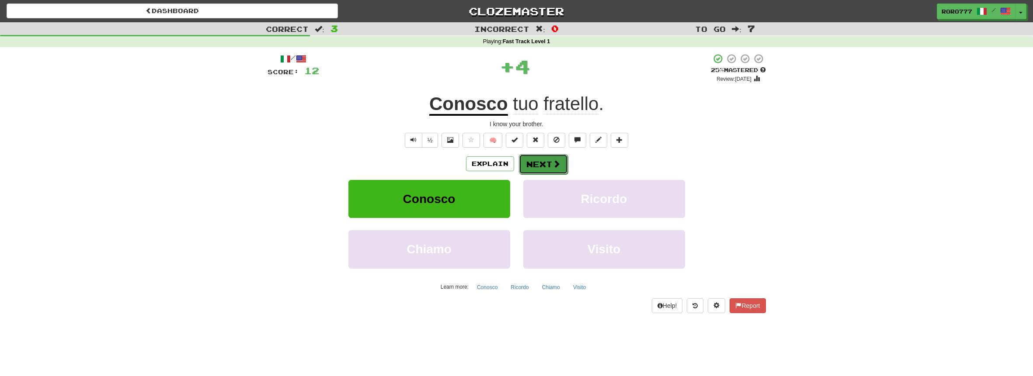
click at [547, 163] on button "Next" at bounding box center [543, 164] width 49 height 20
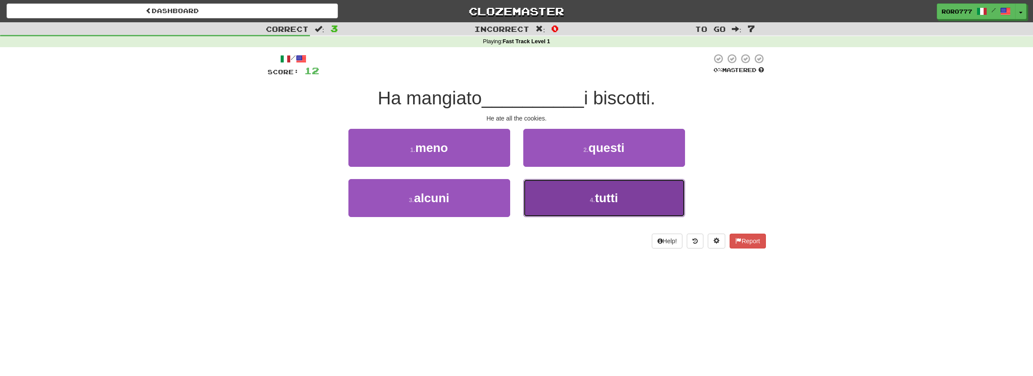
click at [600, 196] on span "tutti" at bounding box center [606, 198] width 23 height 14
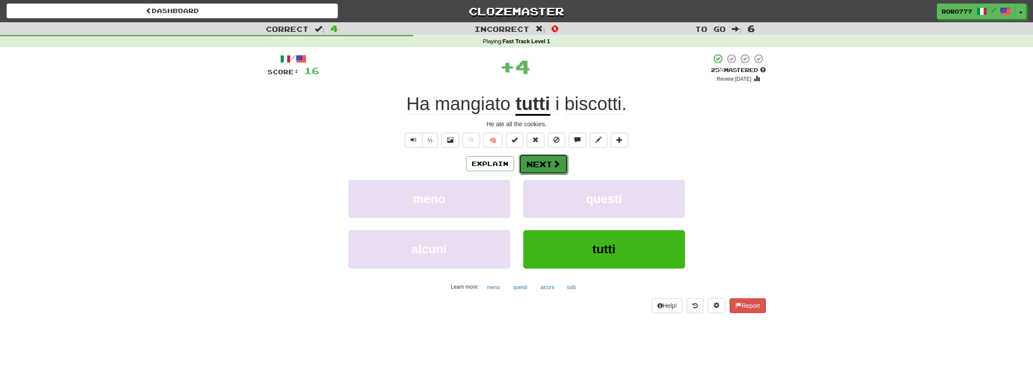
click at [552, 170] on button "Next" at bounding box center [543, 164] width 49 height 20
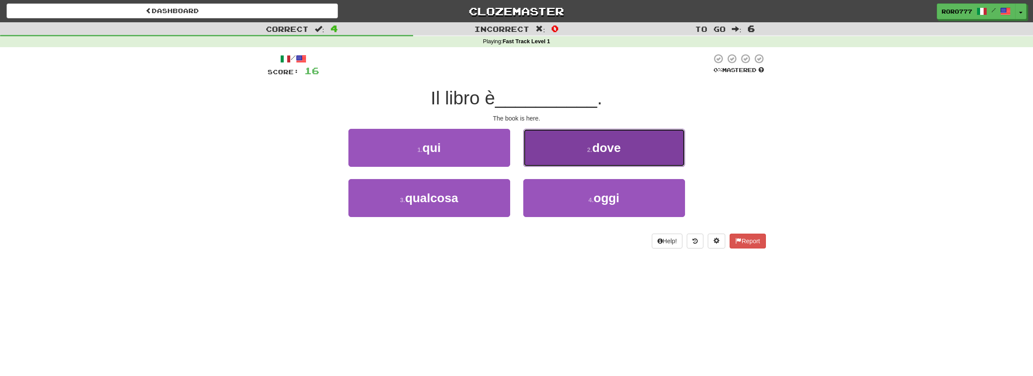
click at [524, 156] on button "2 . dove" at bounding box center [604, 148] width 162 height 38
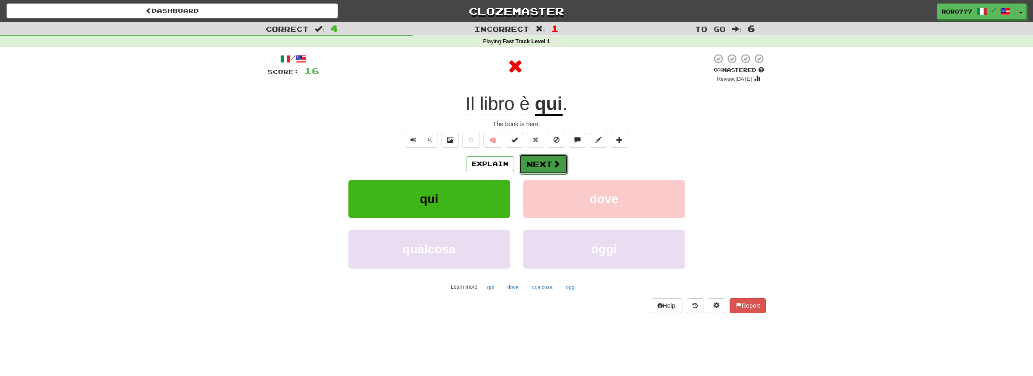
click at [524, 160] on button "Next" at bounding box center [543, 164] width 49 height 20
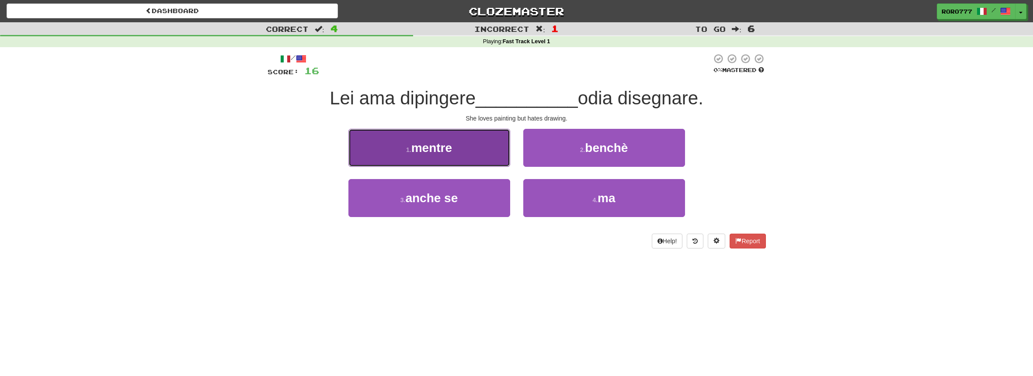
click at [489, 160] on button "1 . mentre" at bounding box center [429, 148] width 162 height 38
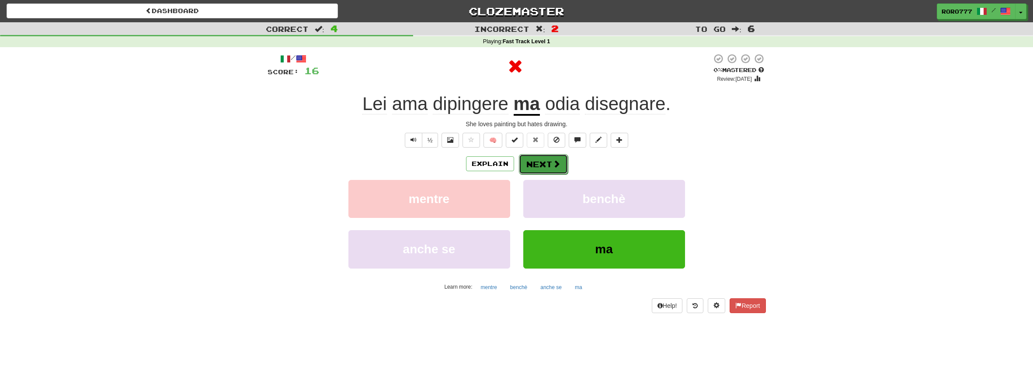
click at [545, 166] on button "Next" at bounding box center [543, 164] width 49 height 20
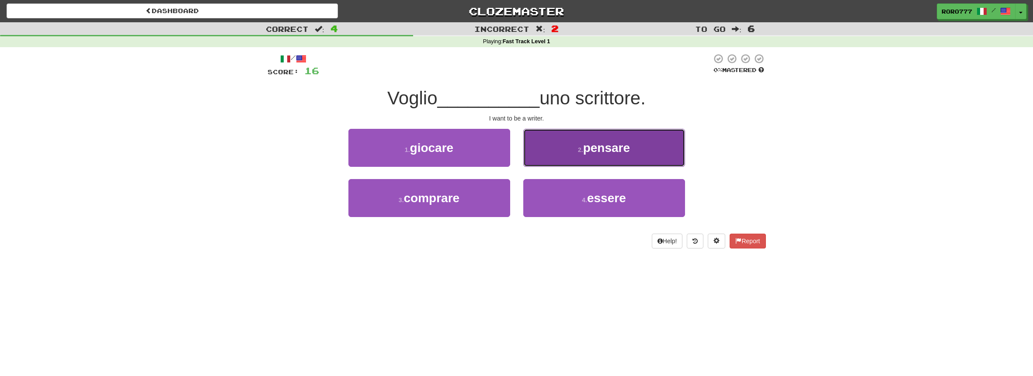
click at [587, 144] on span "pensare" at bounding box center [606, 148] width 47 height 14
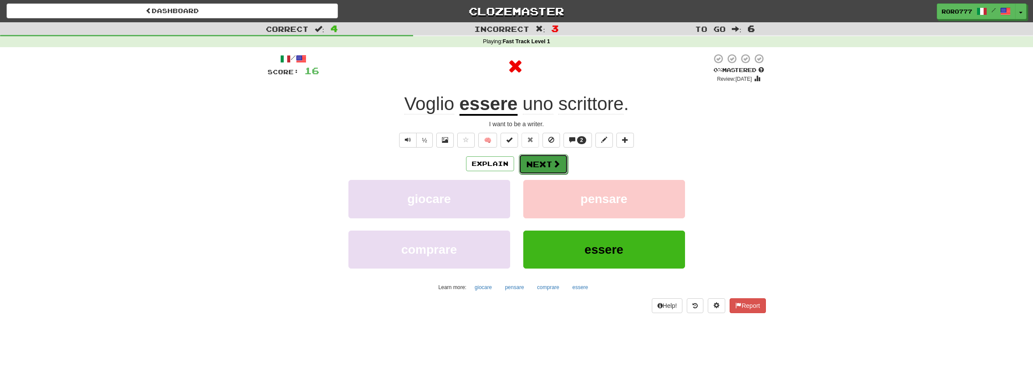
click at [550, 163] on button "Next" at bounding box center [543, 164] width 49 height 20
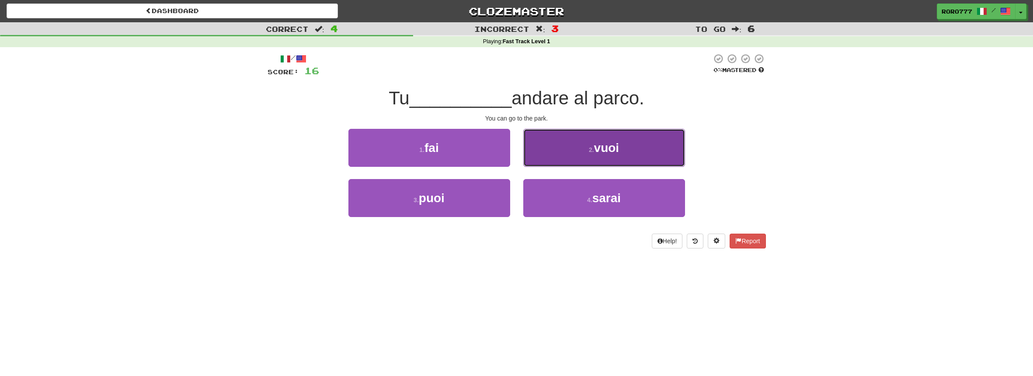
click at [607, 151] on span "vuoi" at bounding box center [606, 148] width 25 height 14
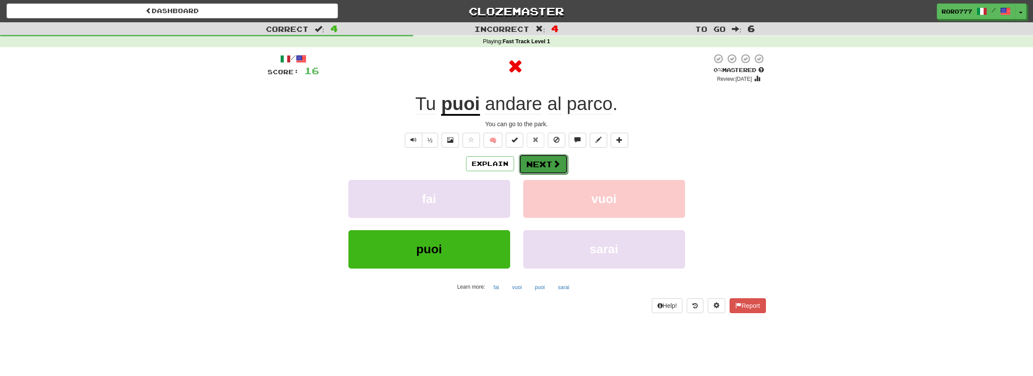
click at [539, 160] on button "Next" at bounding box center [543, 164] width 49 height 20
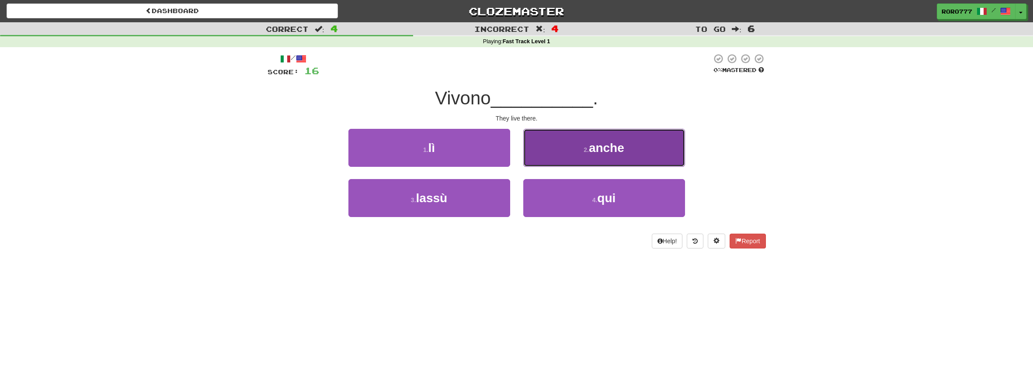
click at [580, 155] on button "2 . anche" at bounding box center [604, 148] width 162 height 38
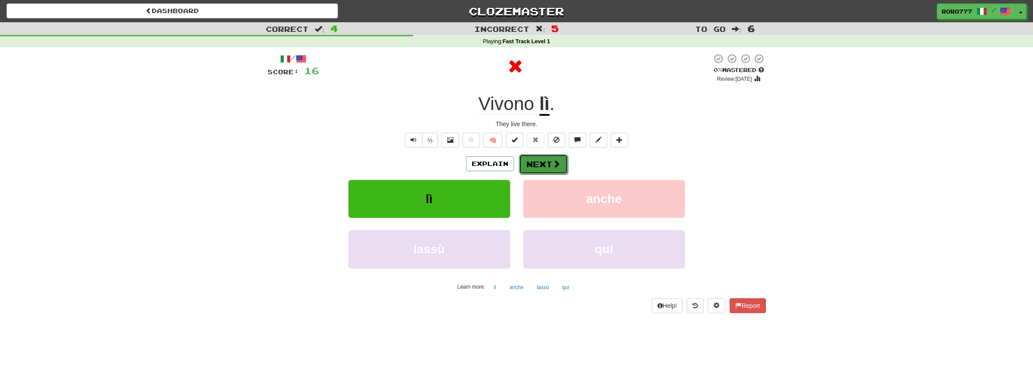
click at [541, 162] on button "Next" at bounding box center [543, 164] width 49 height 20
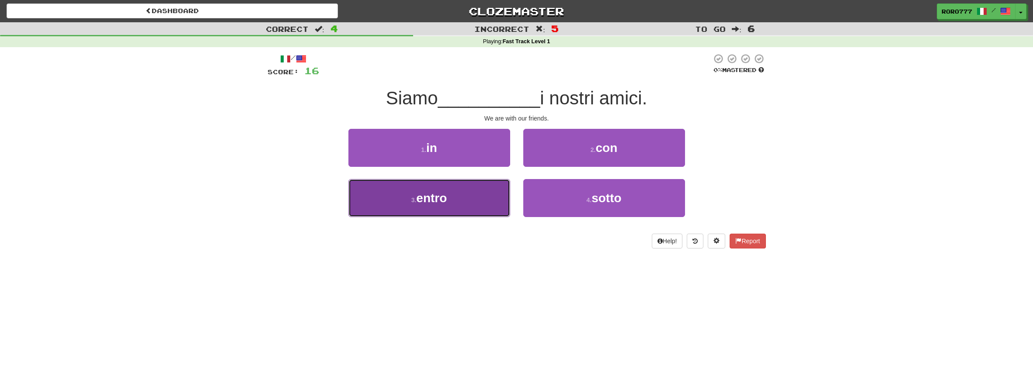
click at [484, 208] on button "3 . entro" at bounding box center [429, 198] width 162 height 38
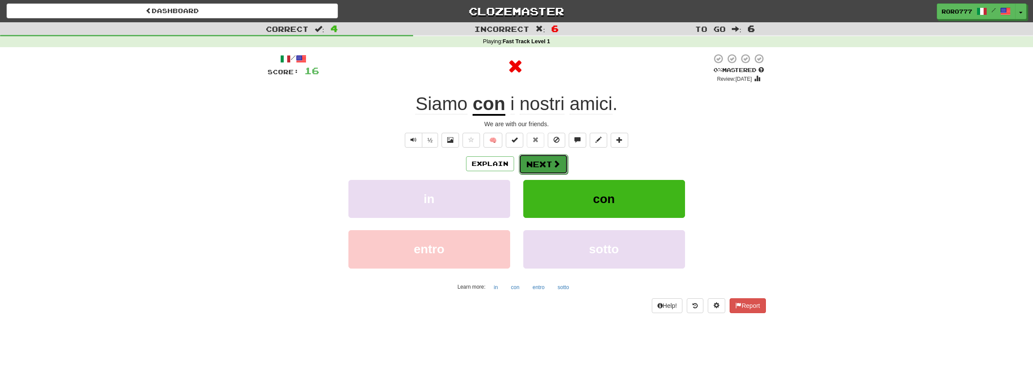
click at [552, 165] on span at bounding box center [556, 164] width 8 height 8
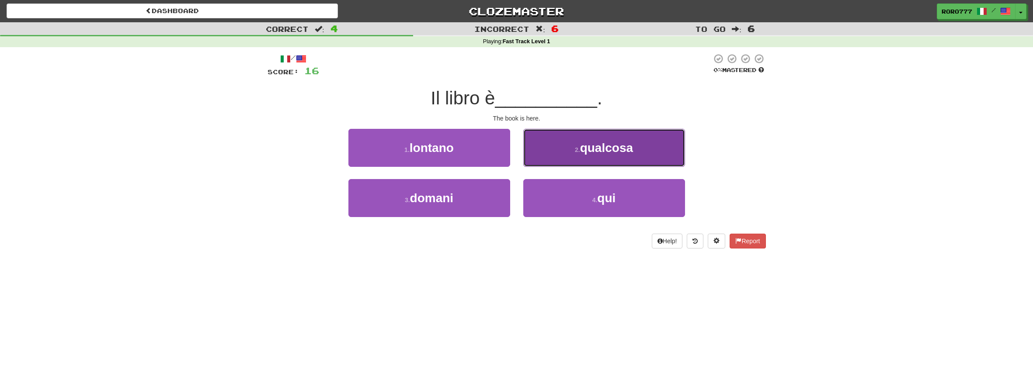
click at [569, 162] on button "2 . qualcosa" at bounding box center [604, 148] width 162 height 38
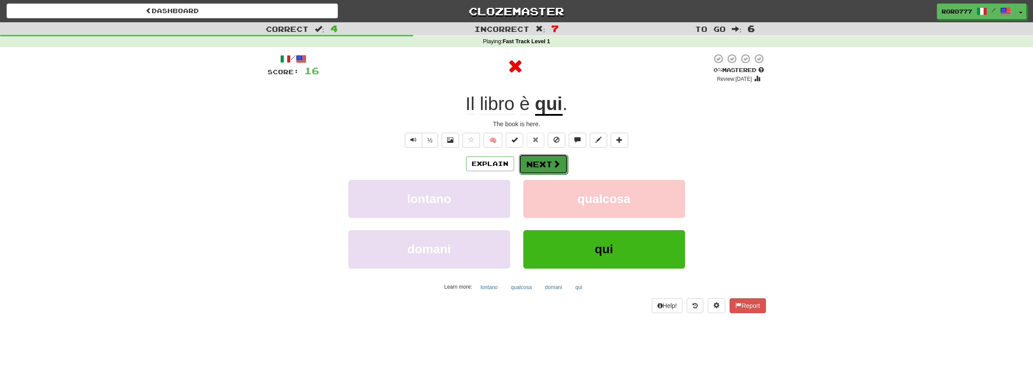
click at [552, 162] on span at bounding box center [556, 164] width 8 height 8
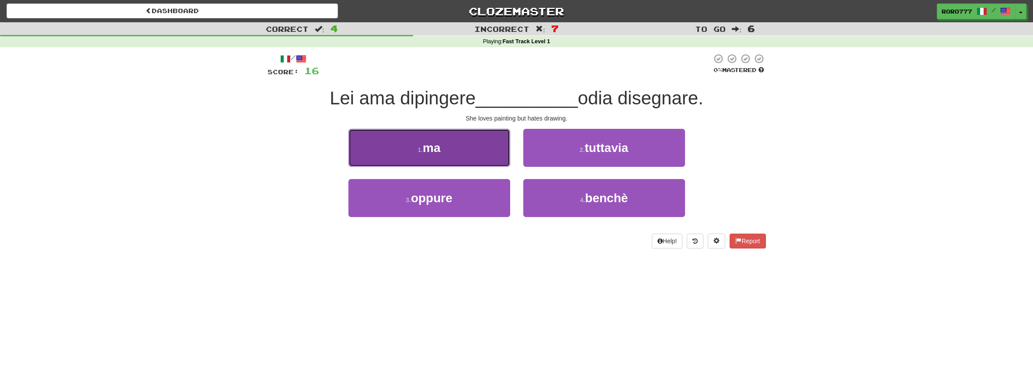
click at [486, 152] on button "1 . ma" at bounding box center [429, 148] width 162 height 38
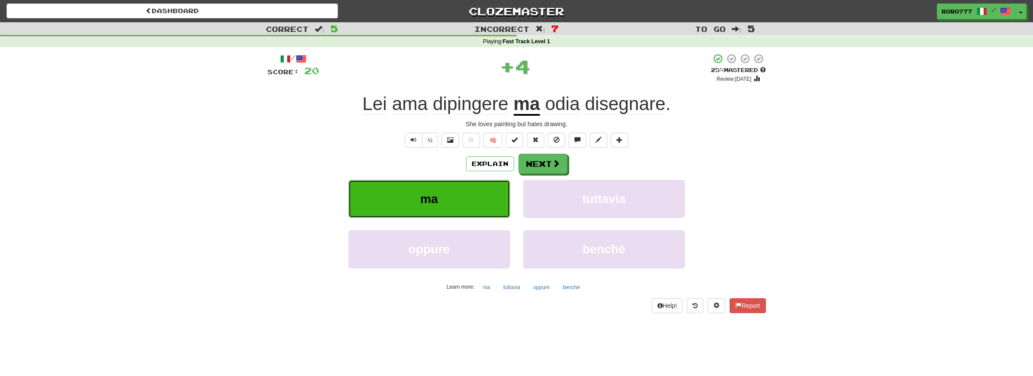
click at [487, 198] on button "ma" at bounding box center [429, 199] width 162 height 38
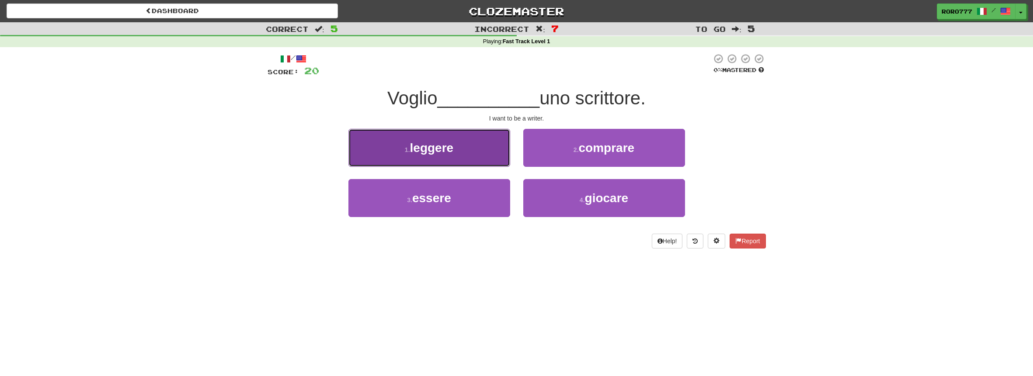
click at [488, 153] on button "1 . leggere" at bounding box center [429, 148] width 162 height 38
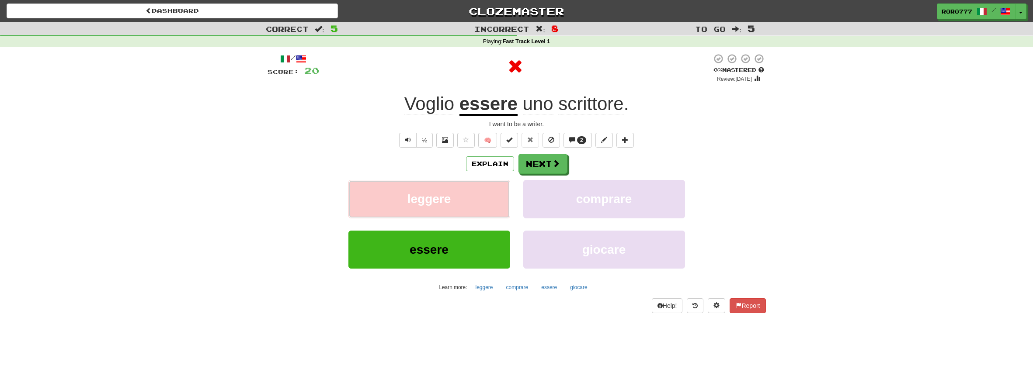
click at [484, 210] on button "leggere" at bounding box center [429, 199] width 162 height 38
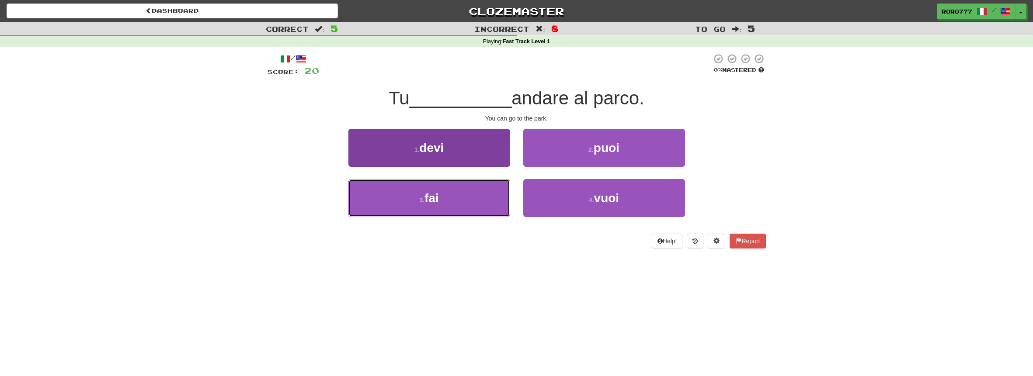
click at [472, 202] on button "3 . fai" at bounding box center [429, 198] width 162 height 38
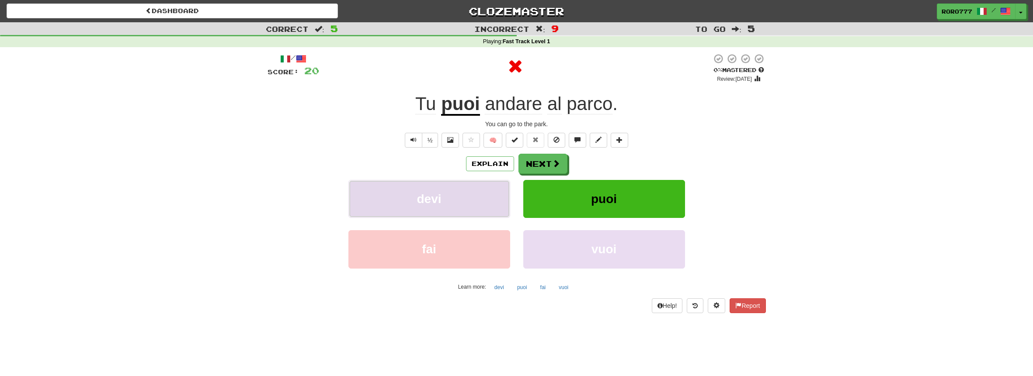
click at [474, 198] on button "devi" at bounding box center [429, 199] width 162 height 38
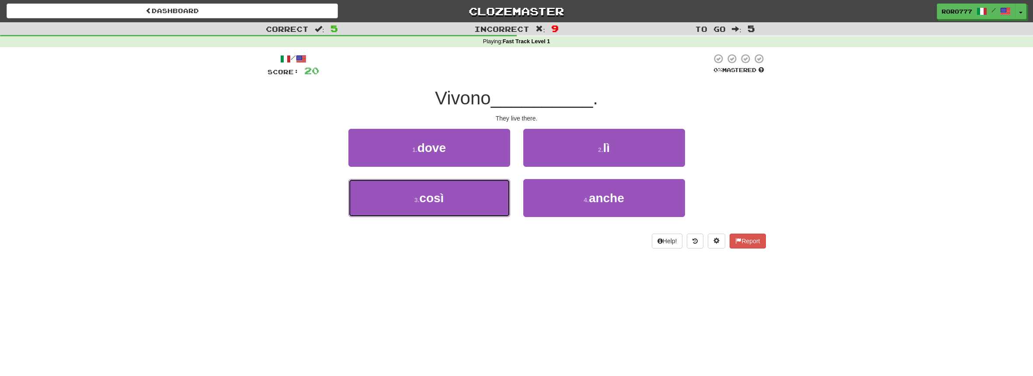
click at [474, 198] on button "3 . così" at bounding box center [429, 198] width 162 height 38
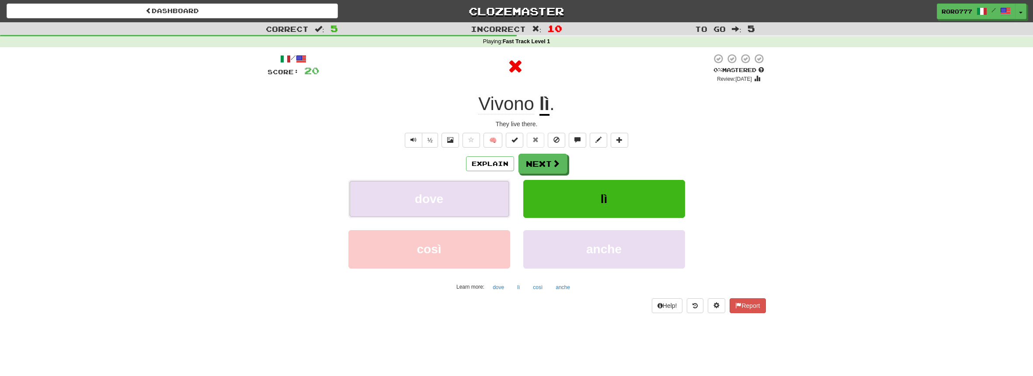
click at [474, 198] on button "dove" at bounding box center [429, 199] width 162 height 38
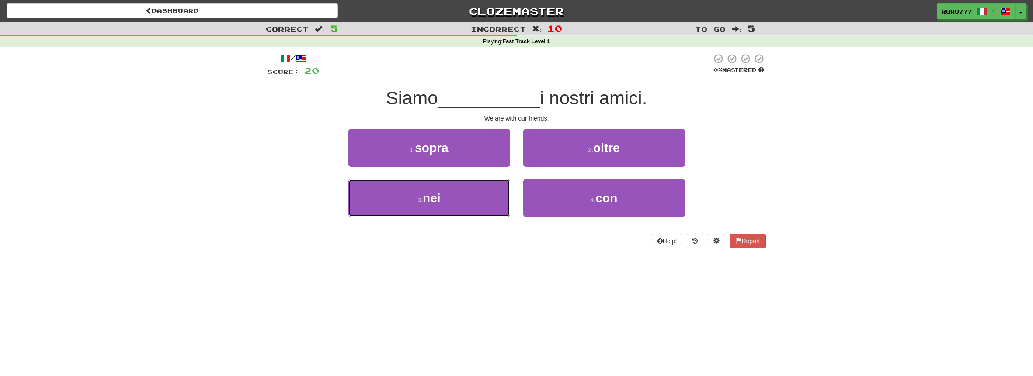
click at [474, 198] on button "3 . nei" at bounding box center [429, 198] width 162 height 38
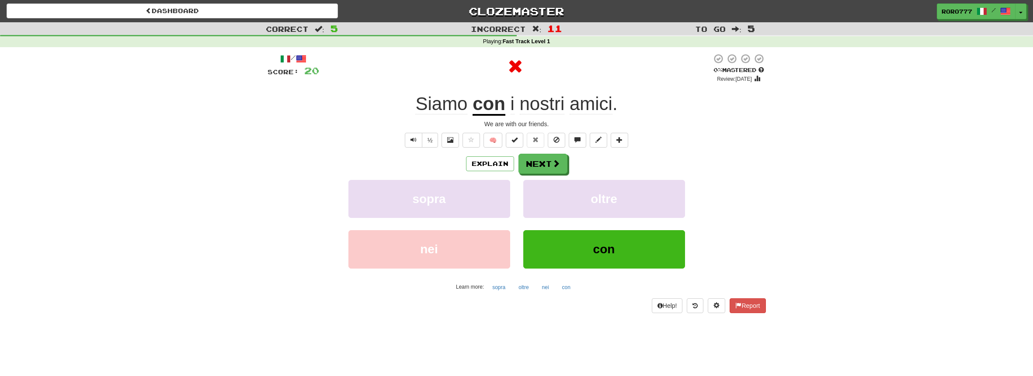
click at [630, 163] on div "Explain Next" at bounding box center [516, 164] width 498 height 20
click at [602, 212] on button "oltre" at bounding box center [604, 199] width 162 height 38
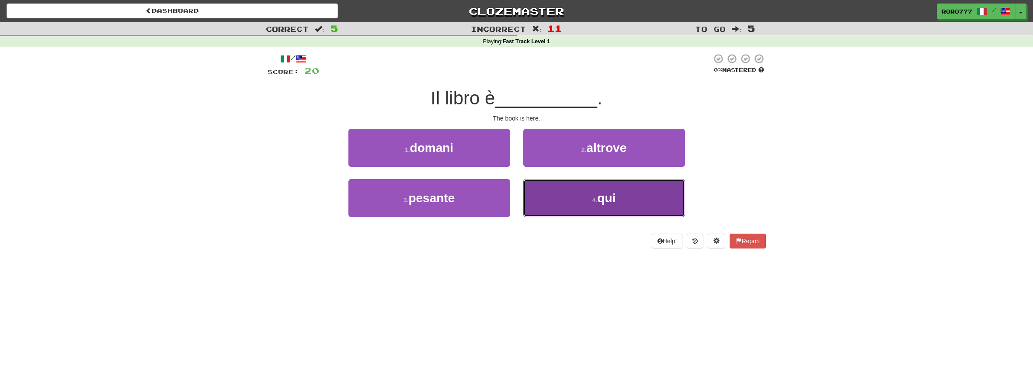
click at [605, 213] on button "4 . qui" at bounding box center [604, 198] width 162 height 38
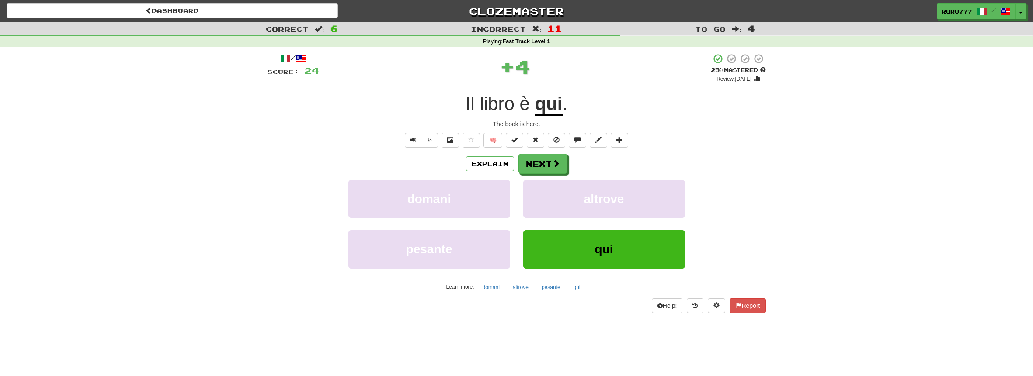
click at [618, 168] on div "Explain Next" at bounding box center [516, 164] width 498 height 20
click at [582, 206] on button "altrove" at bounding box center [604, 199] width 162 height 38
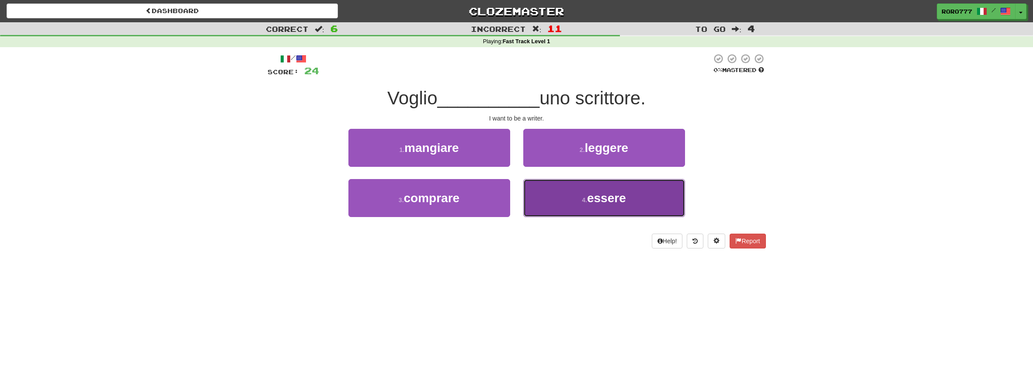
click at [580, 200] on button "4 . essere" at bounding box center [604, 198] width 162 height 38
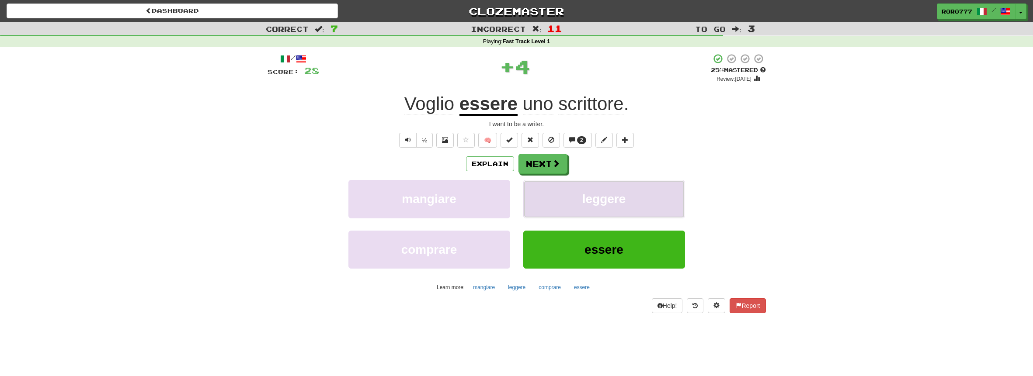
click at [580, 200] on button "leggere" at bounding box center [604, 199] width 162 height 38
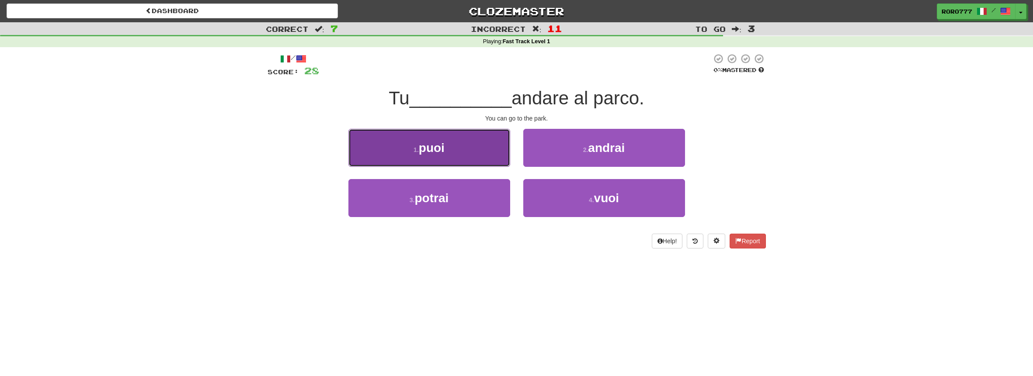
click at [448, 157] on button "1 . puoi" at bounding box center [429, 148] width 162 height 38
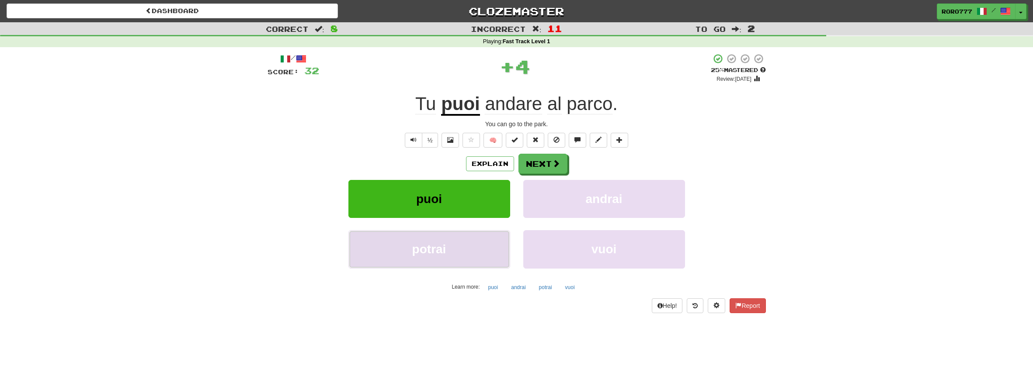
click at [494, 239] on button "potrai" at bounding box center [429, 249] width 162 height 38
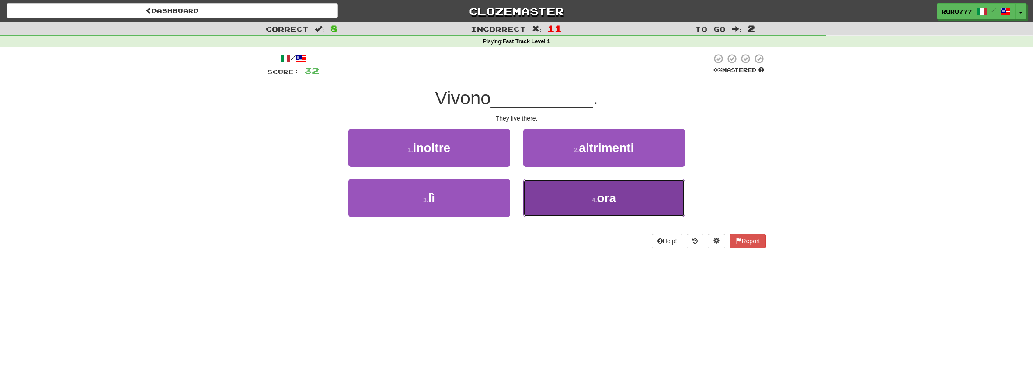
click at [584, 197] on button "4 . ora" at bounding box center [604, 198] width 162 height 38
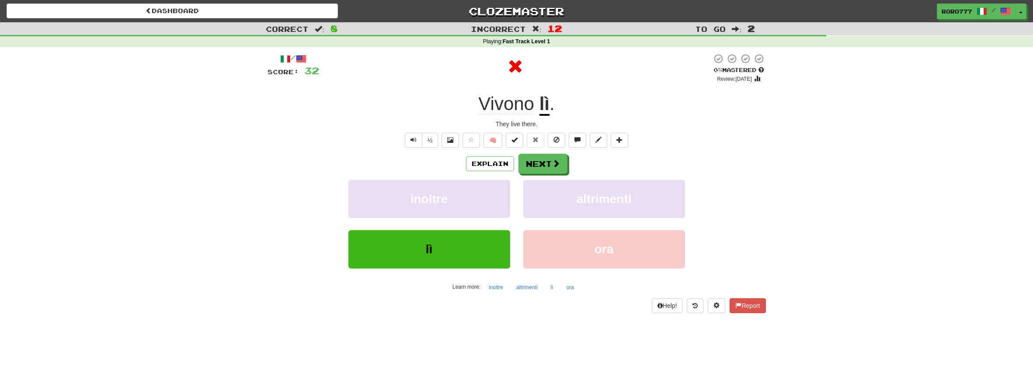
click at [597, 174] on div "Explain Next inoltre altrimenti lì ora Learn more: inoltre altrimenti lì ora" at bounding box center [516, 224] width 498 height 140
click at [490, 247] on button "lì" at bounding box center [429, 249] width 162 height 38
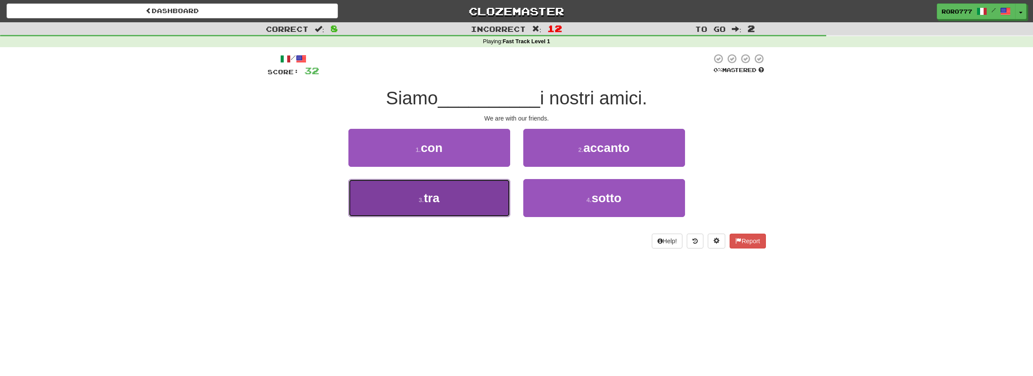
click at [486, 190] on button "3 . tra" at bounding box center [429, 198] width 162 height 38
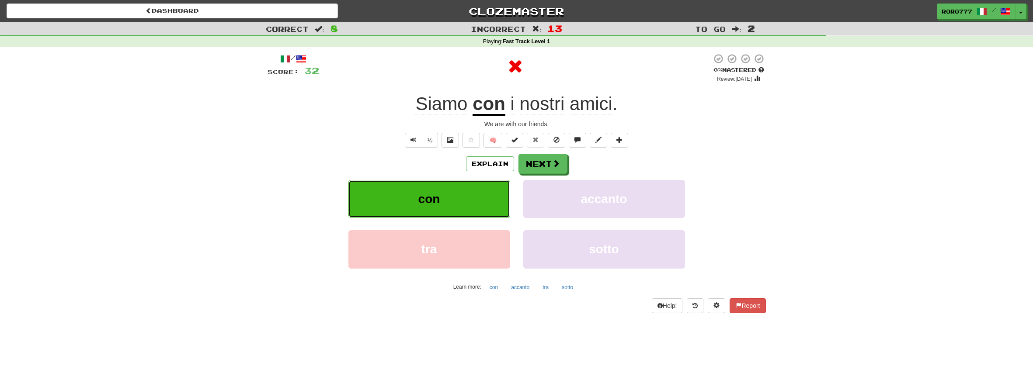
click at [487, 183] on button "con" at bounding box center [429, 199] width 162 height 38
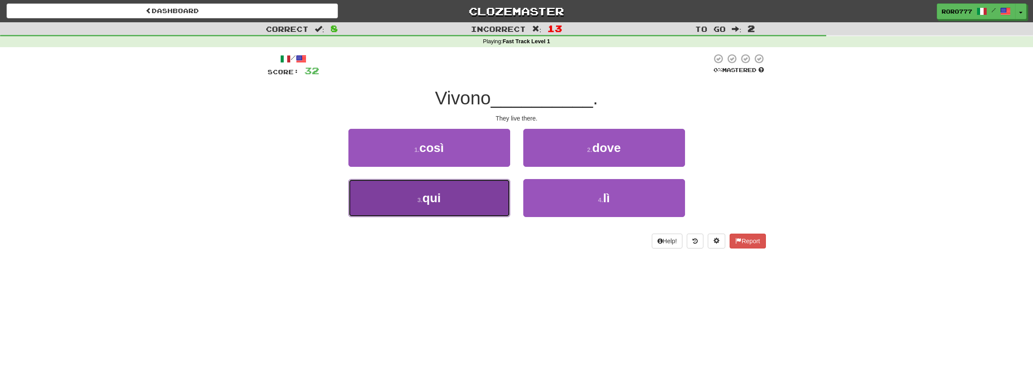
click at [481, 201] on button "3 . qui" at bounding box center [429, 198] width 162 height 38
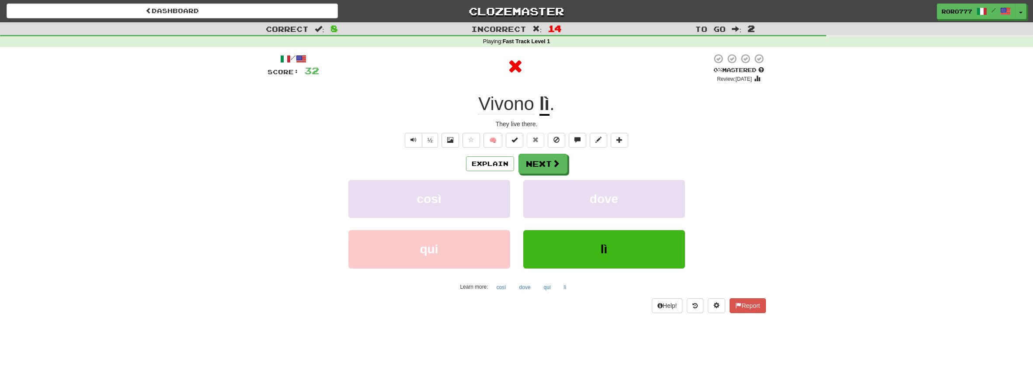
click at [488, 178] on div "Explain Next così dove qui lì Learn more: così dove qui lì" at bounding box center [516, 224] width 498 height 140
click at [479, 212] on button "così" at bounding box center [429, 199] width 162 height 38
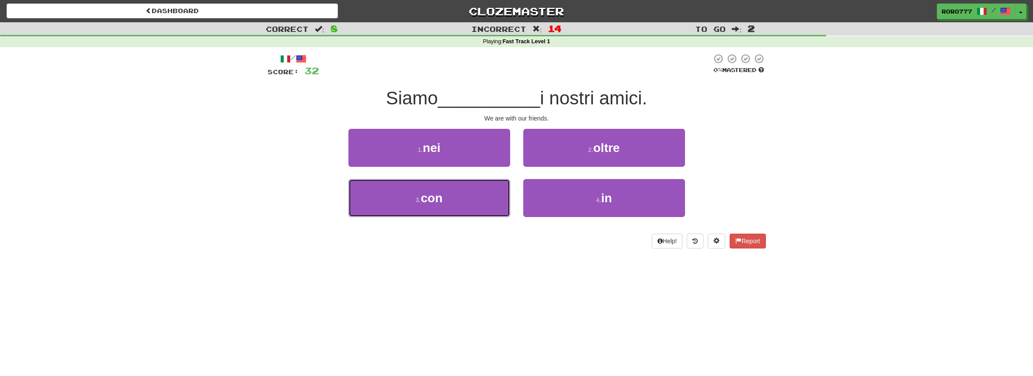
click at [479, 212] on button "3 . con" at bounding box center [429, 198] width 162 height 38
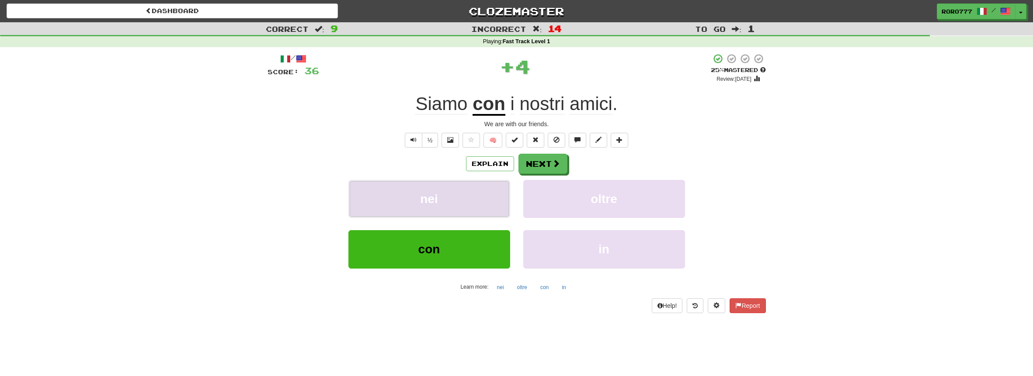
click at [482, 201] on button "nei" at bounding box center [429, 199] width 162 height 38
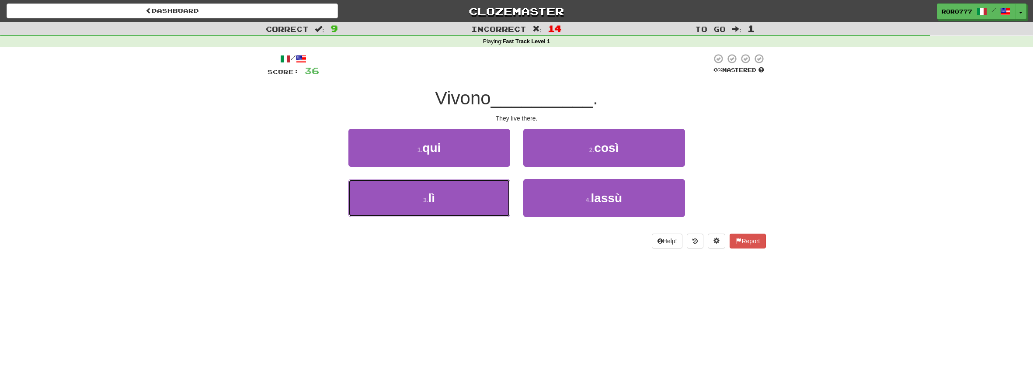
click at [482, 201] on button "3 . lì" at bounding box center [429, 198] width 162 height 38
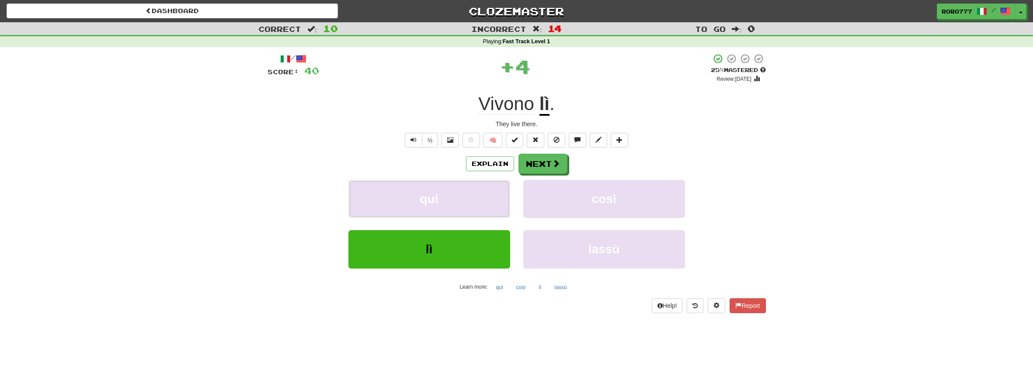
click at [482, 201] on button "qui" at bounding box center [429, 199] width 162 height 38
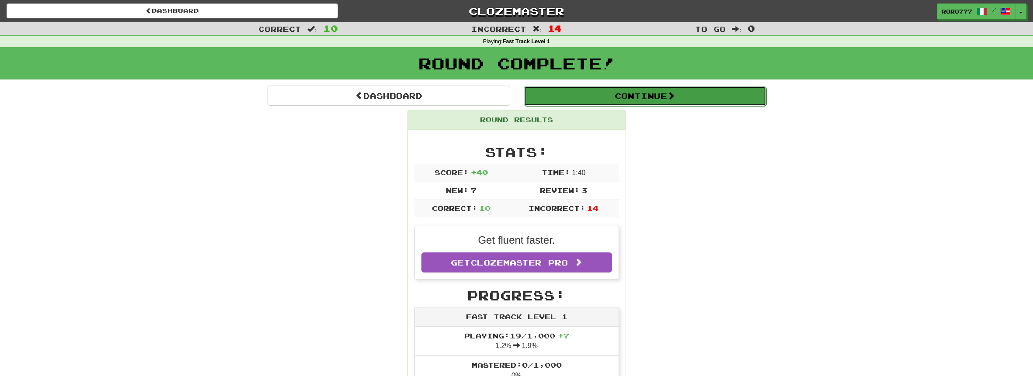
click at [668, 96] on button "Continue" at bounding box center [645, 96] width 243 height 20
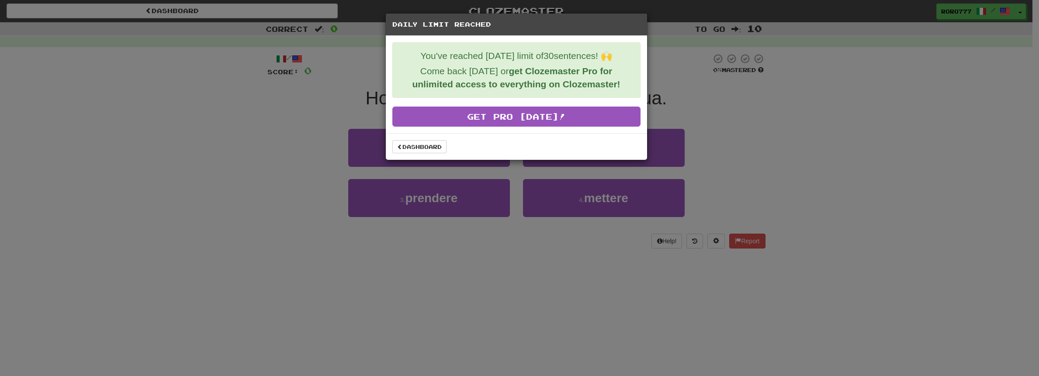
click at [811, 139] on div "Daily Limit Reached You've reached today's limit of 30 sentences! 🙌 Come back t…" at bounding box center [519, 188] width 1039 height 376
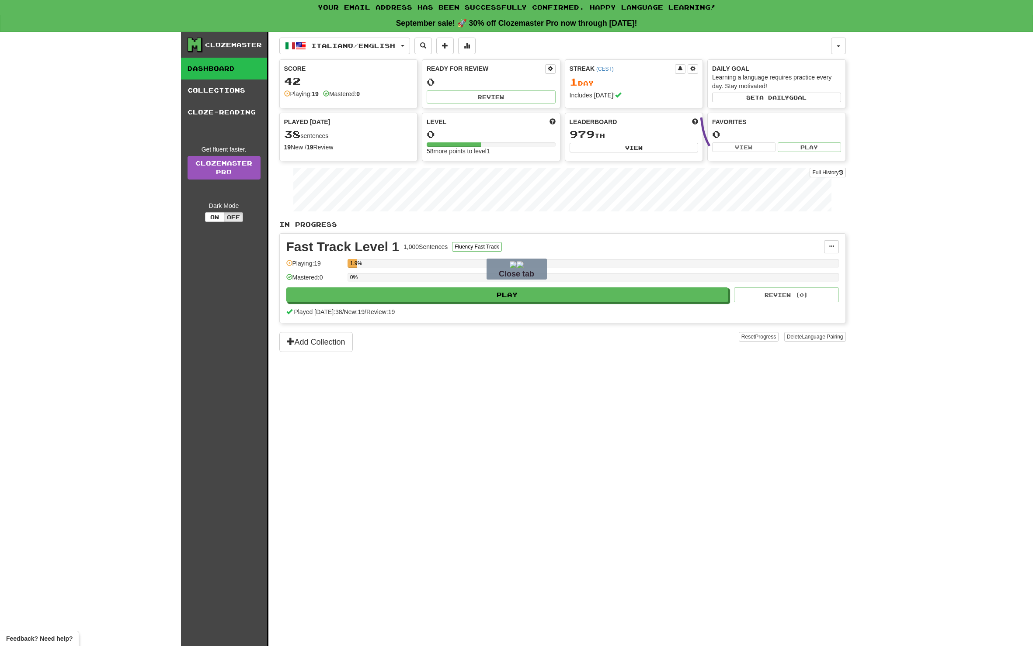
drag, startPoint x: 701, startPoint y: 118, endPoint x: 885, endPoint y: 183, distance: 195.2
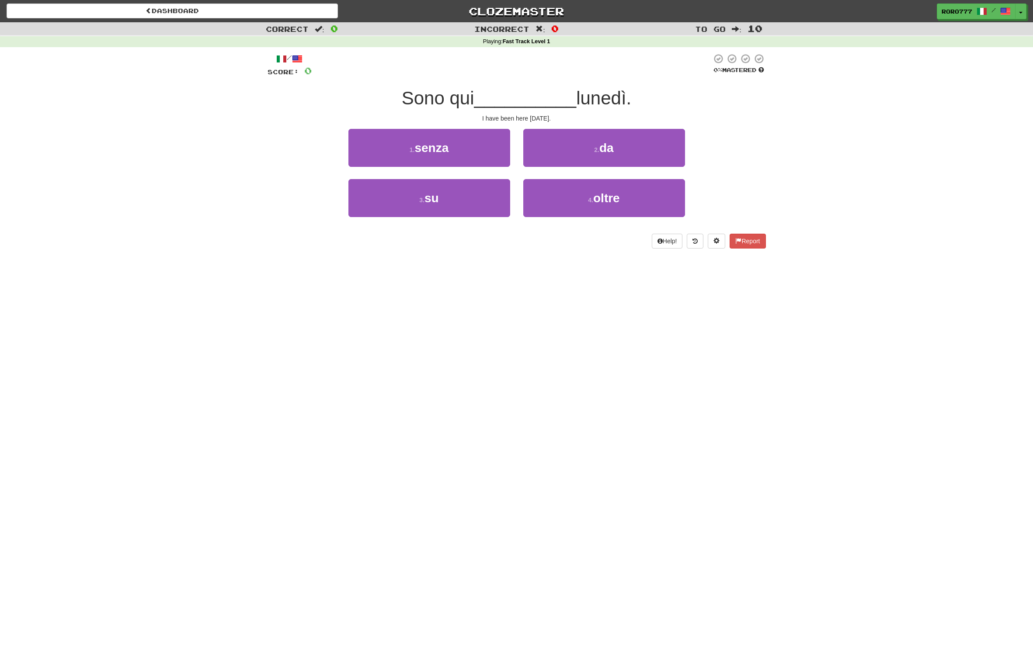
click at [672, 298] on div "Dashboard Clozemaster roro777 / Toggle Dropdown Dashboard Leaderboard Activity …" at bounding box center [516, 323] width 1033 height 646
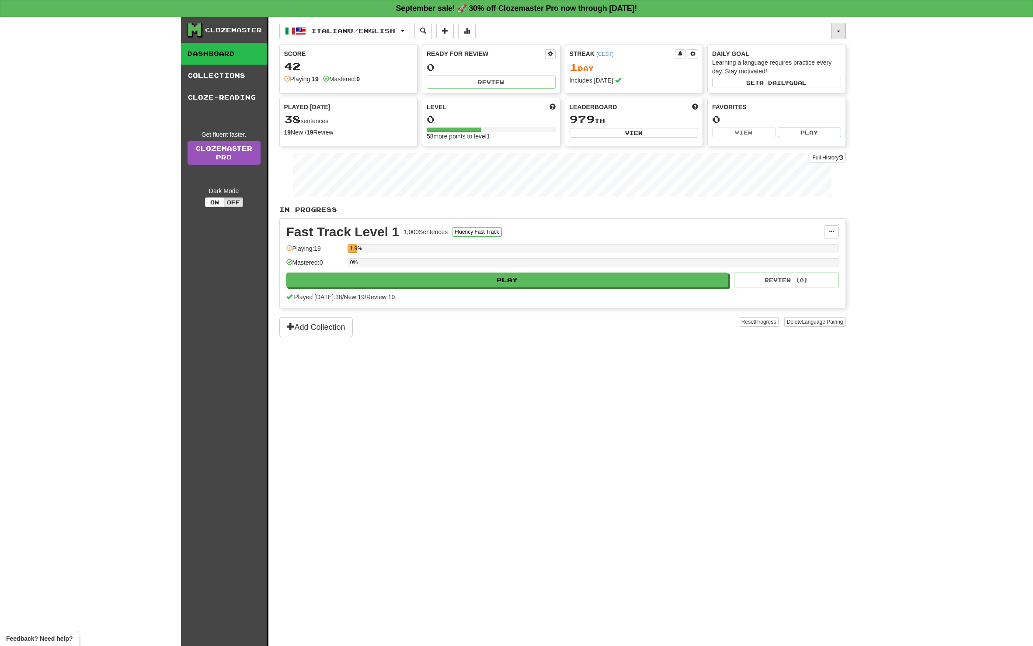
click at [841, 30] on button "button" at bounding box center [838, 31] width 15 height 17
click at [476, 31] on button at bounding box center [466, 31] width 17 height 17
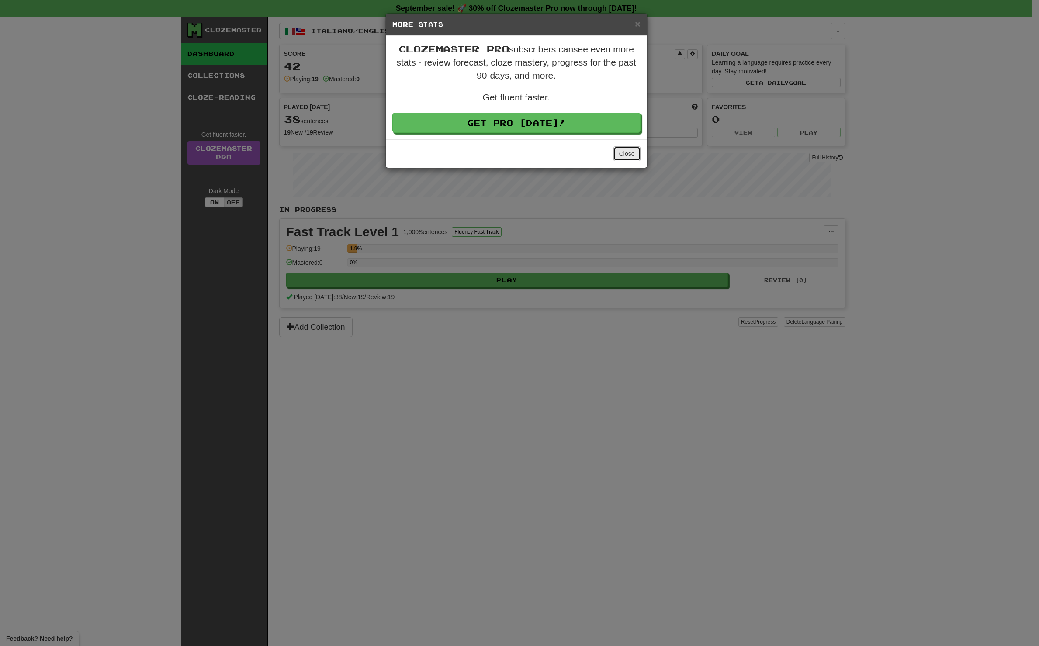
click at [625, 153] on button "Close" at bounding box center [627, 153] width 27 height 15
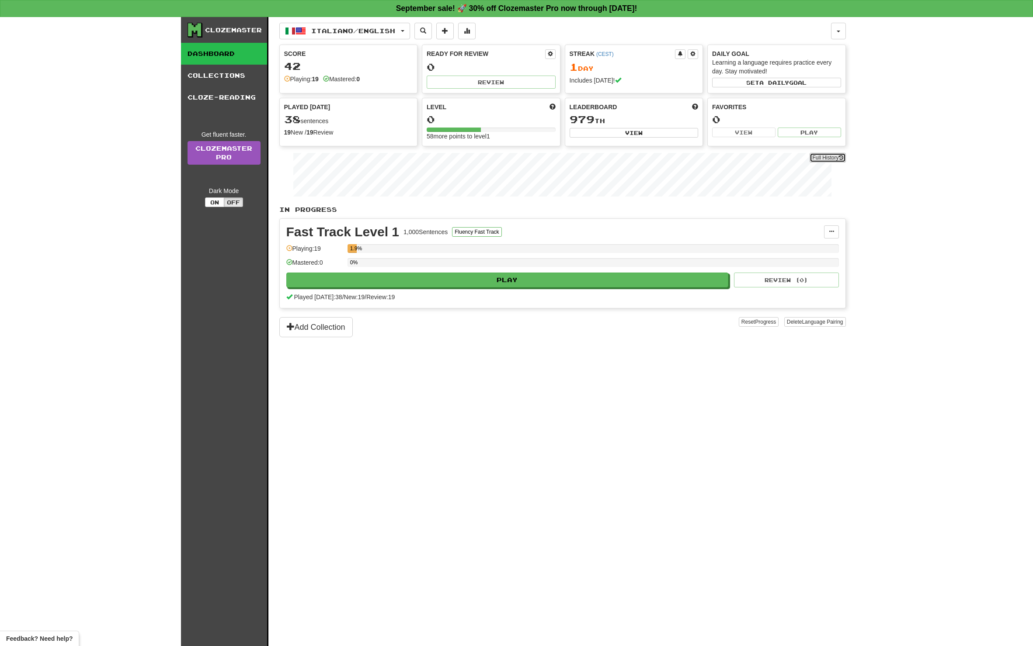
click at [816, 158] on button "Full History" at bounding box center [827, 158] width 36 height 10
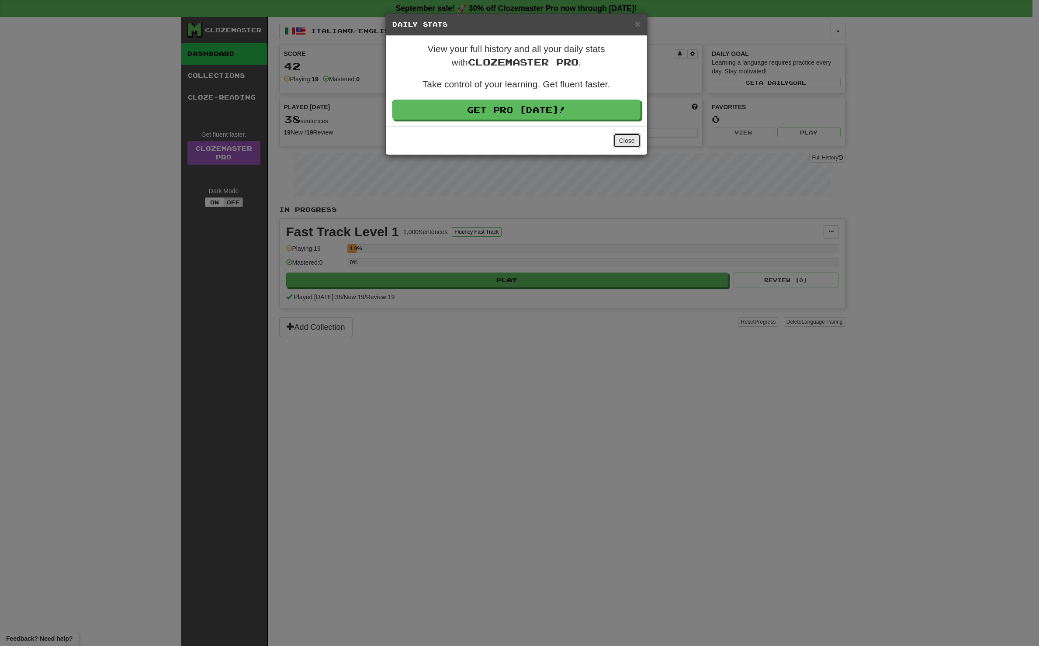
click at [625, 139] on button "Close" at bounding box center [627, 140] width 27 height 15
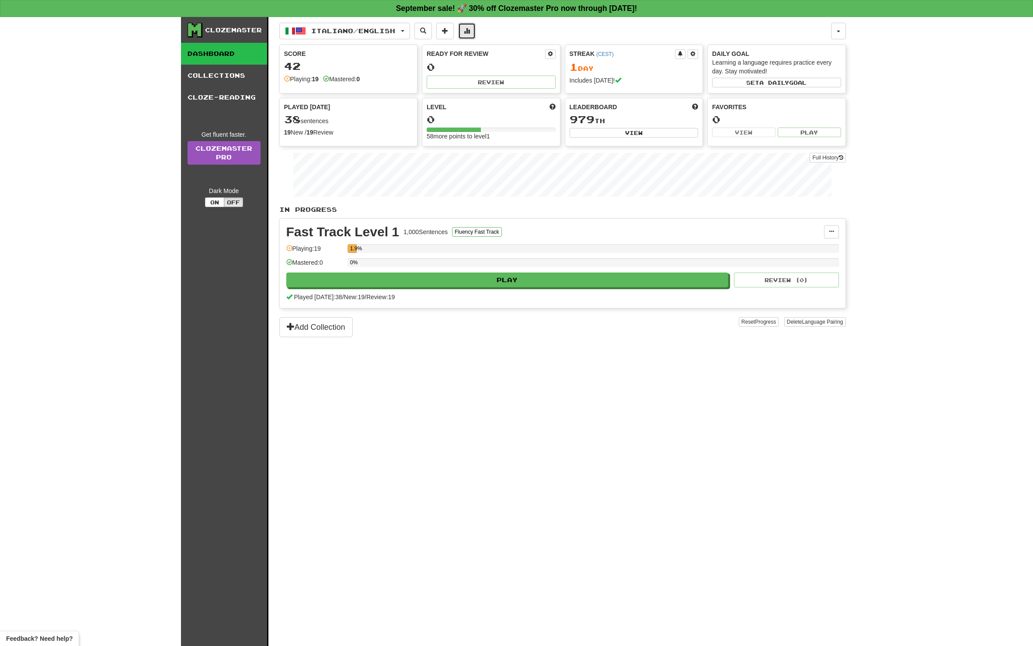
click at [470, 30] on span at bounding box center [467, 31] width 6 height 6
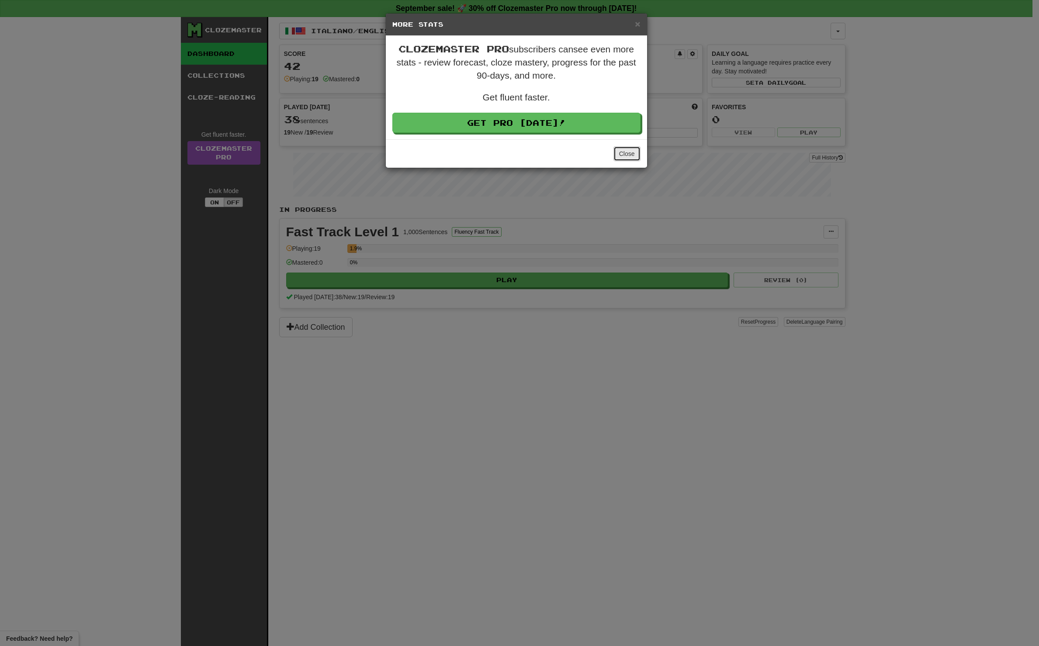
click at [632, 153] on button "Close" at bounding box center [627, 153] width 27 height 15
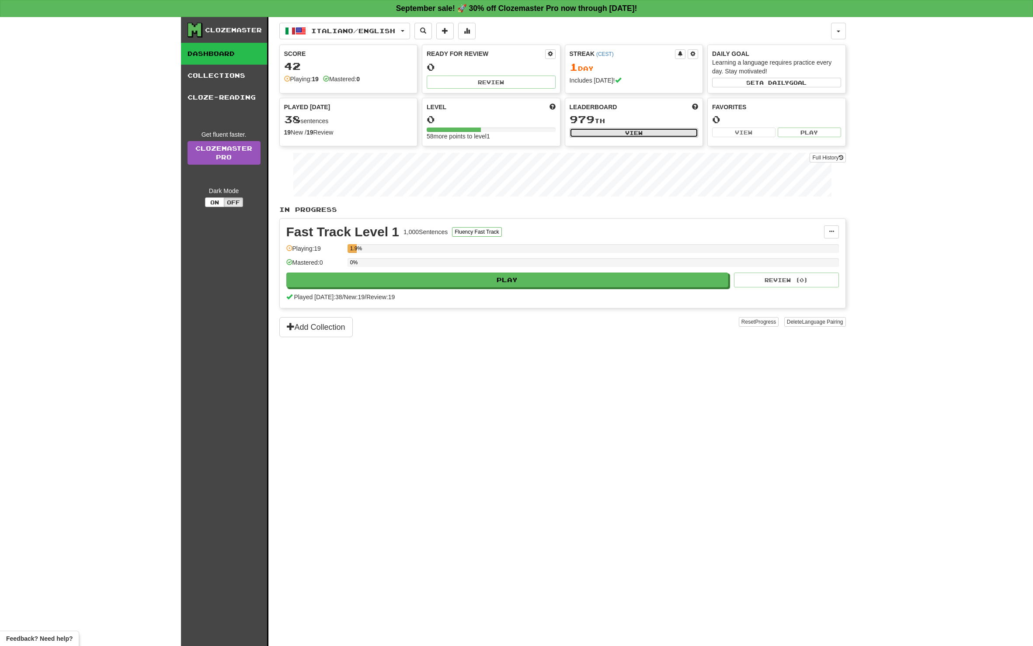
click at [634, 134] on button "View" at bounding box center [633, 133] width 129 height 10
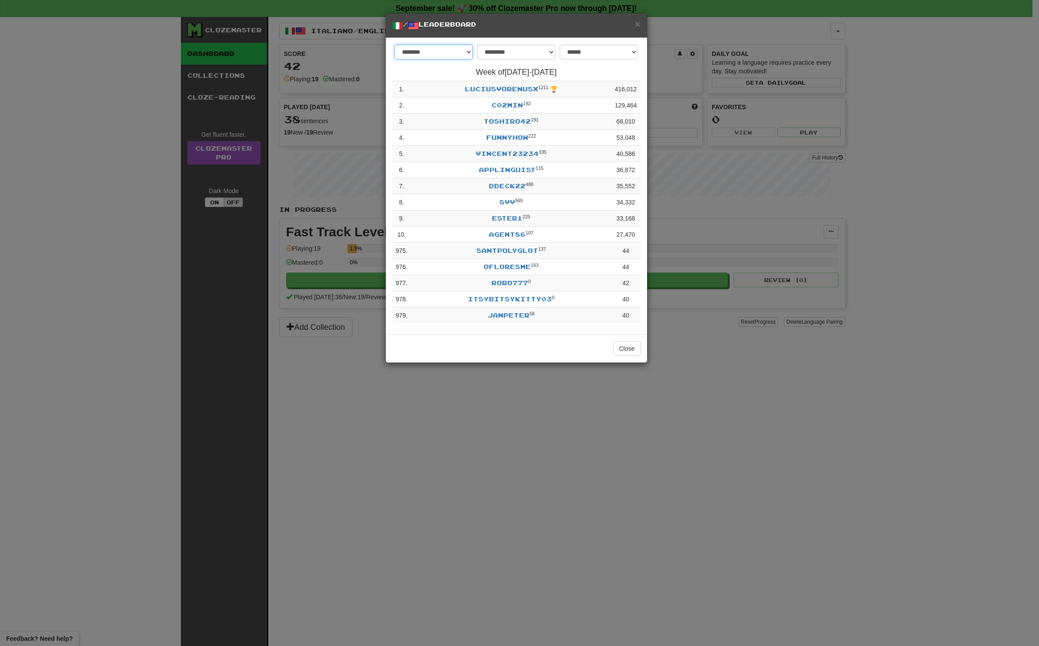
click at [457, 51] on select "******** *********" at bounding box center [434, 52] width 78 height 15
click at [535, 50] on select "**********" at bounding box center [516, 52] width 78 height 15
click at [573, 52] on select "**********" at bounding box center [599, 52] width 78 height 15
click at [600, 52] on select "**********" at bounding box center [599, 52] width 78 height 15
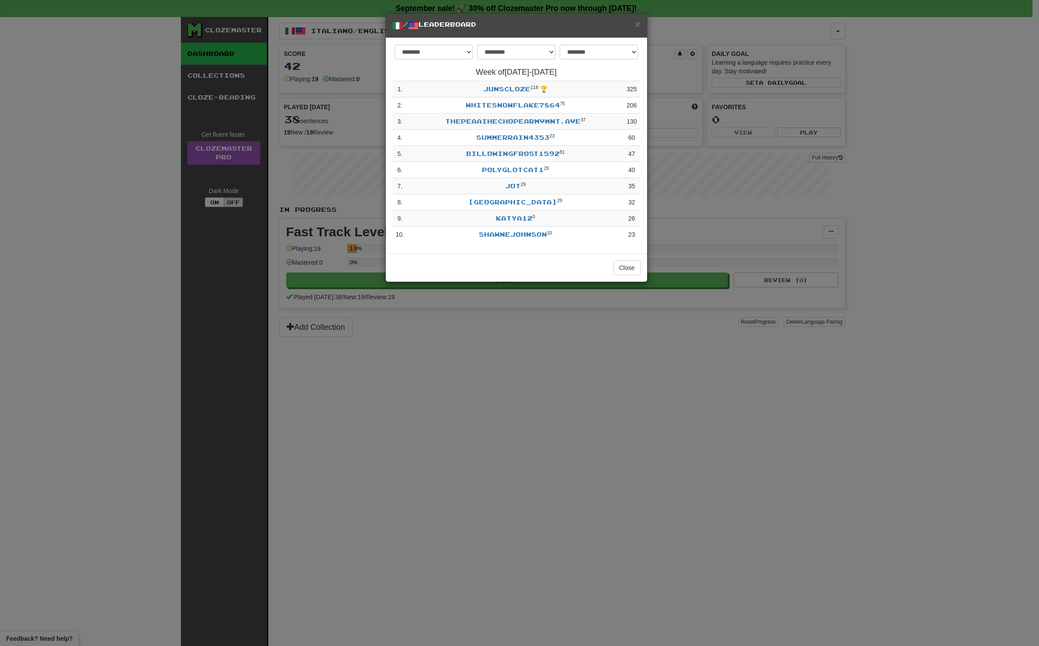
click at [623, 42] on div "**********" at bounding box center [516, 146] width 261 height 216
click at [620, 52] on select "**********" at bounding box center [599, 52] width 78 height 15
select select "**********"
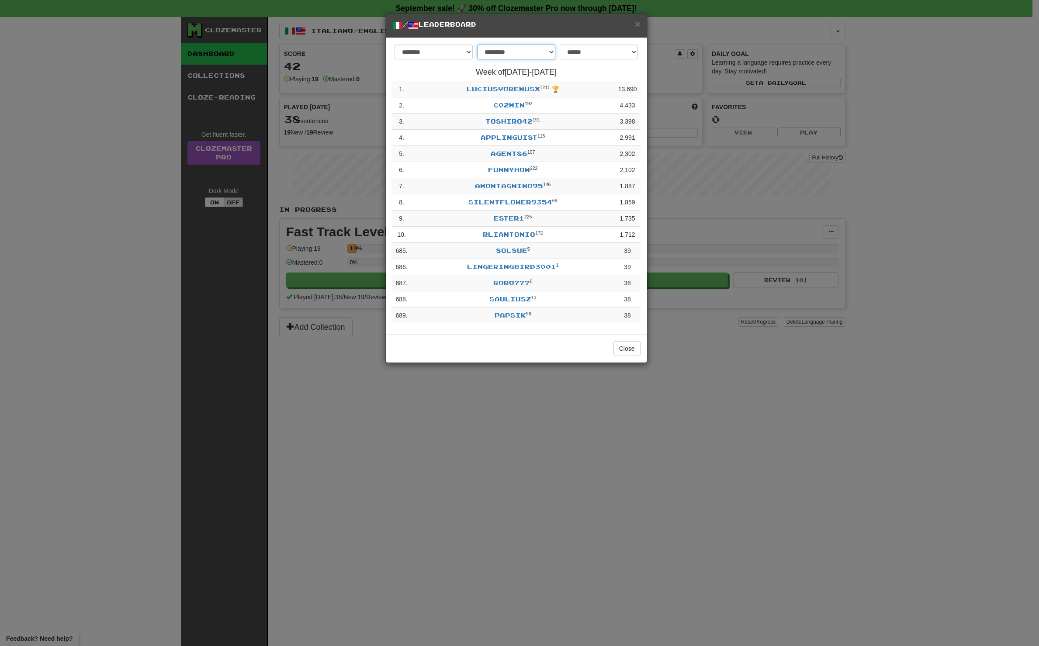
click at [536, 52] on select "**********" at bounding box center [516, 52] width 78 height 15
click at [528, 51] on select "**********" at bounding box center [516, 52] width 78 height 15
select select "********"
click at [494, 85] on link "LuciusVorenusX" at bounding box center [502, 88] width 73 height 7
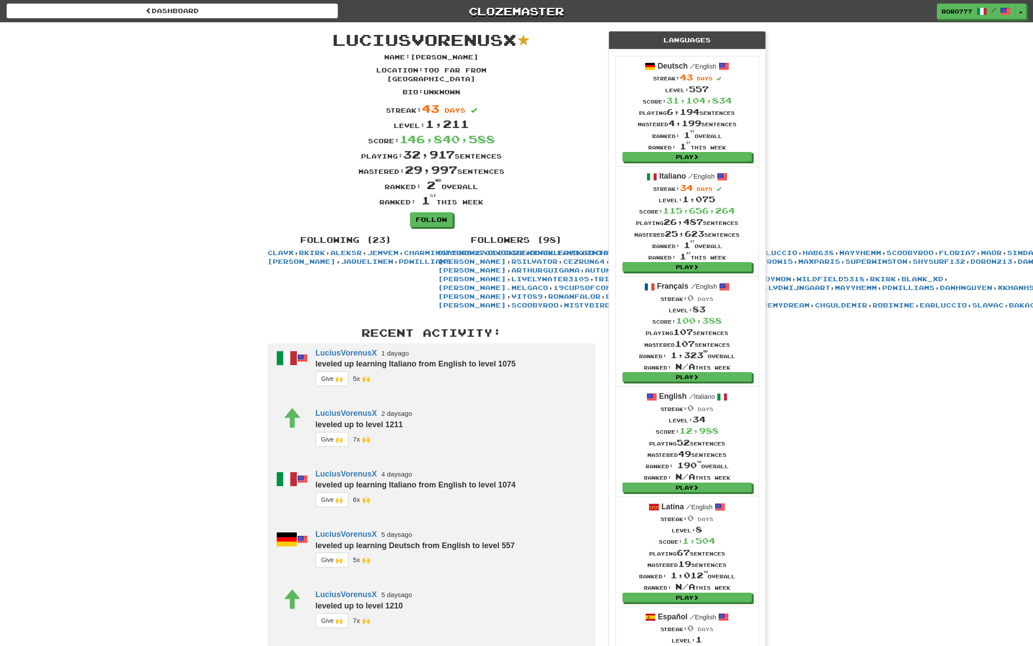
click at [356, 40] on span "LuciusVorenusX" at bounding box center [425, 39] width 184 height 19
drag, startPoint x: 974, startPoint y: 119, endPoint x: 969, endPoint y: 116, distance: 5.3
click at [974, 119] on div "Dashboard Clozemaster roro777 / Toggle Dropdown Dashboard Leaderboard Activity …" at bounding box center [516, 474] width 1033 height 948
click at [899, 153] on div "Dashboard Clozemaster roro777 / Toggle Dropdown Dashboard Leaderboard Activity …" at bounding box center [516, 474] width 1033 height 948
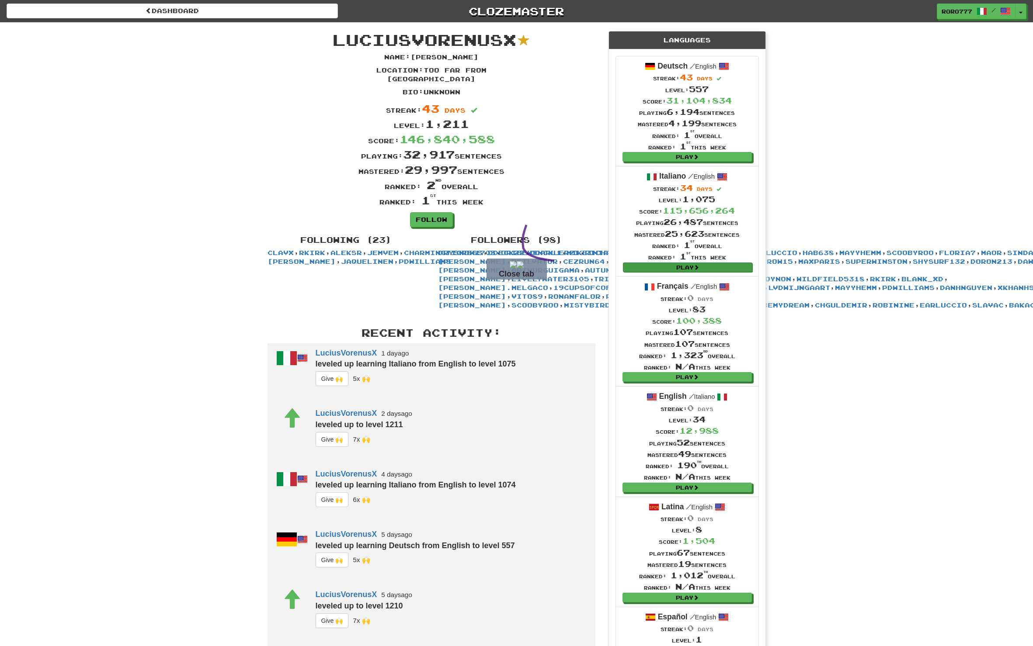
drag, startPoint x: 526, startPoint y: 225, endPoint x: 661, endPoint y: 266, distance: 141.2
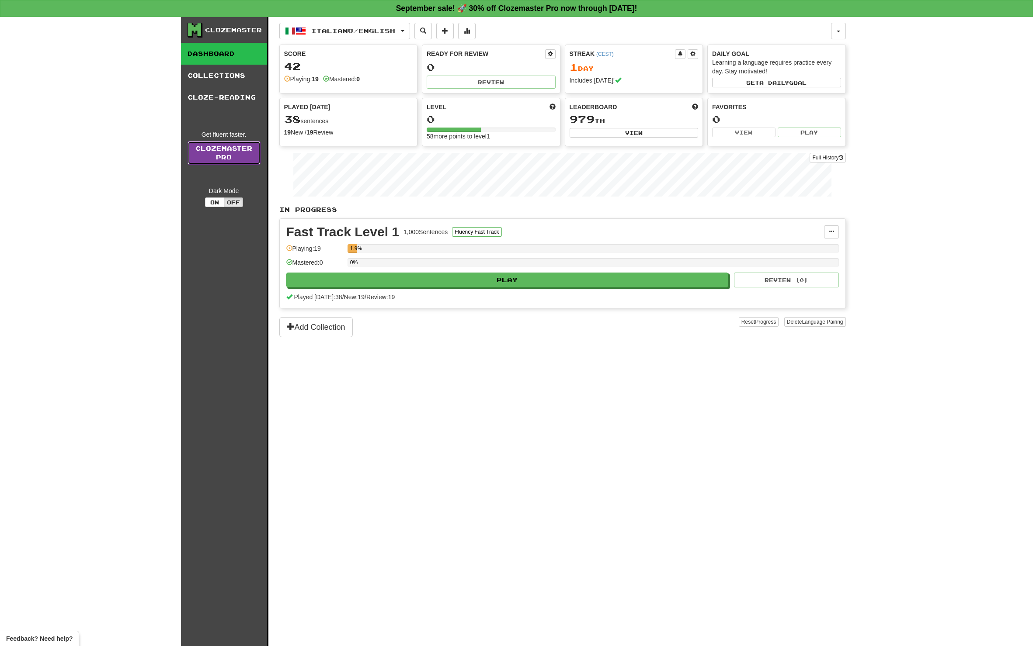
click at [216, 149] on link "Clozemaster Pro" at bounding box center [223, 153] width 73 height 24
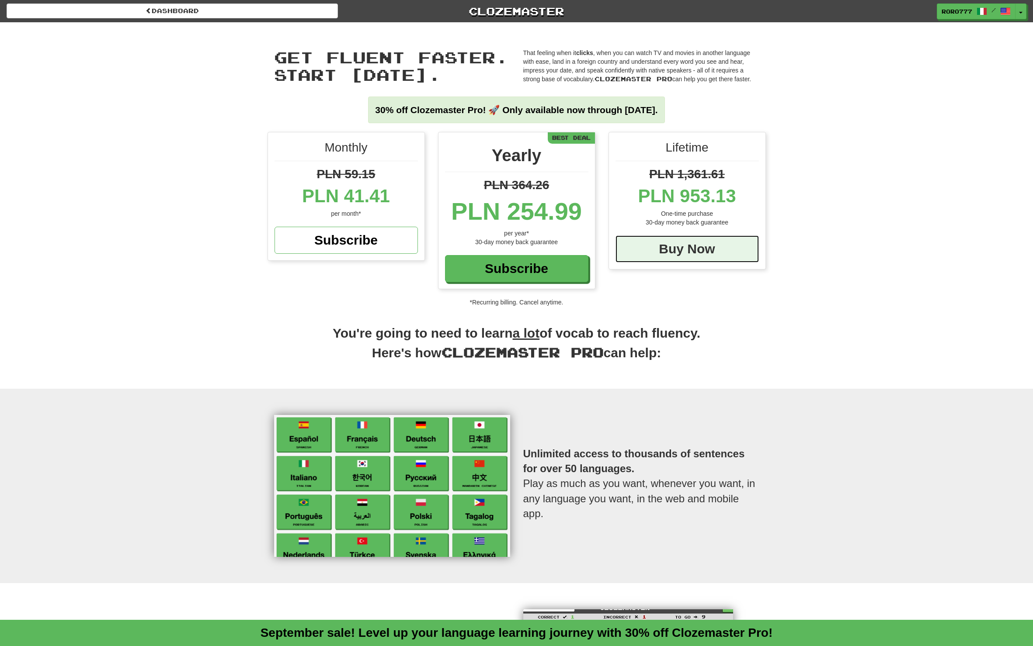
click at [684, 244] on div "Buy Now" at bounding box center [686, 249] width 143 height 27
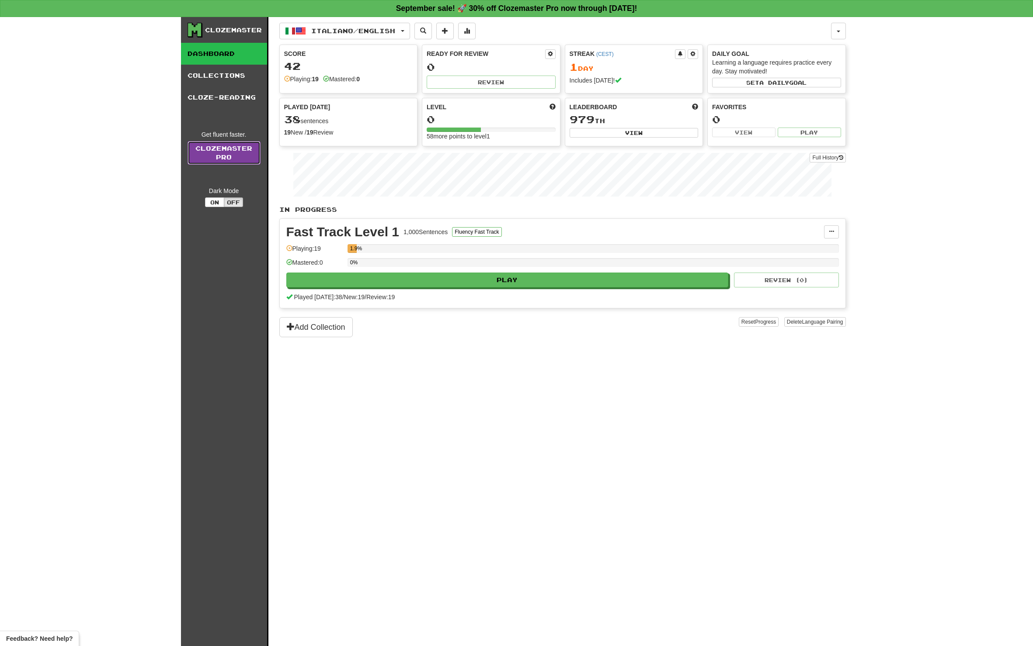
click at [217, 156] on link "Clozemaster Pro" at bounding box center [223, 153] width 73 height 24
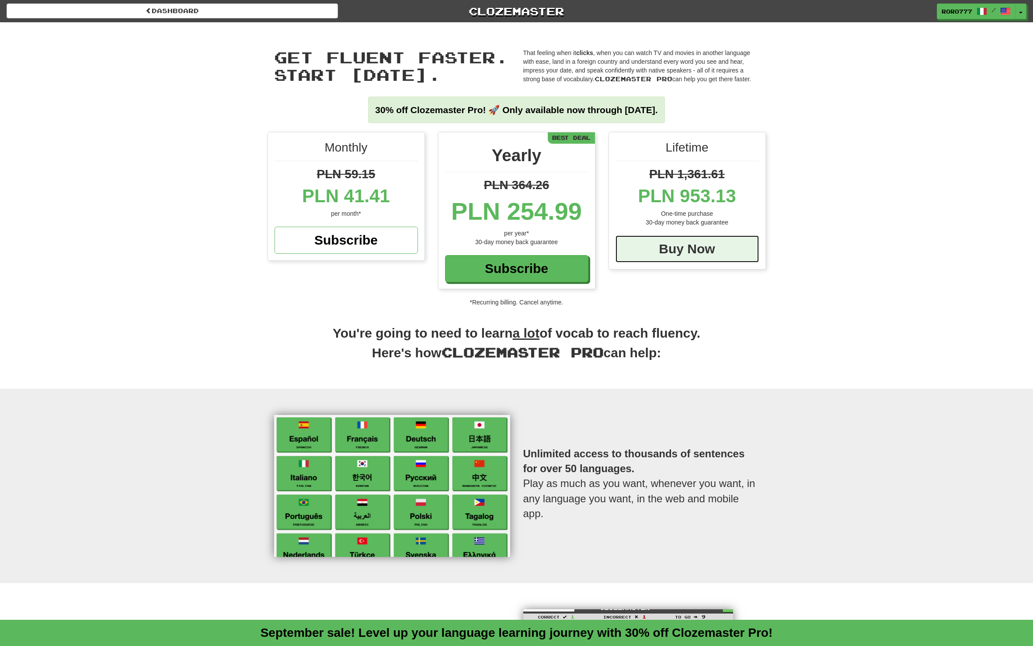
click at [677, 246] on div "Buy Now" at bounding box center [686, 249] width 143 height 27
click at [816, 174] on div "Monthly PLN 59.15 PLN 41.41 per month* Subscribe Yearly PLN 364.26 PLN 254.99 p…" at bounding box center [516, 219] width 1033 height 175
